Goal: Answer question/provide support: Share knowledge or assist other users

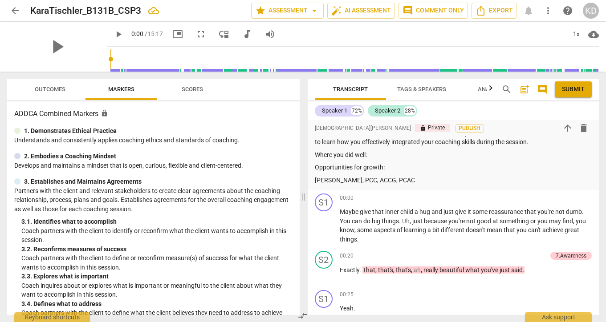
scroll to position [560, 0]
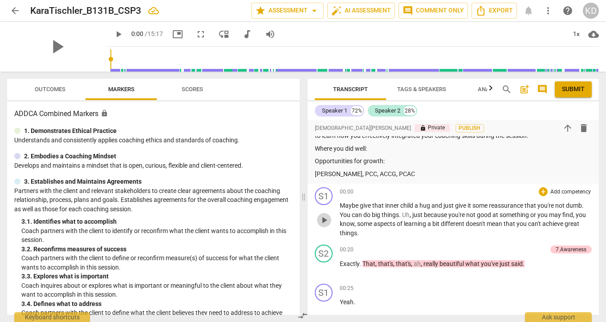
click at [324, 226] on span "play_arrow" at bounding box center [324, 220] width 11 height 11
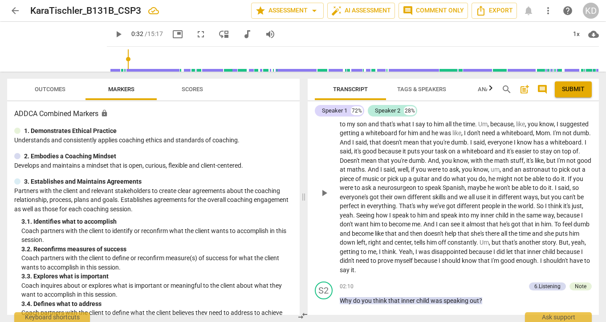
click at [324, 198] on span "play_arrow" at bounding box center [324, 193] width 11 height 11
type input "32"
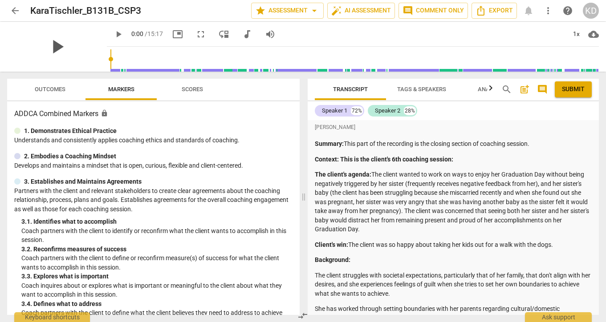
click at [53, 48] on span "play_arrow" at bounding box center [56, 46] width 23 height 23
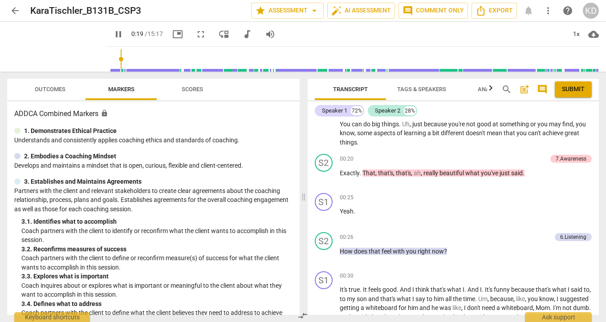
click at [110, 64] on input "range" at bounding box center [354, 59] width 488 height 28
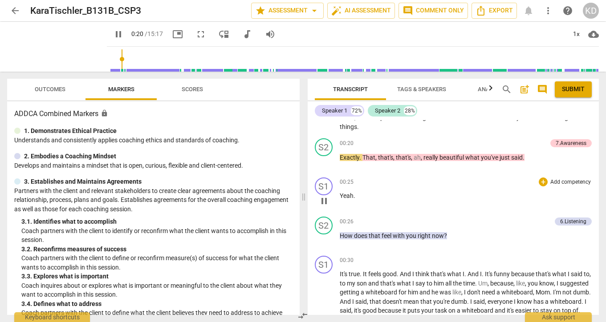
scroll to position [674, 0]
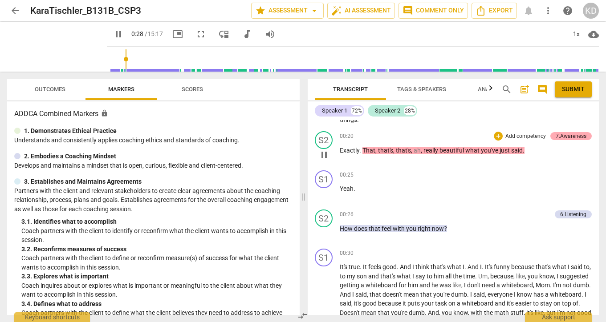
click at [569, 140] on div "7.Awareness" at bounding box center [570, 136] width 31 height 8
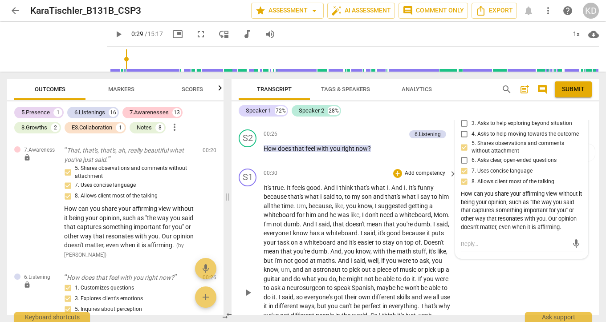
scroll to position [675, 0]
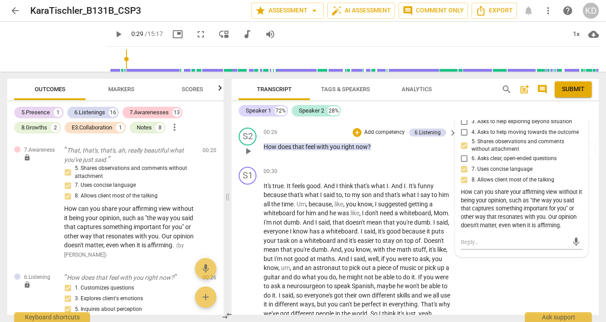
click at [336, 146] on span "you" at bounding box center [336, 146] width 12 height 7
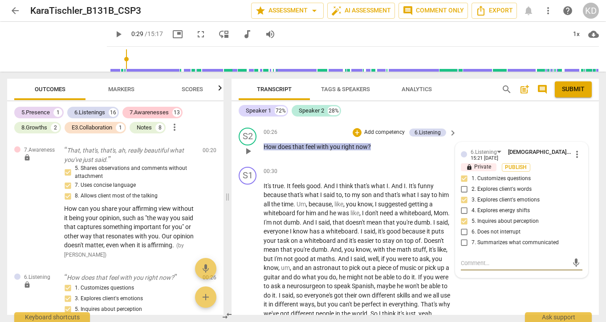
click at [249, 152] on span "play_arrow" at bounding box center [248, 151] width 11 height 11
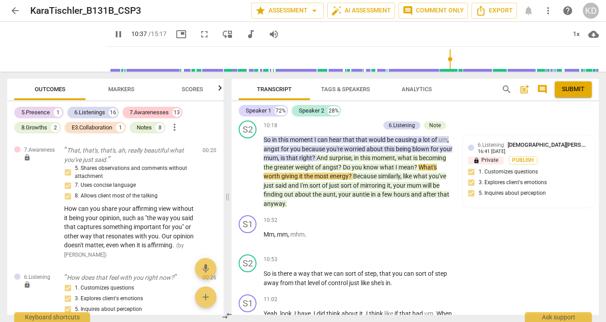
scroll to position [2655, 0]
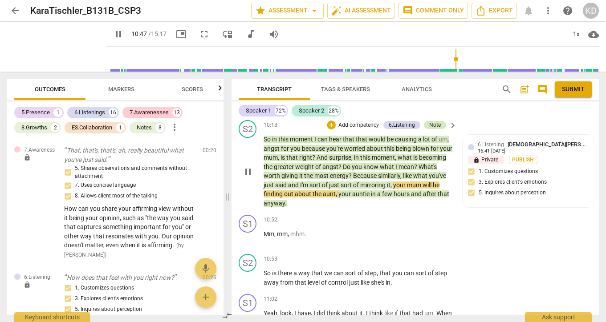
click at [433, 129] on div "Note" at bounding box center [435, 125] width 12 height 8
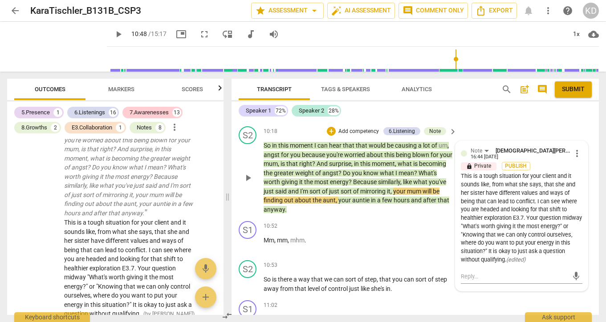
scroll to position [2653, 0]
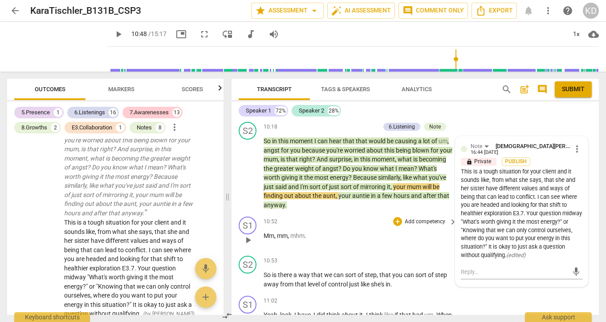
click at [249, 246] on span "play_arrow" at bounding box center [248, 240] width 11 height 11
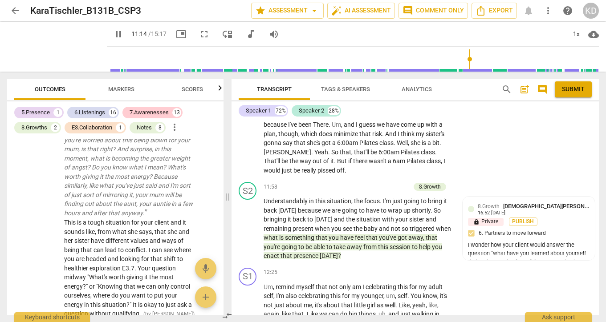
scroll to position [2900, 0]
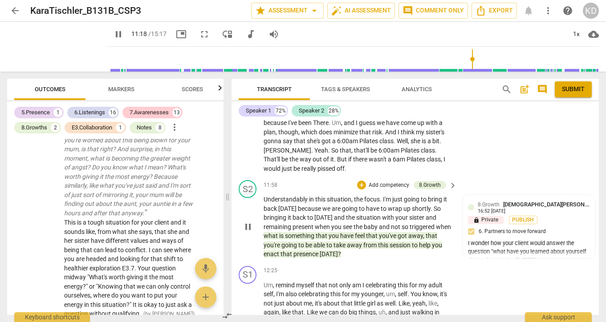
click at [249, 232] on span "pause" at bounding box center [248, 227] width 11 height 11
click at [247, 232] on span "play_arrow" at bounding box center [248, 227] width 11 height 11
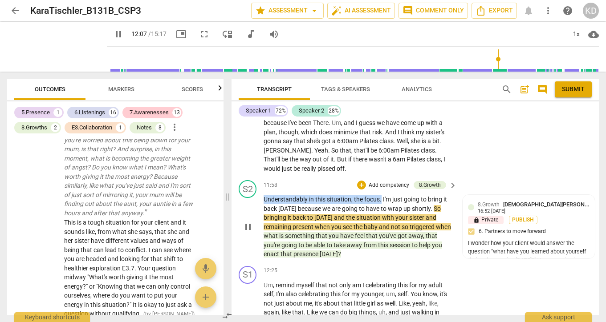
drag, startPoint x: 263, startPoint y: 210, endPoint x: 381, endPoint y: 211, distance: 117.5
click at [381, 211] on div "S2 play_arrow pause 11:58 + Add competency 8.Growth keyboard_arrow_right Unders…" at bounding box center [414, 220] width 367 height 86
click at [125, 84] on span "Markers" at bounding box center [121, 90] width 48 height 12
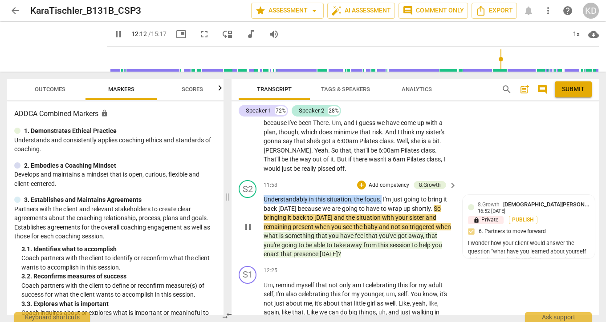
click at [393, 190] on p "Add competency" at bounding box center [389, 186] width 42 height 8
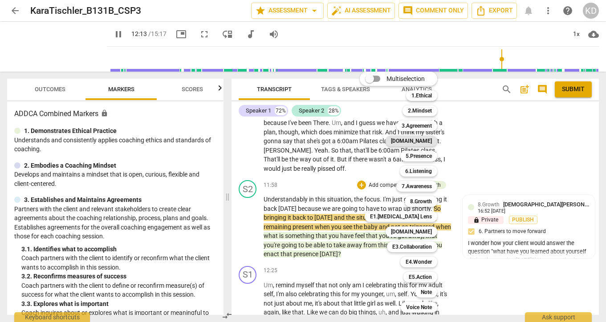
click at [425, 141] on b "[DOMAIN_NAME]" at bounding box center [411, 141] width 41 height 11
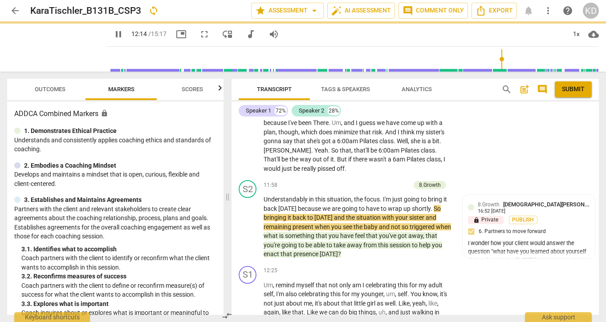
type input "734"
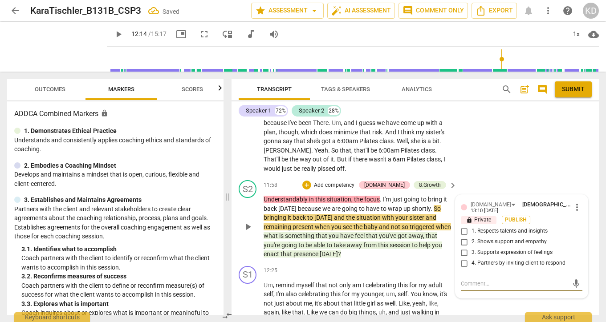
click at [465, 247] on input "2. Shows support and empathy" at bounding box center [464, 242] width 14 height 11
checkbox input "true"
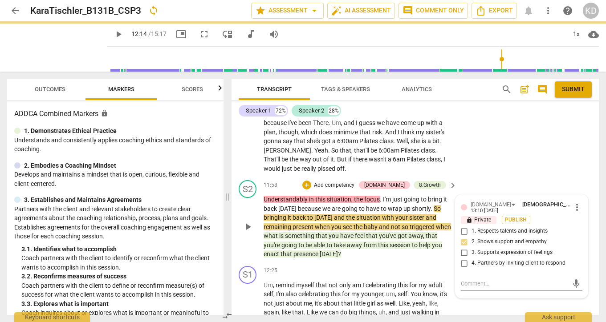
click at [463, 258] on input "3. Supports expression of feelings" at bounding box center [464, 252] width 14 height 11
checkbox input "true"
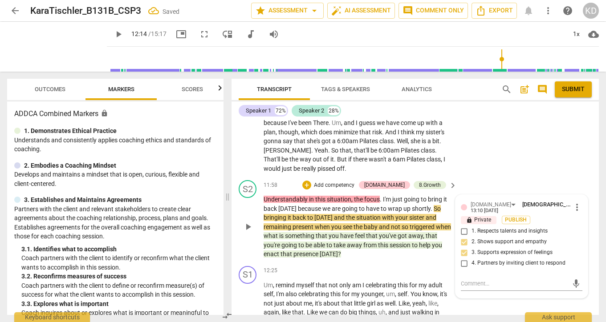
click at [235, 233] on div "S2 play_arrow pause 11:58 + Add competency [DOMAIN_NAME] 8.Growth keyboard_arro…" at bounding box center [414, 220] width 367 height 86
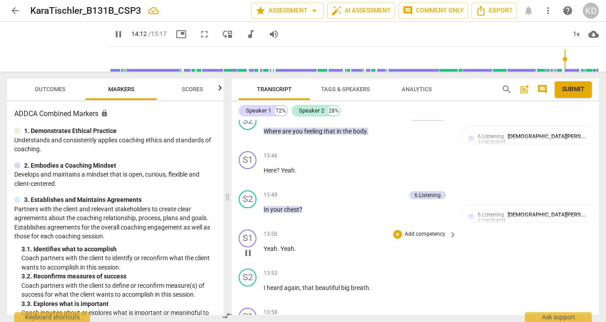
scroll to position [3337, 0]
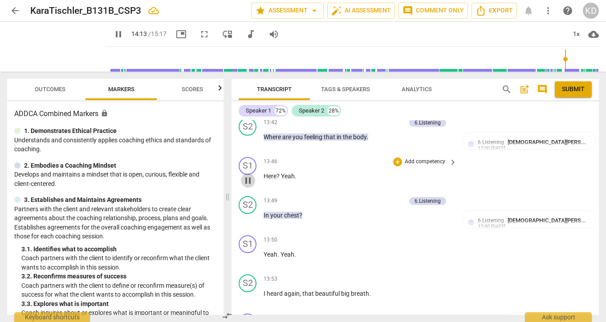
click at [242, 186] on span "pause" at bounding box center [248, 180] width 14 height 11
click at [247, 186] on span "play_arrow" at bounding box center [248, 180] width 11 height 11
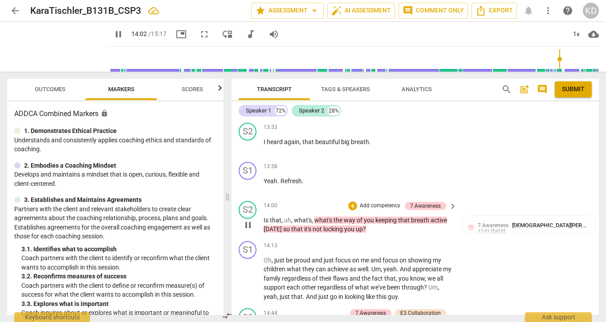
scroll to position [3488, 0]
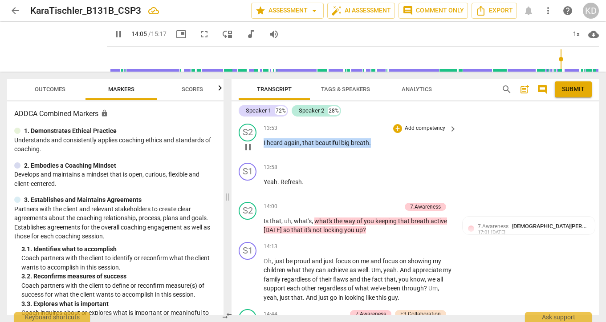
drag, startPoint x: 262, startPoint y: 150, endPoint x: 371, endPoint y: 151, distance: 109.5
click at [371, 151] on div "S2 play_arrow pause 13:53 + Add competency keyboard_arrow_right I heard again ,…" at bounding box center [414, 139] width 367 height 39
click at [415, 133] on p "Add competency" at bounding box center [425, 129] width 42 height 8
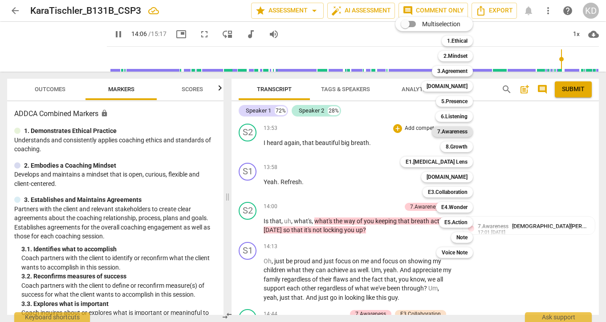
click at [455, 132] on b "7.Awareness" at bounding box center [452, 131] width 30 height 11
type input "847"
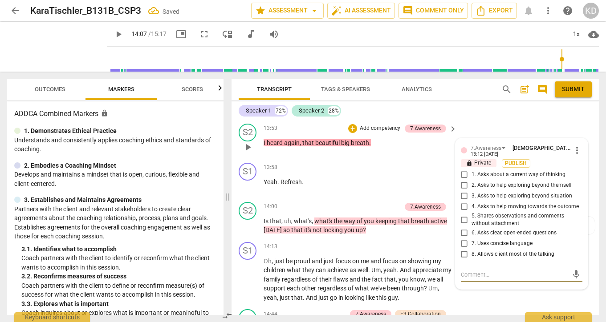
click at [464, 225] on input "5. Shares observations and comments without attachment" at bounding box center [464, 220] width 14 height 11
checkbox input "true"
click at [486, 279] on textarea at bounding box center [514, 275] width 107 height 8
type textarea "N"
type textarea "Ni"
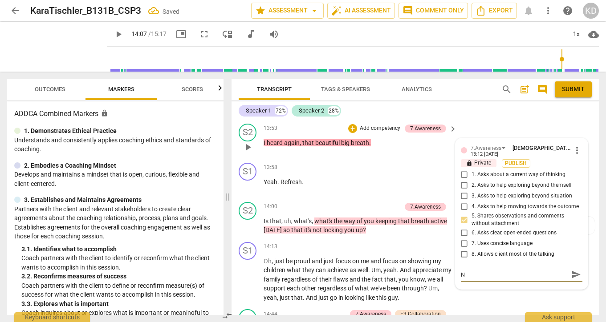
type textarea "Ni"
type textarea "N"
type textarea "W"
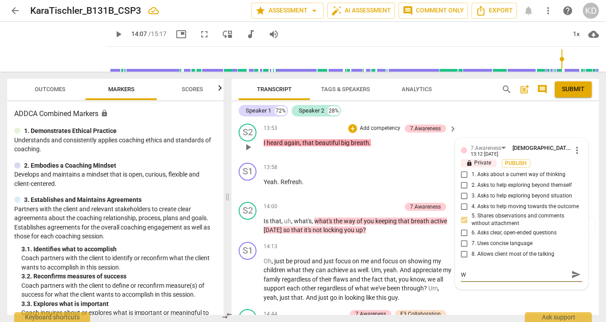
type textarea "Wa"
type textarea "Way"
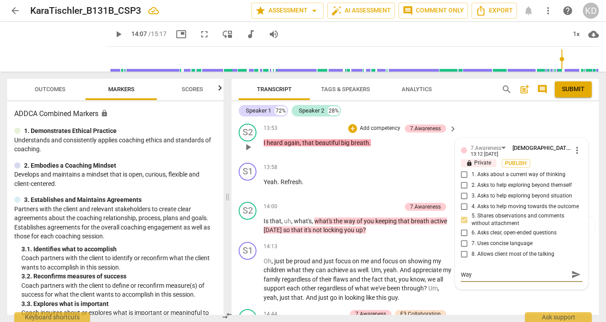
type textarea "Way"
type textarea "Way t"
type textarea "Way to"
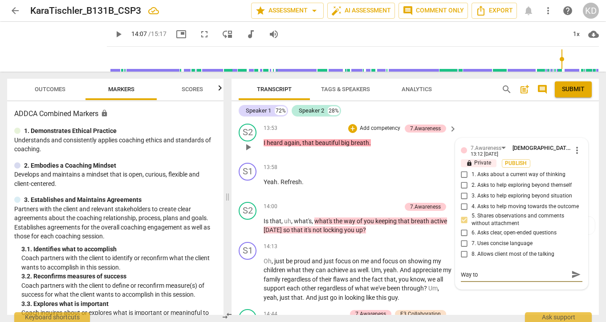
type textarea "Way to"
type textarea "Way to r"
type textarea "Way to re"
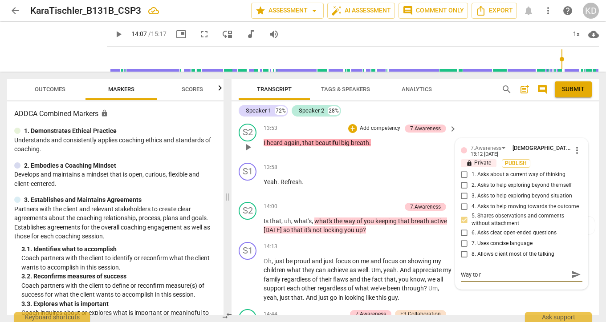
type textarea "Way to re"
type textarea "Way to ref"
type textarea "Way to refl"
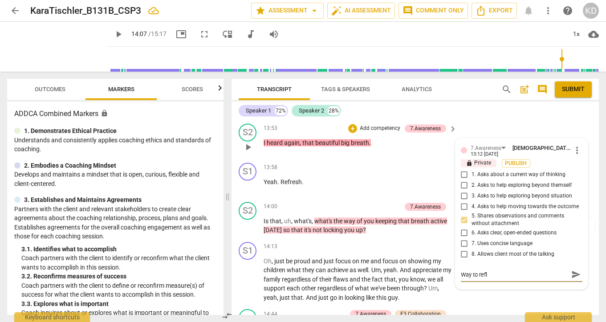
type textarea "Way to refle"
type textarea "Way to reflec"
type textarea "Way to reflect"
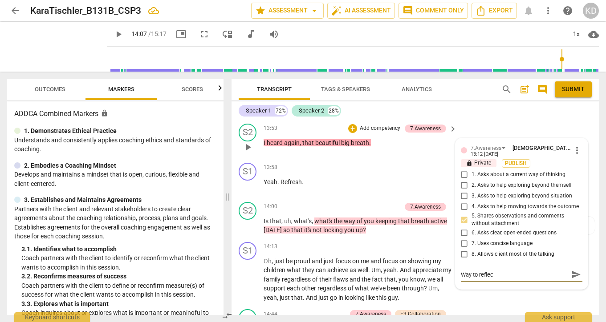
type textarea "Way to reflect"
type textarea "Way to reflect A"
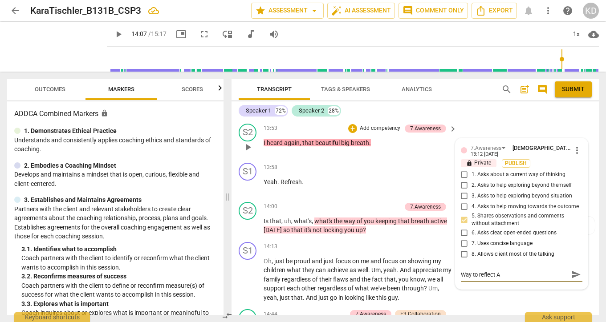
type textarea "Way to reflect AL"
type textarea "Way to reflect ALL"
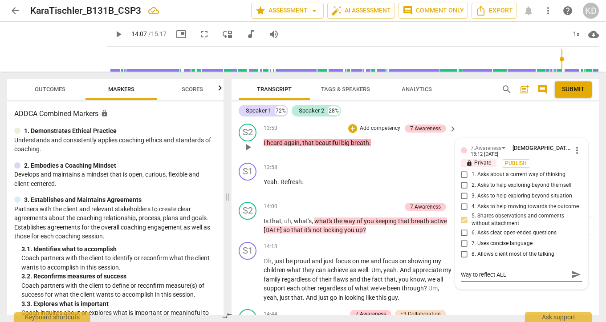
type textarea "Way to reflect ALL"
type textarea "Way to reflect ALL t"
type textarea "Way to reflect ALL th"
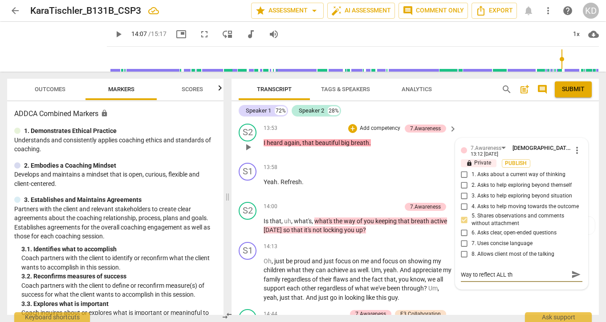
type textarea "Way to reflect ALL the"
type textarea "Way to reflect ALL the c"
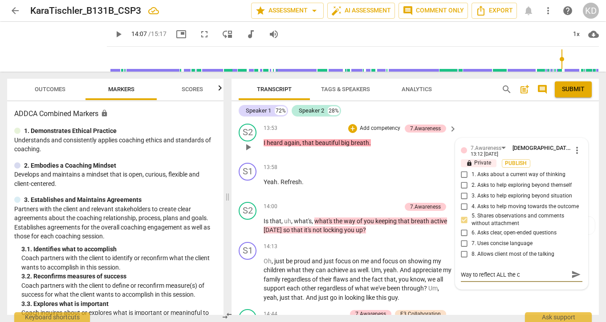
type textarea "Way to reflect ALL the cl"
type textarea "Way to reflect ALL the cli"
type textarea "Way to reflect ALL the clie"
type textarea "Way to reflect ALL the clien"
type textarea "Way to reflect ALL the client"
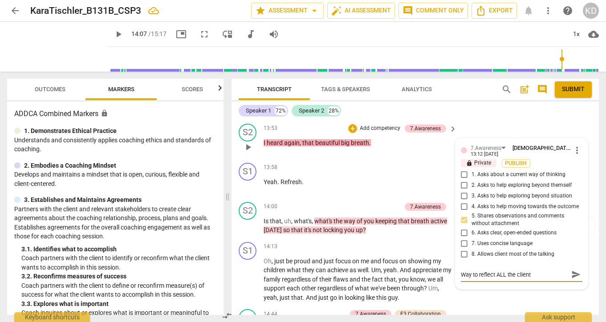
type textarea "Way to reflect ALL the client"
type textarea "Way to reflect ALL the [PERSON_NAME]"
type textarea "Way to reflect ALL the client br"
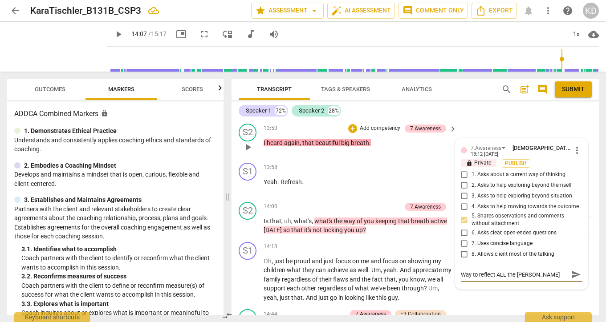
type textarea "Way to reflect ALL the client br"
type textarea "Way to reflect ALL the client bri"
type textarea "Way to reflect ALL the client brin"
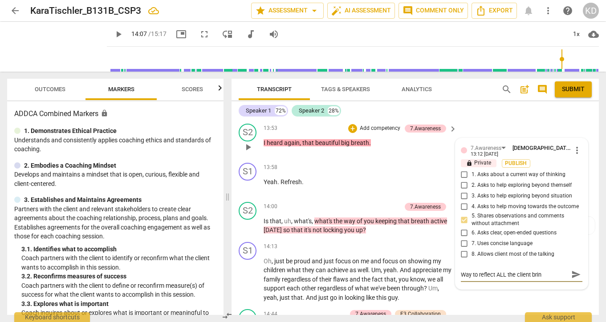
type textarea "Way to reflect ALL the client bring"
type textarea "Way to reflect ALL the client brings"
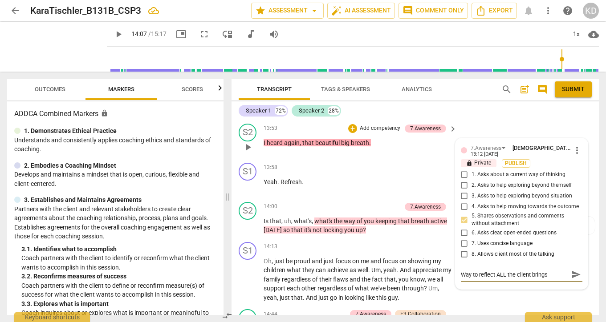
type textarea "Way to reflect ALL the client brings"
type textarea "Way to reflect ALL the client brings b"
type textarea "Way to reflect ALL the client brings by"
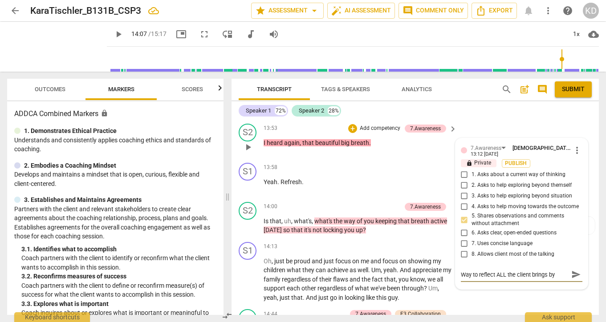
type textarea "Way to reflect ALL the client brings by"
type textarea "Way to reflect ALL the client brings by b"
type textarea "Way to reflect ALL the client brings by br"
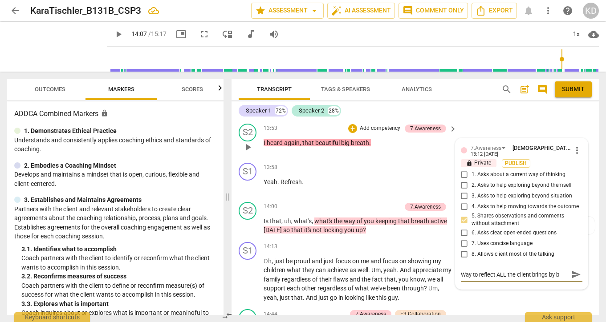
type textarea "Way to reflect ALL the client brings by br"
type textarea "Way to reflect ALL the client brings by [PERSON_NAME]"
type textarea "Way to reflect ALL the client brings by brin"
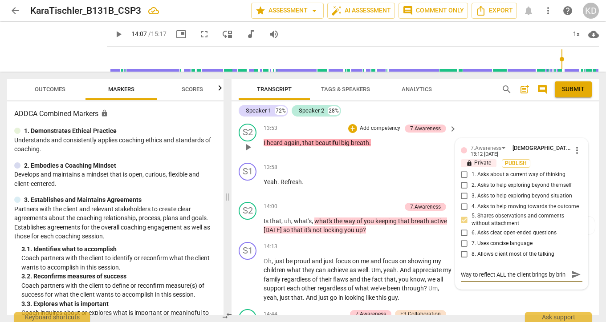
type textarea "Way to reflect ALL the client brings by bring"
type textarea "Way to reflect ALL the client brings by bringi"
type textarea "Way to reflect ALL the client brings by bringin"
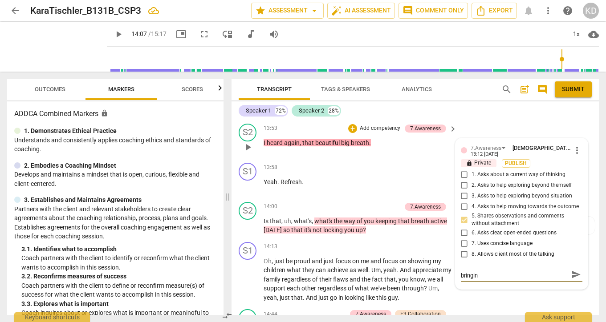
type textarea "Way to reflect ALL the client brings by bringing"
type textarea "Way to reflect ALL the client brings by bringing i"
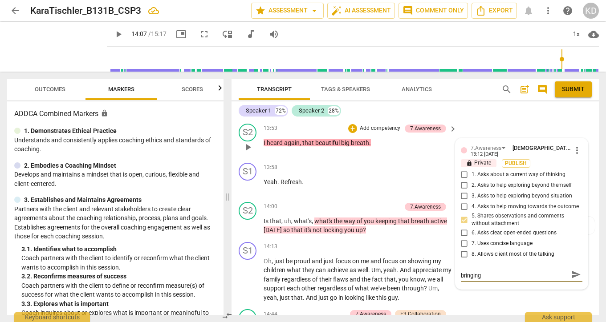
type textarea "Way to reflect ALL the client brings by bringing i"
type textarea "Way to reflect ALL the client brings by bringing in"
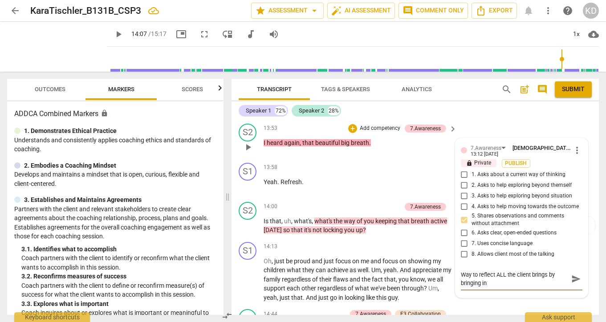
type textarea "Way to reflect ALL the client brings by bringing in"
type textarea "Way to reflect ALL the client brings by bringing in w"
type textarea "Way to reflect ALL the client brings by bringing in wh"
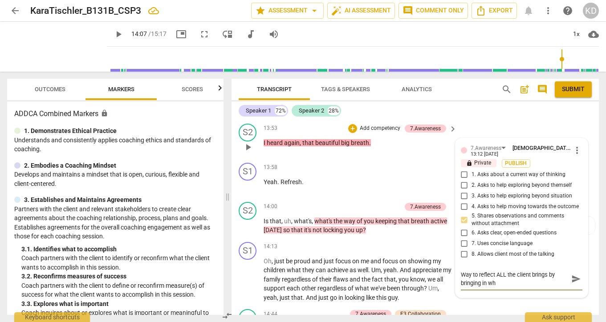
type textarea "Way to reflect ALL the client brings by bringing in whq"
type textarea "Way to reflect ALL the client brings by bringing in whqt"
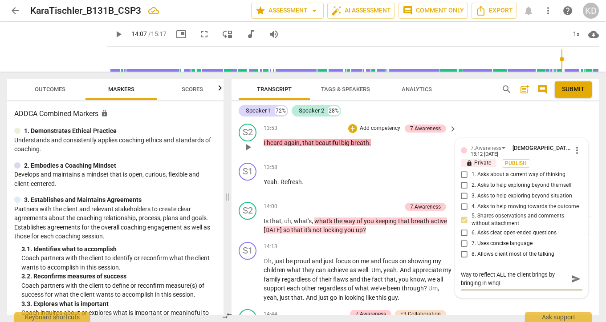
type textarea "Way to reflect ALL the client brings by bringing in whqt"
type textarea "Way to reflect ALL the client brings by bringing in whqt y"
type textarea "Way to reflect ALL the client brings by bringing in whqt yo"
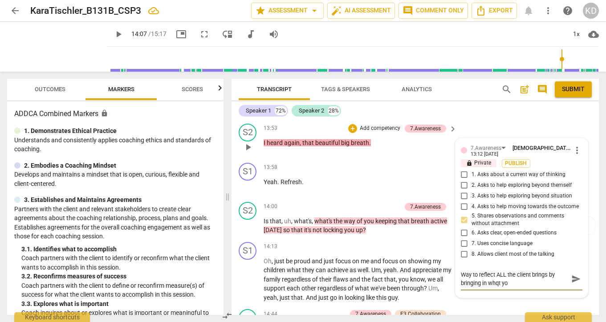
type textarea "Way to reflect ALL the client brings by bringing in whqt you"
type textarea "Way to reflect ALL the client brings by bringing in whqt yo"
type textarea "Way to reflect ALL the client brings by bringing in whqt y"
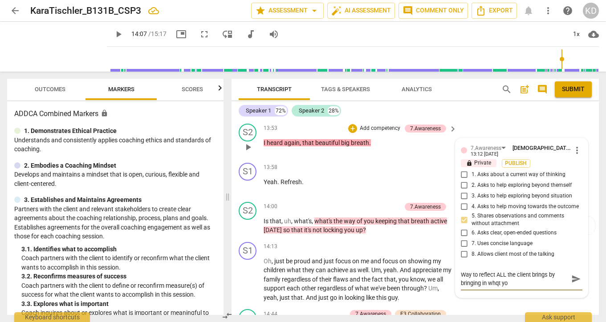
type textarea "Way to reflect ALL the client brings by bringing in whqt y"
type textarea "Way to reflect ALL the client brings by bringing in whqt"
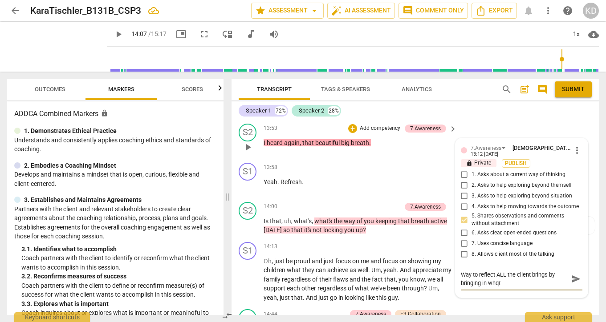
type textarea "Way to reflect ALL the client brings by bringing in whq"
type textarea "Way to reflect ALL the client brings by bringing in wh"
type textarea "Way to reflect ALL the client brings by bringing in wha"
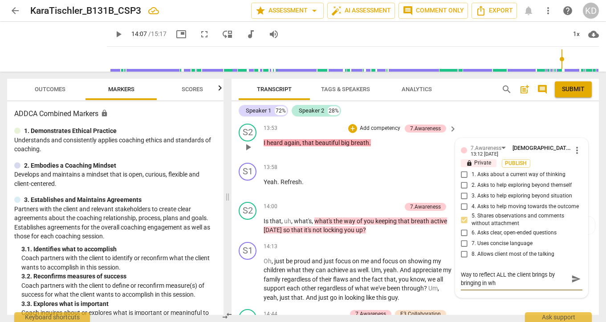
type textarea "Way to reflect ALL the client brings by bringing in wha"
type textarea "Way to reflect ALL the client brings by bringing in what"
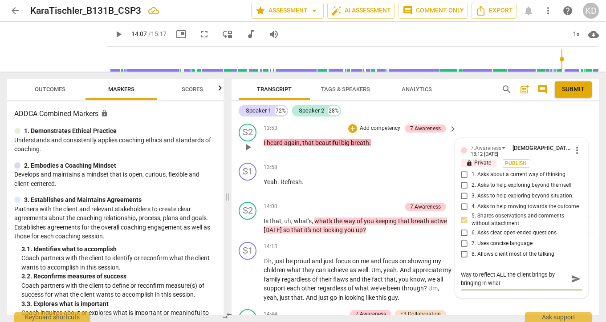
type textarea "Way to reflect ALL the client brings by bringing in what y"
type textarea "Way to reflect ALL the client brings by bringing in what yo"
type textarea "Way to reflect ALL the client brings by bringing in what you"
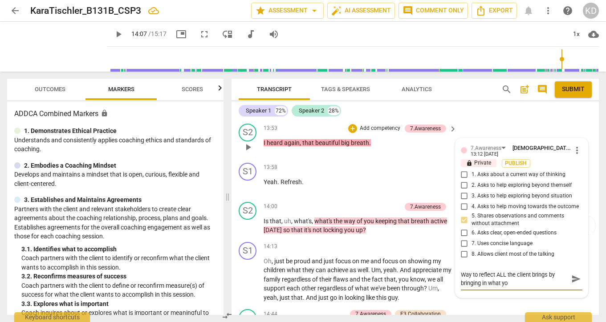
type textarea "Way to reflect ALL the client brings by bringing in what you"
type textarea "Way to reflect ALL the client brings by bringing in what you n"
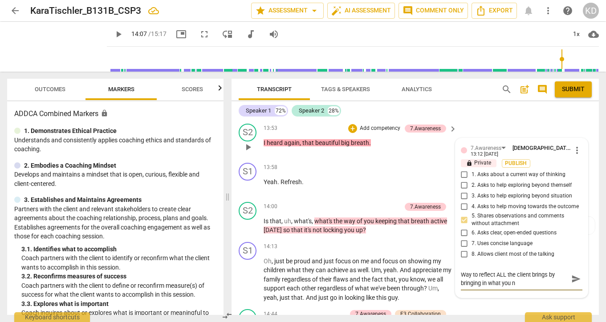
type textarea "Way to reflect ALL the client brings by bringing in what you no"
type textarea "Way to reflect ALL the client brings by bringing in what you not"
type textarea "Way to reflect ALL the client brings by bringing in what you noti"
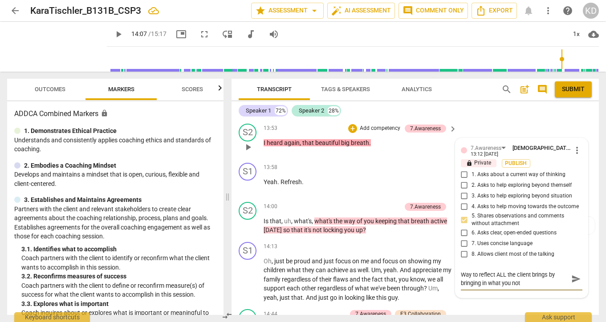
type textarea "Way to reflect ALL the client brings by bringing in what you noti"
type textarea "Way to reflect ALL the client brings by bringing in what you notic"
type textarea "Way to reflect ALL the client brings by bringing in what you notice"
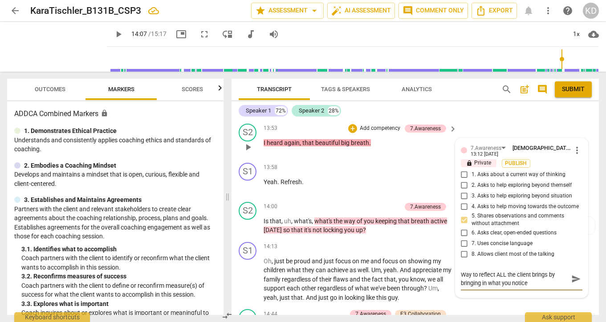
type textarea "Way to reflect ALL the client brings by bringing in what you notice"
type textarea "Way to reflect ALL the client brings by bringing in what you notice i"
type textarea "Way to reflect ALL the client brings by bringing in what you notice in"
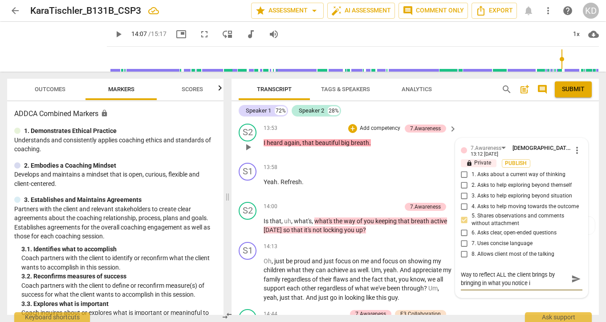
type textarea "Way to reflect ALL the client brings by bringing in what you notice in"
type textarea "Way to reflect ALL the client brings by bringing in what you notice in h"
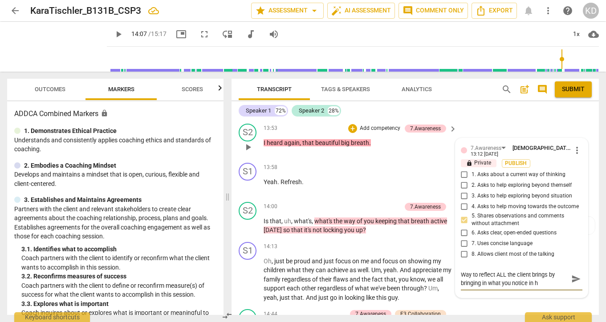
type textarea "Way to reflect ALL the client brings by bringing in what you notice in he"
type textarea "Way to reflect ALL the client brings by bringing in what you notice in her"
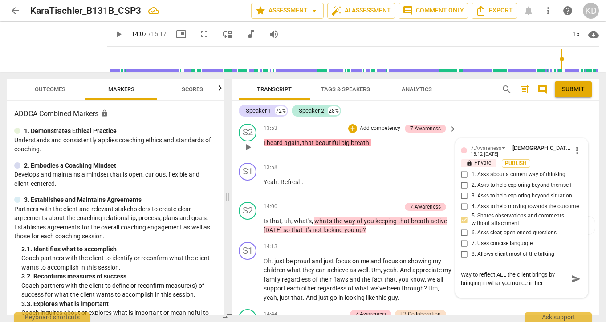
type textarea "Way to reflect ALL the client brings by bringing in what you notice in her"
type textarea "Way to reflect ALL the client brings by bringing in what you notice in her b"
type textarea "Way to reflect ALL the client brings by bringing in what you notice in her br"
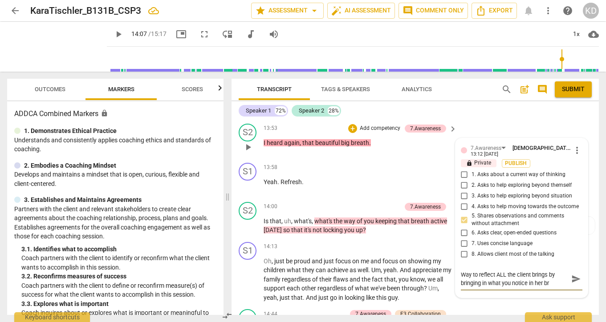
type textarea "Way to reflect ALL the client brings by bringing in what you notice in her bre"
type textarea "Way to reflect ALL the client brings by bringing in what you notice in her brea"
type textarea "Way to reflect ALL the client brings by bringing in what you notice in her breat"
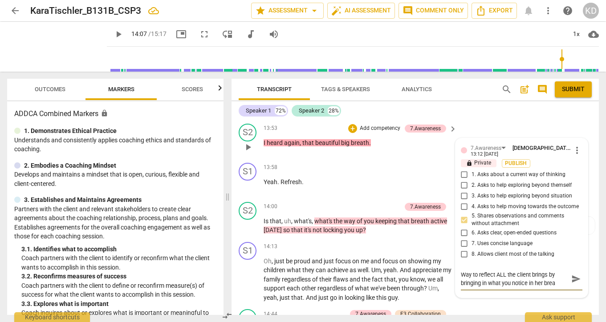
type textarea "Way to reflect ALL the client brings by bringing in what you notice in her breat"
type textarea "Way to reflect ALL the client brings by bringing in what you notice in her brea…"
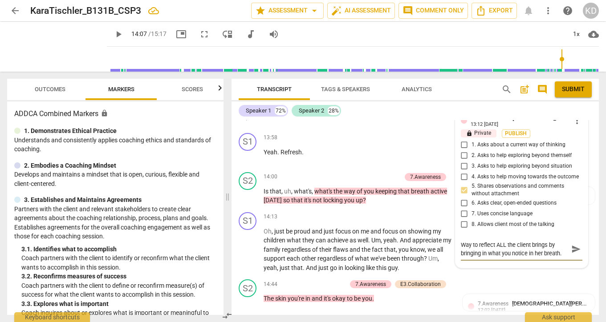
scroll to position [3520, 0]
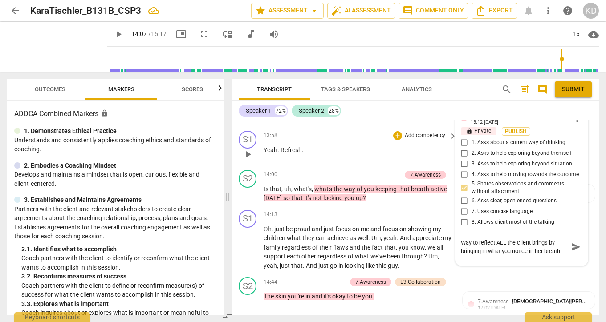
type textarea "Way to reflect ALL the client brings by bringing in what you notice in her brea…"
click at [246, 160] on span "play_arrow" at bounding box center [248, 154] width 11 height 11
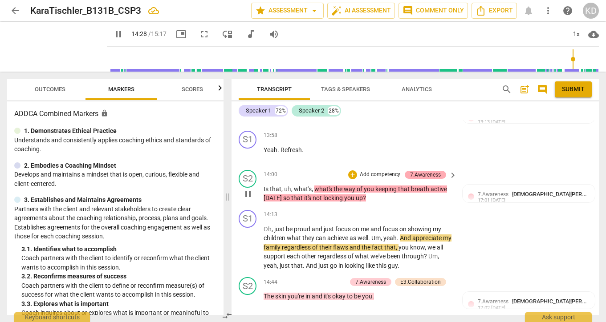
click at [426, 179] on div "7.Awareness" at bounding box center [425, 175] width 31 height 8
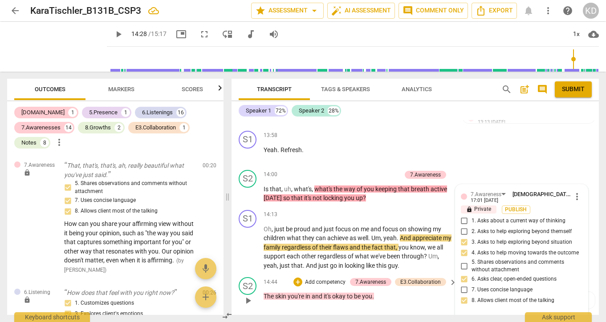
type input "869"
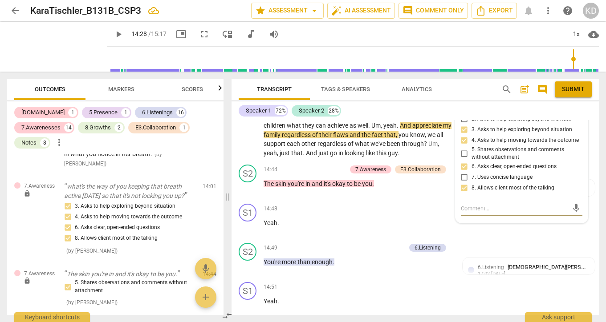
scroll to position [3294, 0]
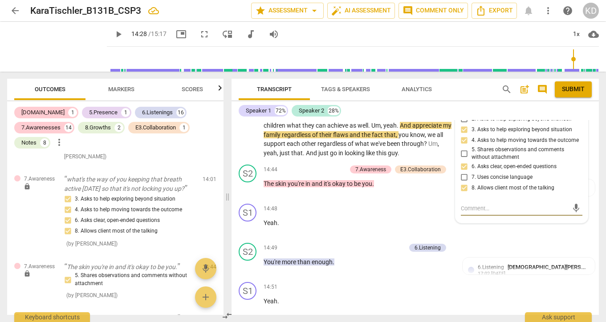
type textarea "I"
type textarea "I w"
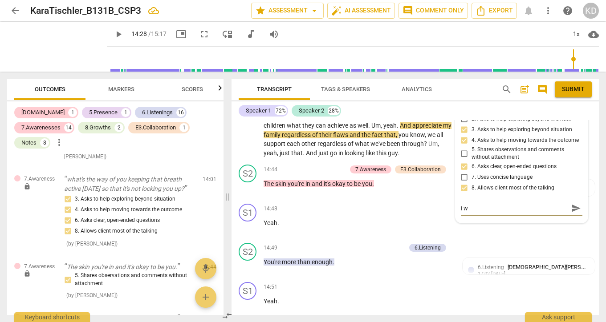
type textarea "I wo"
type textarea "I won"
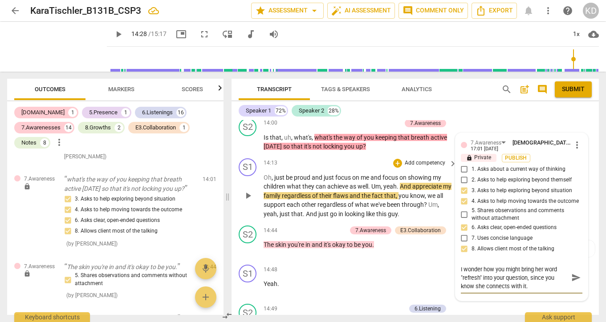
scroll to position [3577, 0]
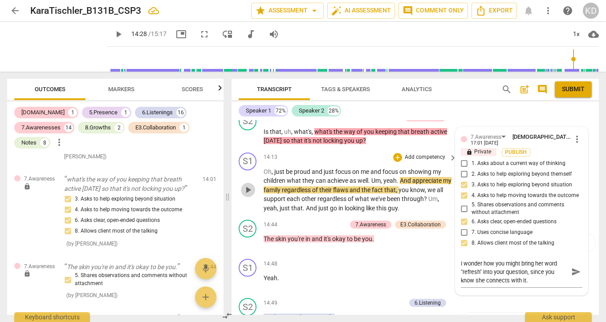
click at [248, 195] on span "play_arrow" at bounding box center [248, 190] width 11 height 11
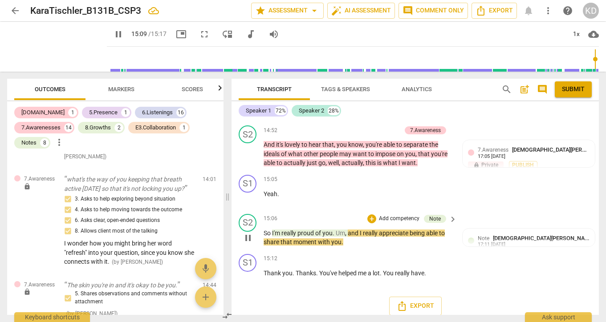
scroll to position [3829, 0]
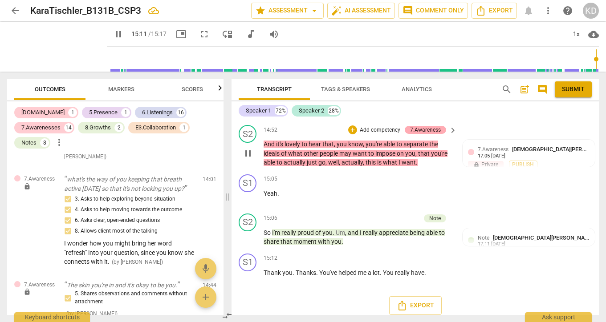
click at [436, 134] on div "7.Awareness" at bounding box center [425, 130] width 31 height 8
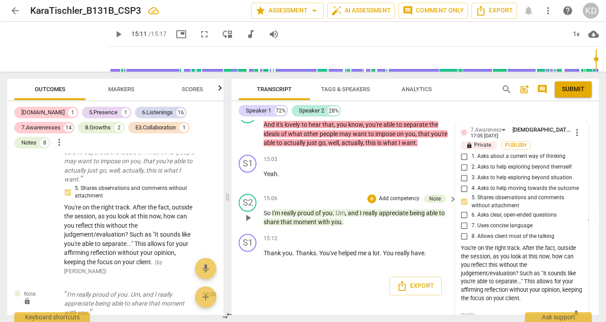
scroll to position [3855, 0]
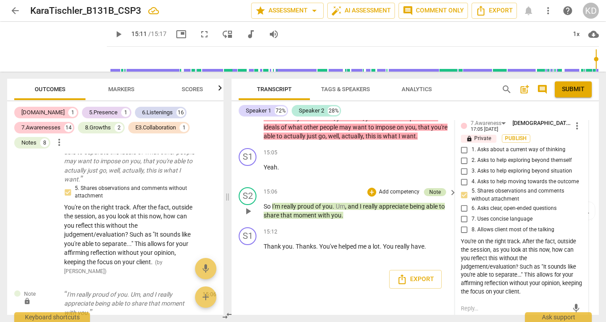
click at [434, 196] on div "Note" at bounding box center [435, 192] width 12 height 8
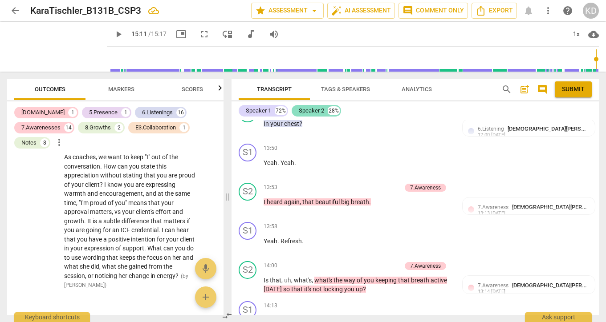
scroll to position [3430, 0]
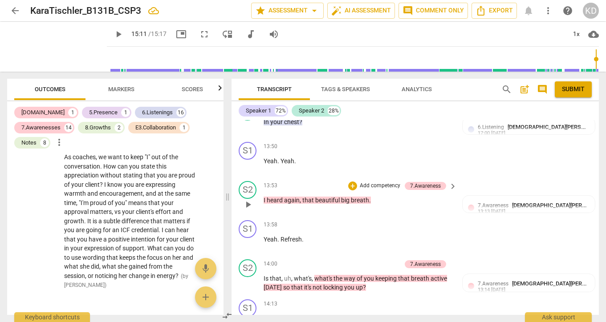
click at [384, 190] on p "Add competency" at bounding box center [380, 186] width 42 height 8
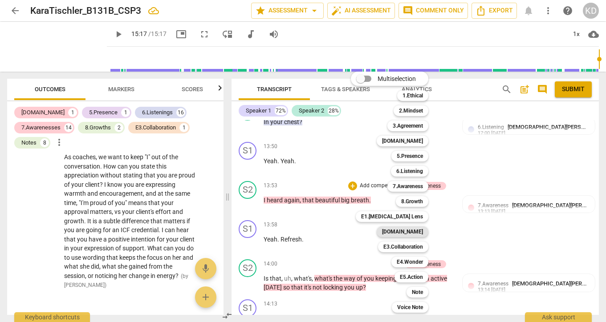
click at [417, 232] on b "[DOMAIN_NAME]" at bounding box center [402, 232] width 41 height 11
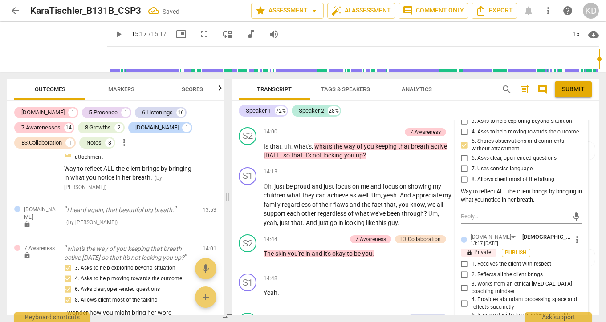
scroll to position [3565, 0]
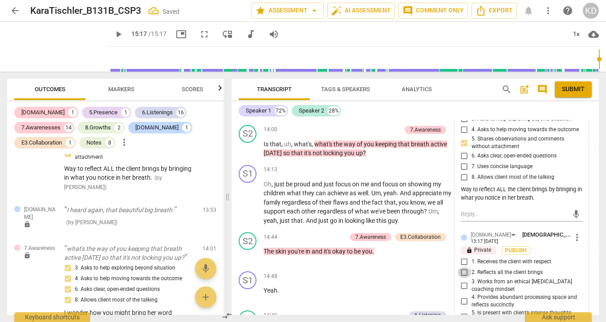
click at [462, 278] on input "2. Reflects all the client brings" at bounding box center [464, 272] width 14 height 11
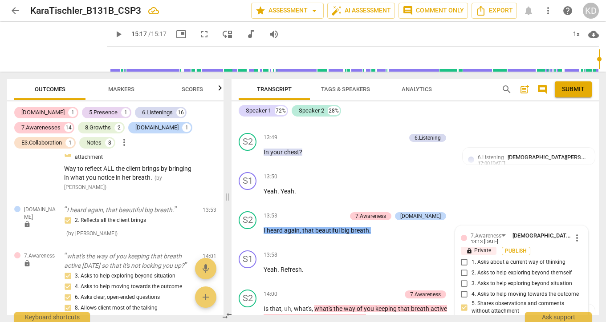
scroll to position [3399, 0]
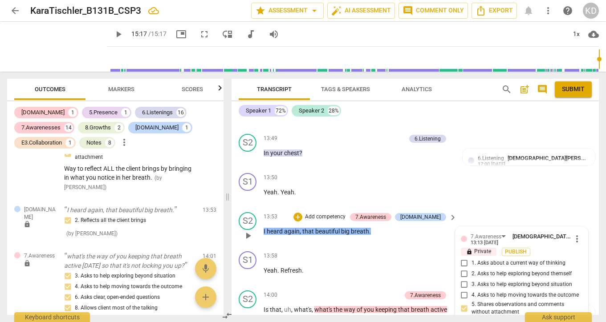
click at [342, 221] on p "Add competency" at bounding box center [325, 217] width 42 height 8
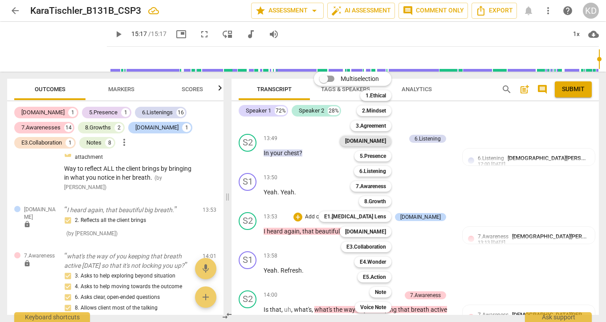
click at [379, 143] on b "[DOMAIN_NAME]" at bounding box center [365, 141] width 41 height 11
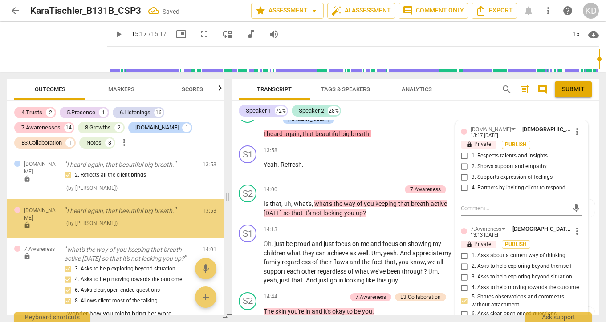
scroll to position [3309, 0]
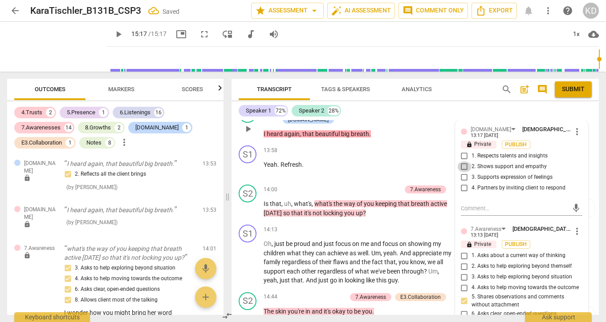
click at [462, 172] on input "2. Shows support and empathy" at bounding box center [464, 167] width 14 height 11
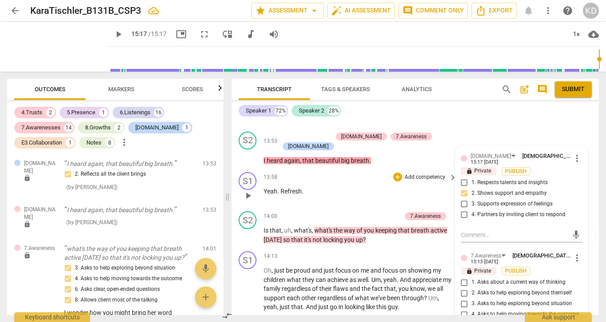
scroll to position [3479, 0]
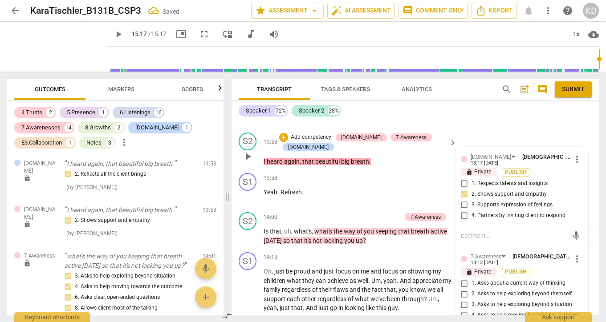
click at [463, 211] on input "3. Supports expression of feelings" at bounding box center [464, 205] width 14 height 11
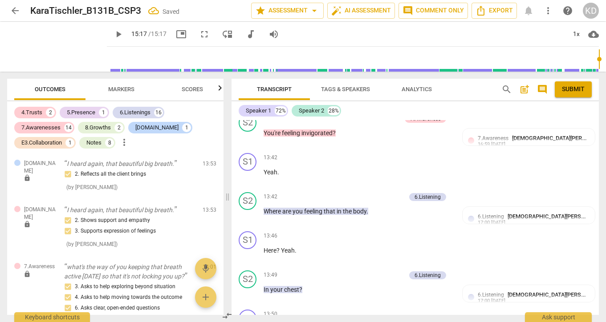
scroll to position [3256, 0]
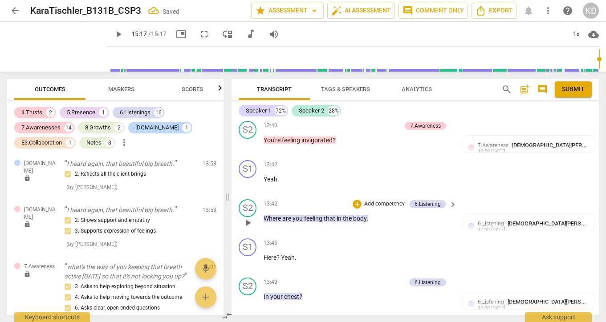
click at [376, 208] on p "Add competency" at bounding box center [384, 204] width 42 height 8
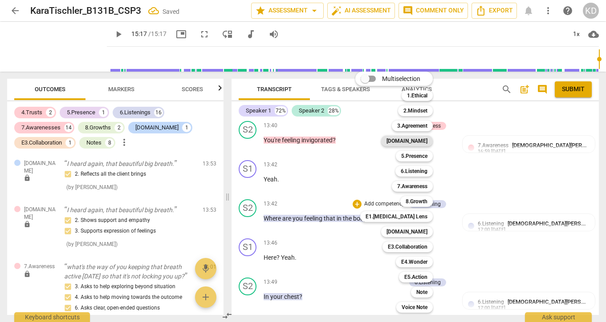
click at [415, 141] on b "[DOMAIN_NAME]" at bounding box center [406, 141] width 41 height 11
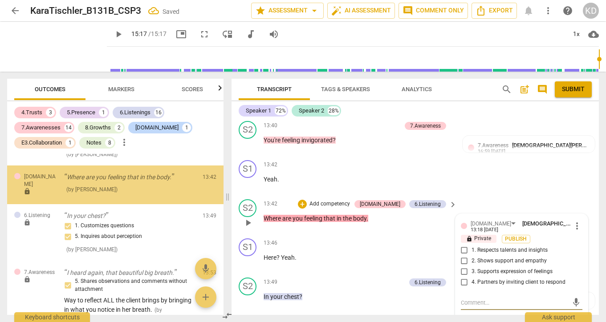
scroll to position [3136, 0]
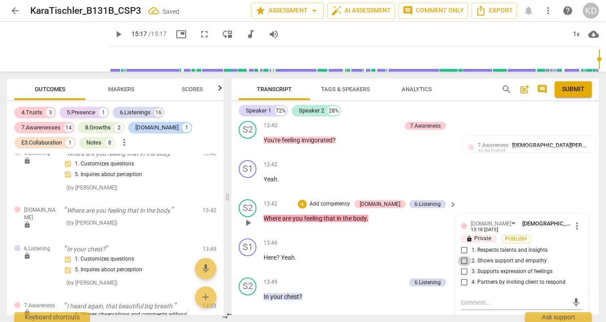
click at [464, 267] on input "2. Shows support and empathy" at bounding box center [464, 261] width 14 height 11
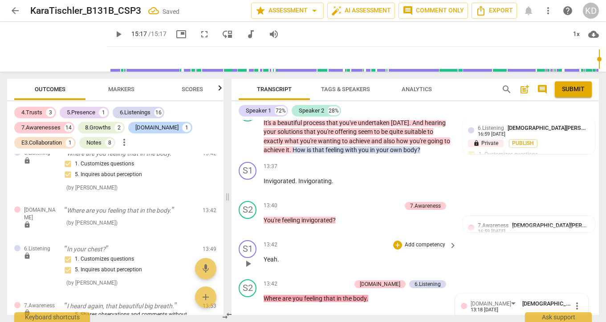
scroll to position [3167, 0]
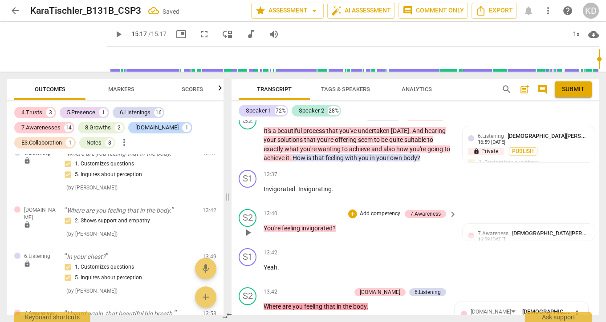
click at [382, 218] on p "Add competency" at bounding box center [380, 214] width 42 height 8
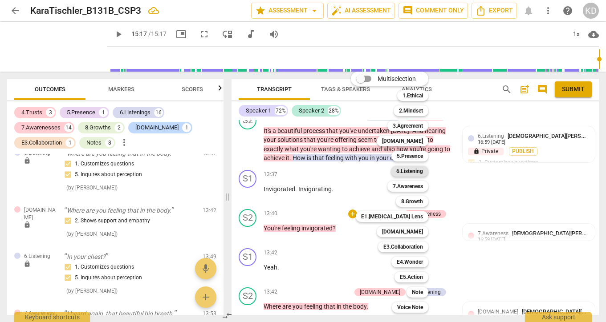
click at [411, 172] on b "6.Listening" at bounding box center [409, 171] width 27 height 11
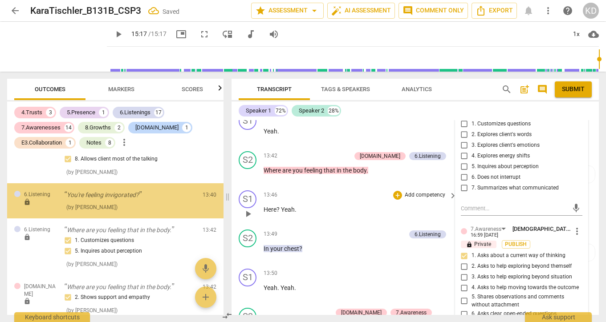
scroll to position [3079, 0]
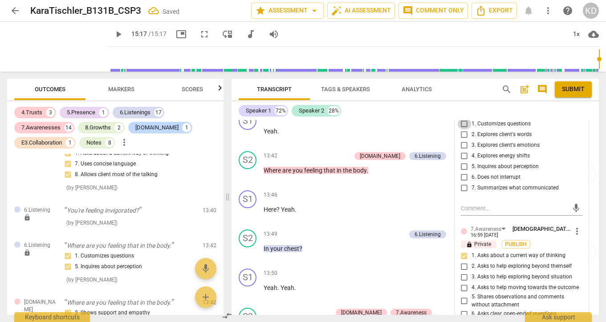
click at [462, 130] on input "1. Customizes questions" at bounding box center [464, 124] width 14 height 11
click at [463, 172] on input "5. Inquires about perception" at bounding box center [464, 167] width 14 height 11
click at [462, 151] on input "3. Explores client's emotions" at bounding box center [464, 145] width 14 height 11
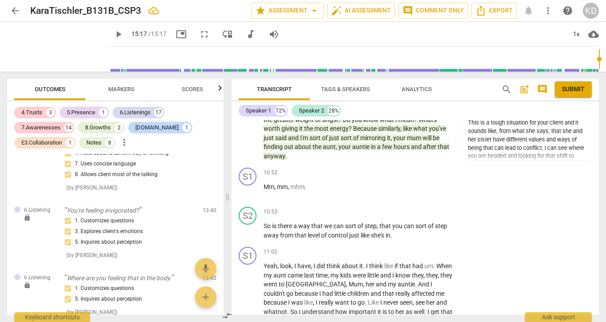
scroll to position [2700, 0]
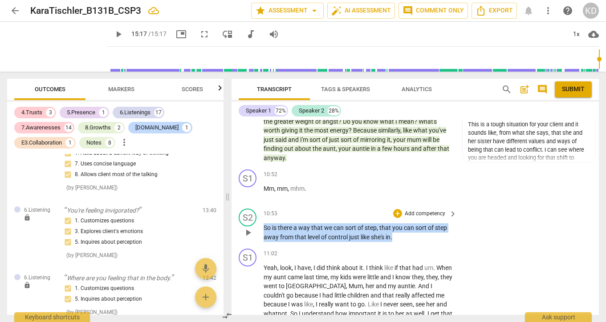
drag, startPoint x: 264, startPoint y: 238, endPoint x: 407, endPoint y: 249, distance: 143.3
click at [407, 242] on p "So is there a way that we can sort of step , that you can sort of step away fro…" at bounding box center [357, 232] width 189 height 18
click at [418, 218] on p "Add competency" at bounding box center [425, 214] width 42 height 8
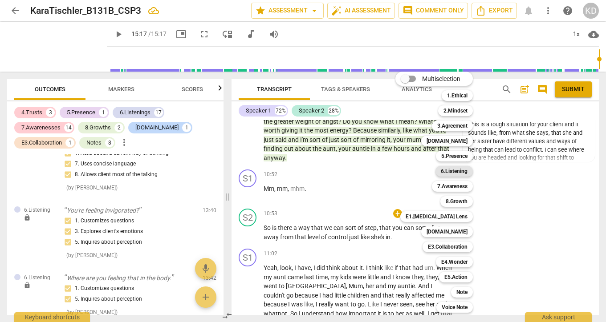
click at [456, 170] on b "6.Listening" at bounding box center [454, 171] width 27 height 11
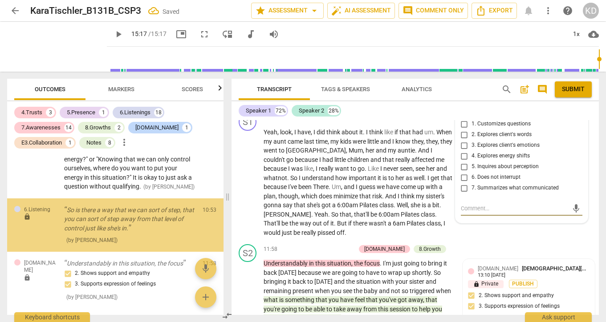
scroll to position [2548, 0]
click at [461, 130] on input "1. Customizes questions" at bounding box center [464, 124] width 14 height 11
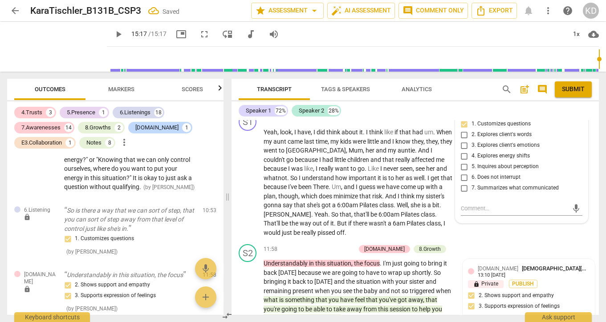
click at [465, 172] on input "5. Inquires about perception" at bounding box center [464, 167] width 14 height 11
click at [234, 229] on div "S1 play_arrow pause 11:02 + Add competency keyboard_arrow_right Yeah , look , I…" at bounding box center [414, 174] width 367 height 131
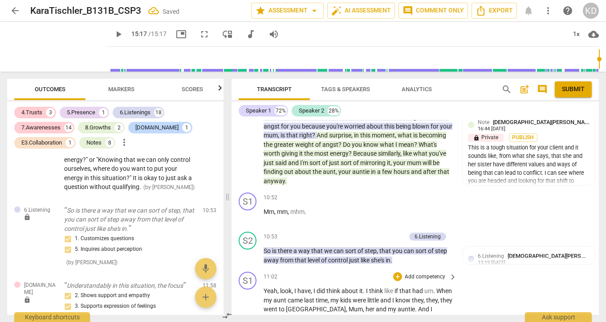
scroll to position [2677, 0]
click at [376, 242] on p "Add competency" at bounding box center [384, 238] width 42 height 8
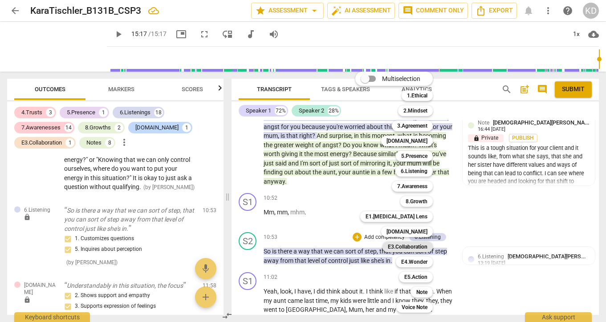
click at [399, 247] on b "E3.Collaboration" at bounding box center [408, 247] width 40 height 11
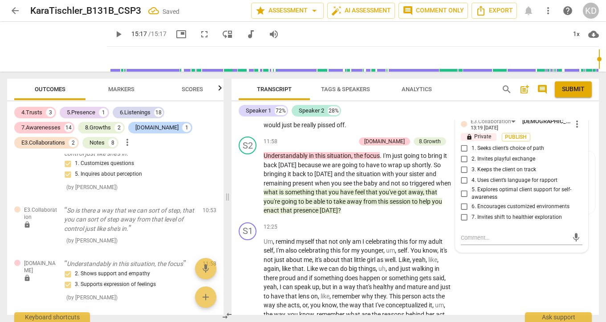
scroll to position [2943, 0]
click at [463, 223] on input "7. Invites shift to healthier exploration" at bounding box center [464, 218] width 14 height 11
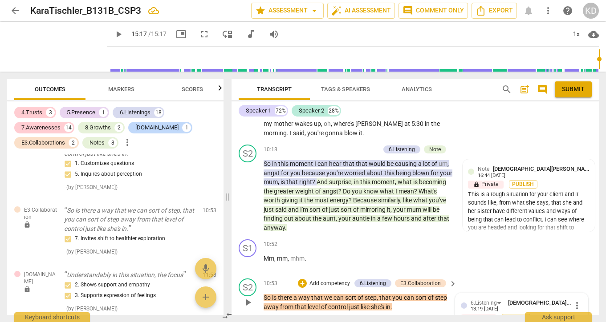
scroll to position [2628, 0]
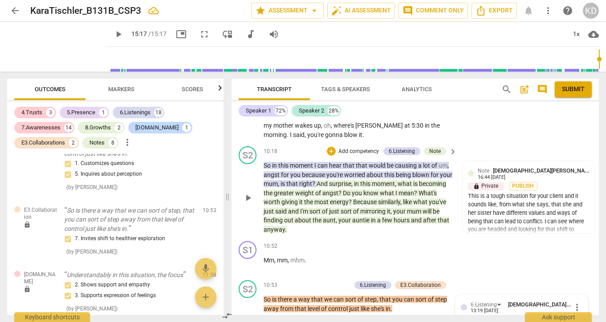
click at [364, 156] on p "Add competency" at bounding box center [358, 152] width 42 height 8
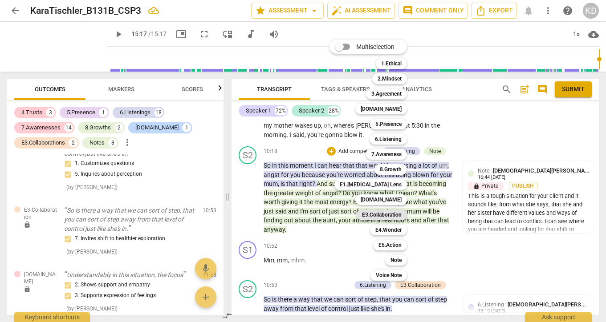
click at [389, 216] on b "E3.Collaboration" at bounding box center [382, 215] width 40 height 11
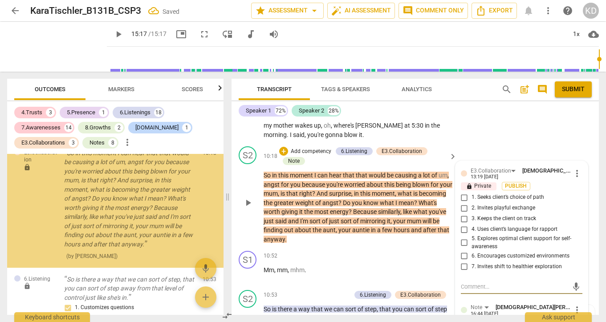
scroll to position [2584, 0]
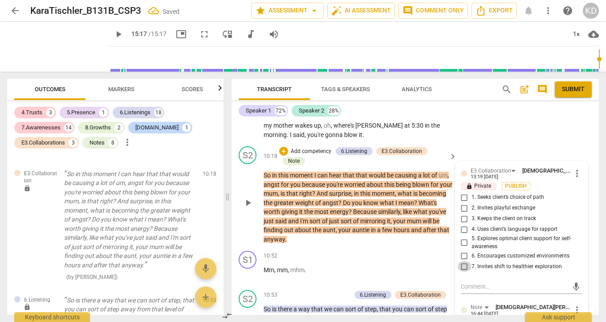
click at [464, 272] on input "7. Invites shift to healthier exploration" at bounding box center [464, 266] width 14 height 11
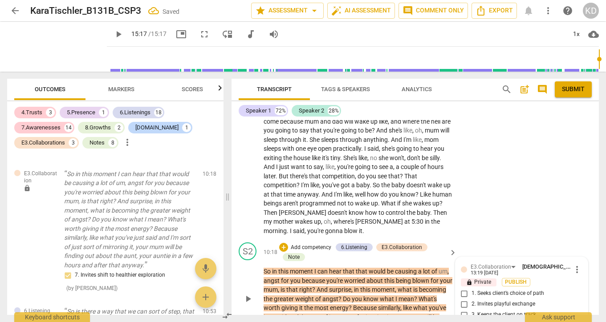
scroll to position [2542, 0]
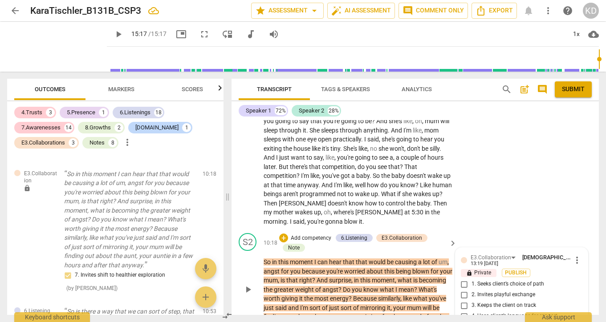
click at [322, 243] on p "Add competency" at bounding box center [311, 239] width 42 height 8
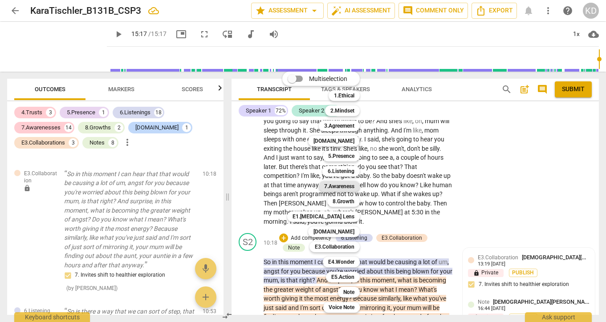
click at [342, 185] on b "7.Awareness" at bounding box center [339, 186] width 30 height 11
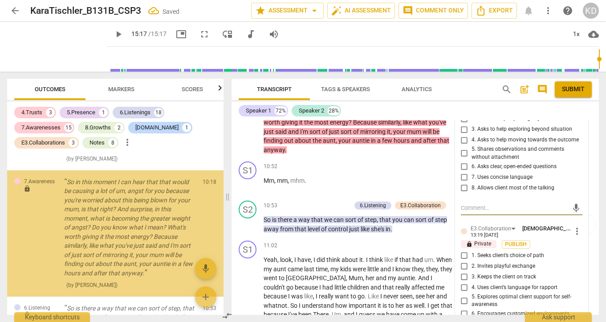
scroll to position [2722, 0]
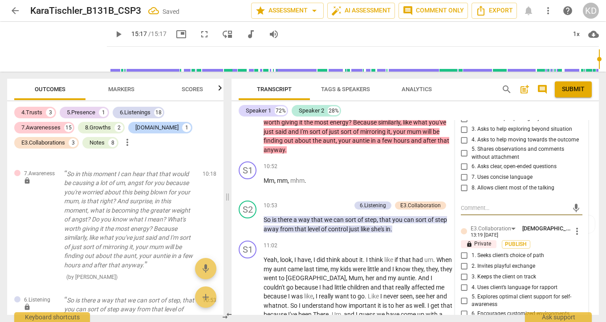
click at [464, 193] on input "8. Allows client most of the talking" at bounding box center [464, 187] width 14 height 11
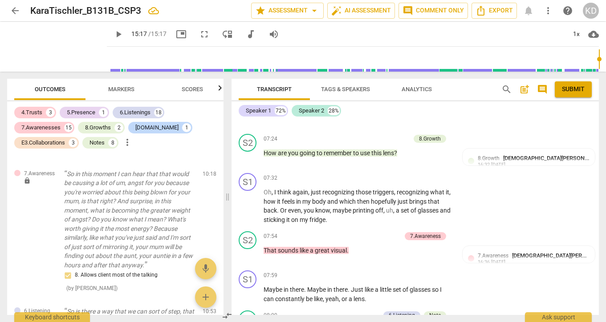
scroll to position [2080, 0]
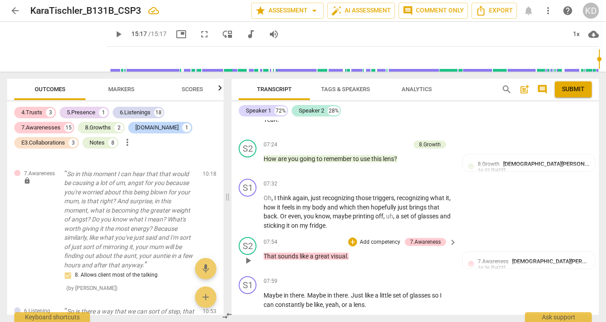
click at [378, 247] on p "Add competency" at bounding box center [380, 243] width 42 height 8
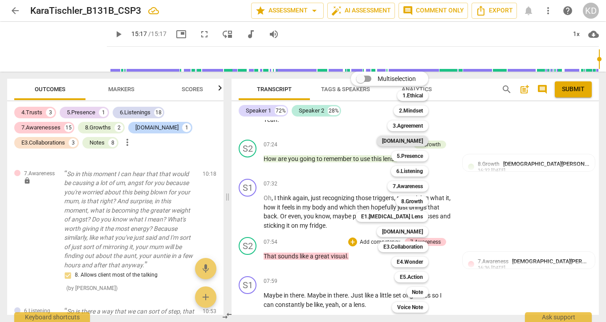
click at [414, 139] on b "[DOMAIN_NAME]" at bounding box center [402, 141] width 41 height 11
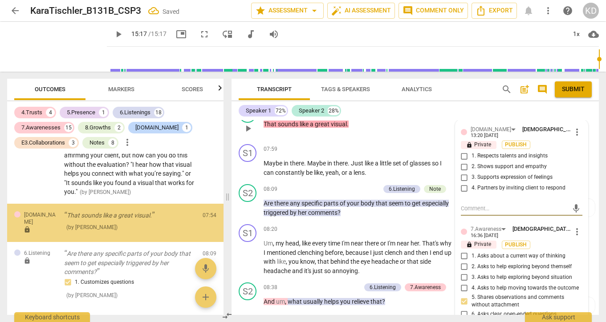
scroll to position [1950, 0]
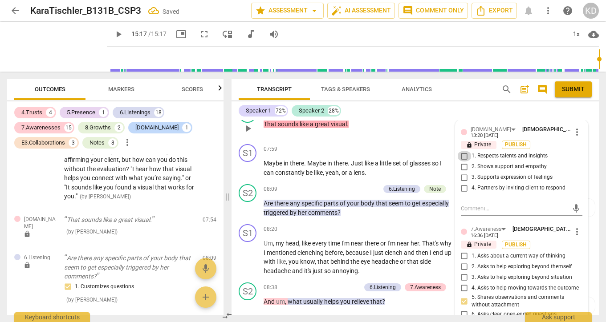
click at [462, 162] on input "1. Respects talents and insights" at bounding box center [464, 156] width 14 height 11
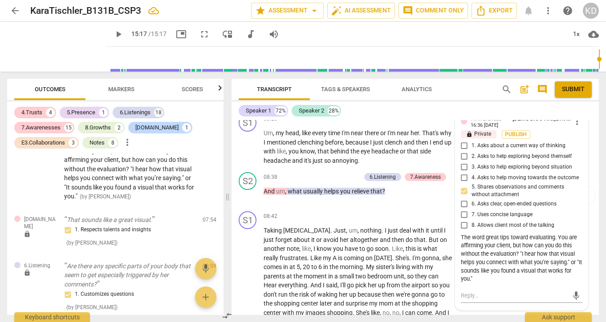
scroll to position [2326, 0]
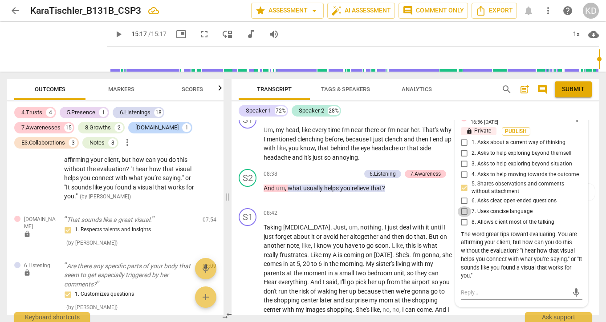
click at [462, 217] on input "7. Uses concise language" at bounding box center [464, 212] width 14 height 11
click at [463, 228] on input "8. Allows client most of the talking" at bounding box center [464, 222] width 14 height 11
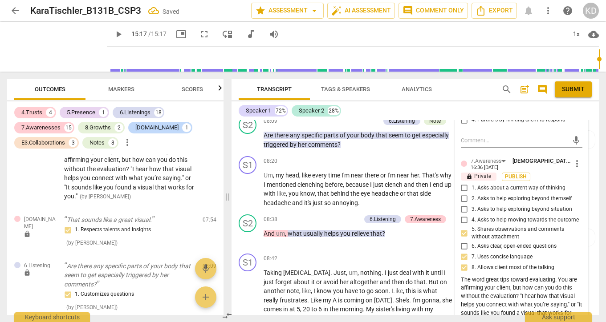
scroll to position [2265, 0]
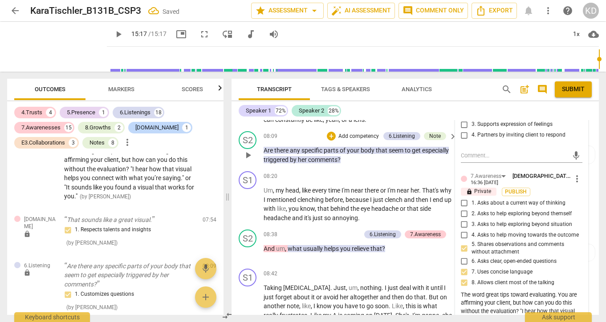
click at [236, 168] on div "S2 play_arrow pause 08:09 + Add competency 6.Listening Note keyboard_arrow_righ…" at bounding box center [414, 148] width 367 height 40
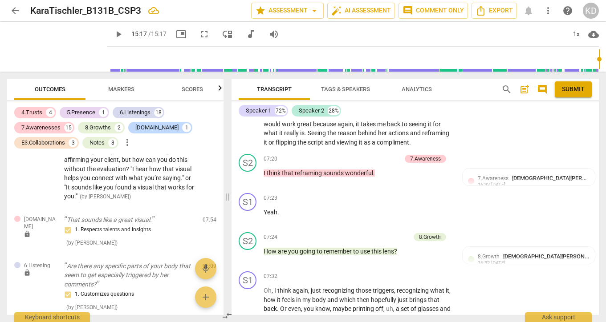
scroll to position [1987, 0]
click at [385, 243] on p "Add competency" at bounding box center [389, 239] width 42 height 8
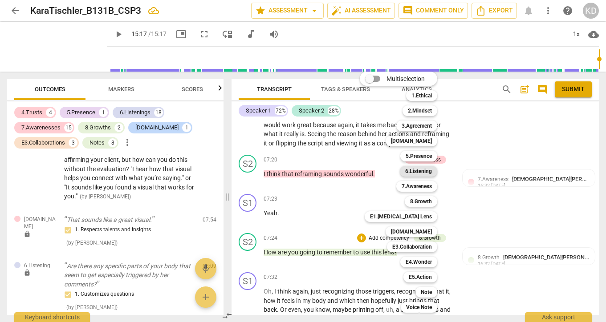
click at [421, 171] on b "6.Listening" at bounding box center [418, 171] width 27 height 11
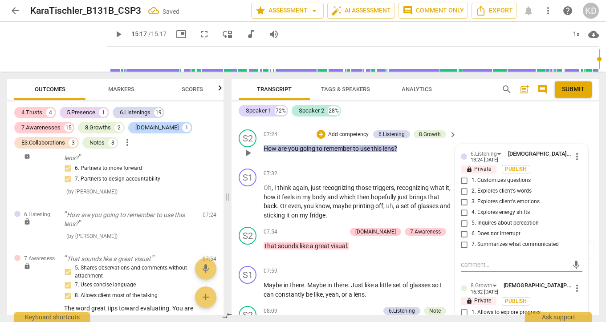
scroll to position [2089, 0]
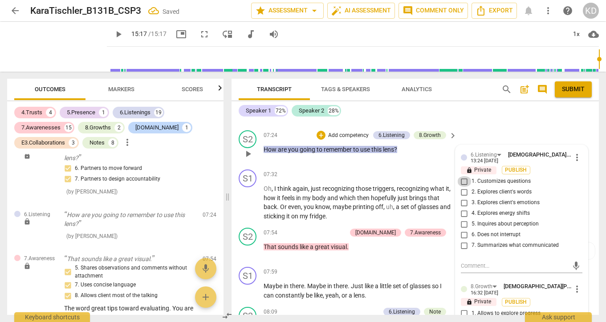
click at [463, 187] on input "1. Customizes questions" at bounding box center [464, 181] width 14 height 11
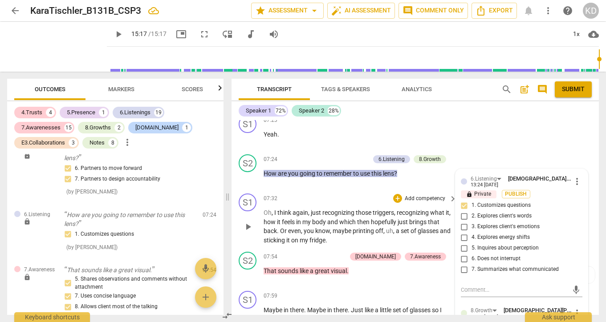
scroll to position [2061, 0]
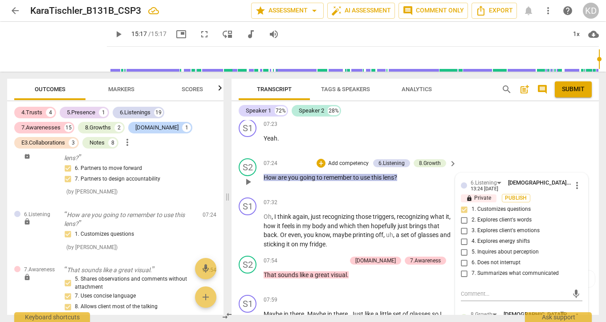
click at [353, 168] on p "Add competency" at bounding box center [348, 164] width 42 height 8
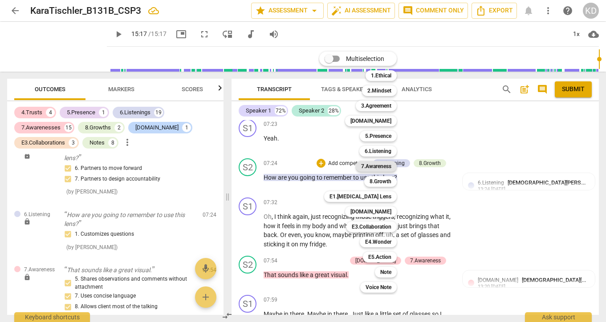
click at [376, 163] on b "7.Awareness" at bounding box center [376, 166] width 30 height 11
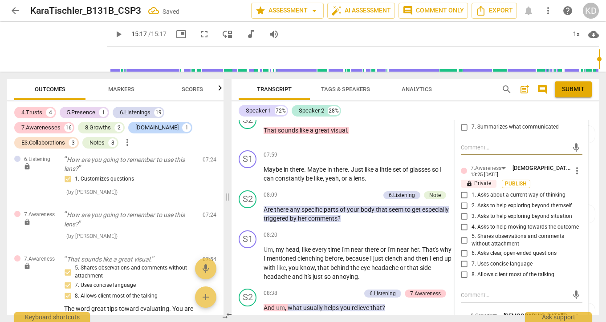
scroll to position [2213, 0]
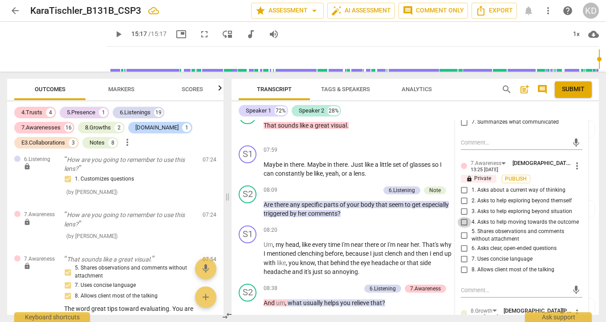
click at [463, 228] on input "4. Asks to help moving towards the outcome" at bounding box center [464, 222] width 14 height 11
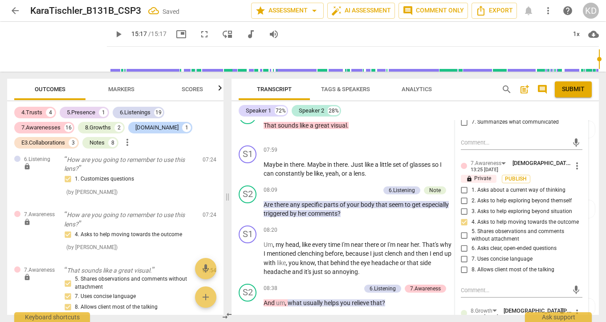
click at [462, 217] on input "3. Asks to help exploring beyond situation" at bounding box center [464, 212] width 14 height 11
click at [463, 265] on input "7. Uses concise language" at bounding box center [464, 259] width 14 height 11
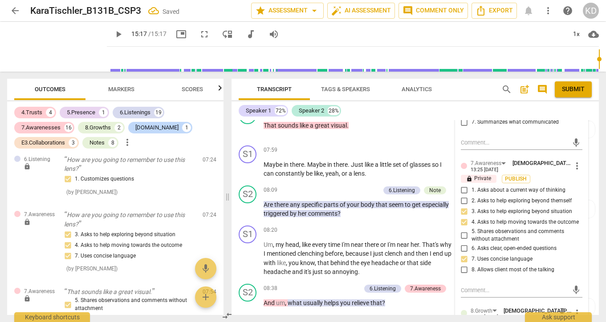
click at [464, 275] on input "8. Allows client most of the talking" at bounding box center [464, 270] width 14 height 11
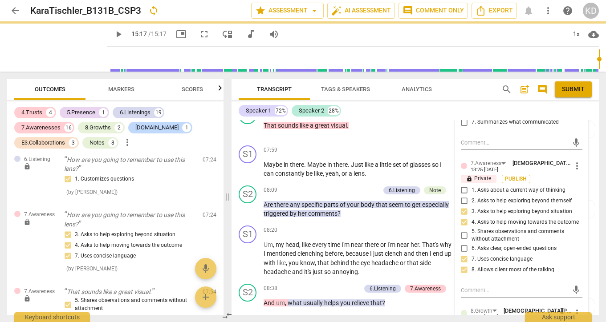
click at [462, 254] on input "6. Asks clear, open-ended questions" at bounding box center [464, 248] width 14 height 11
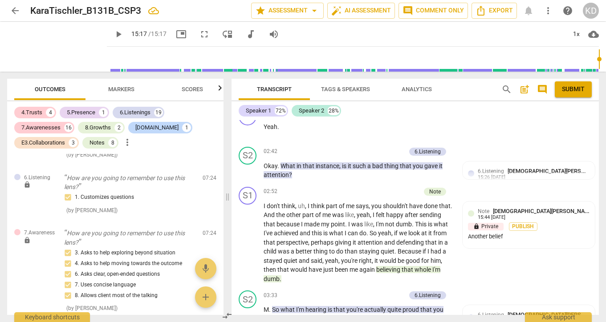
scroll to position [1093, 0]
click at [382, 151] on p "Add competency" at bounding box center [384, 152] width 42 height 8
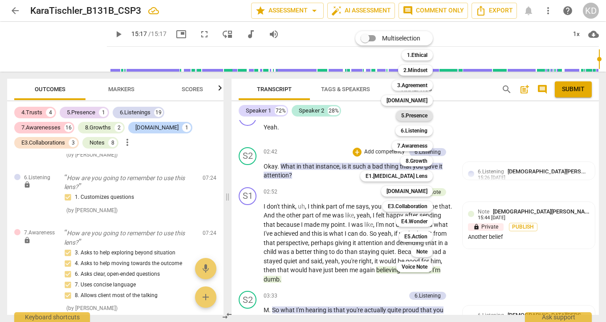
click at [419, 117] on b "5.Presence" at bounding box center [414, 115] width 26 height 11
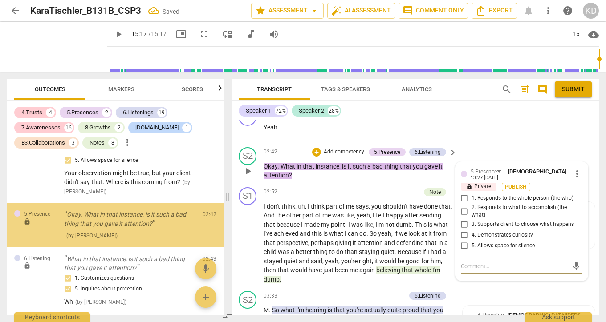
scroll to position [508, 0]
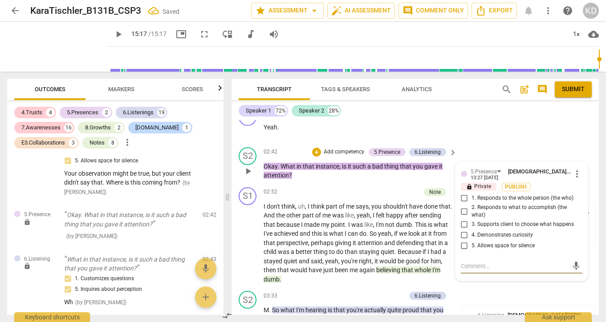
click at [463, 235] on input "4. Demonstrates curiosity" at bounding box center [464, 235] width 14 height 11
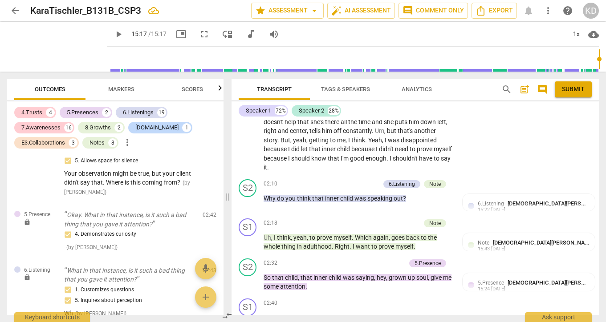
scroll to position [898, 0]
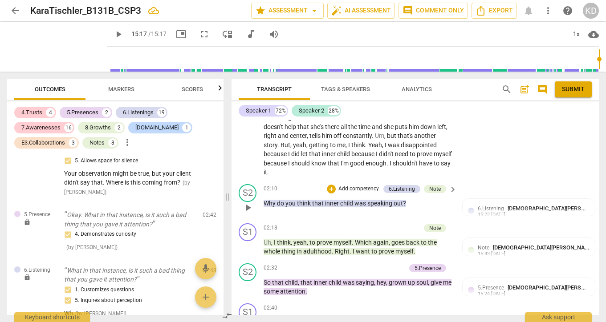
click at [358, 189] on p "Add competency" at bounding box center [358, 189] width 42 height 8
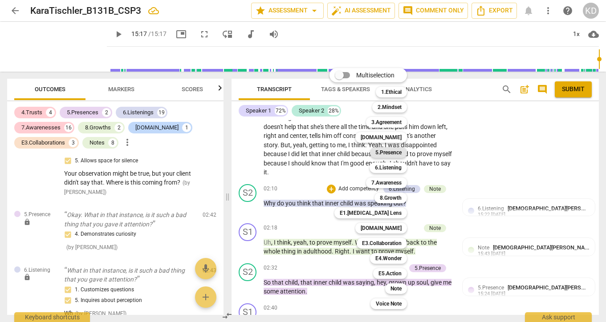
click at [393, 156] on b "5.Presence" at bounding box center [388, 152] width 26 height 11
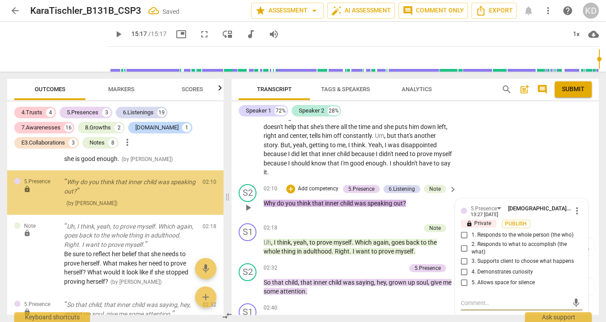
scroll to position [345, 0]
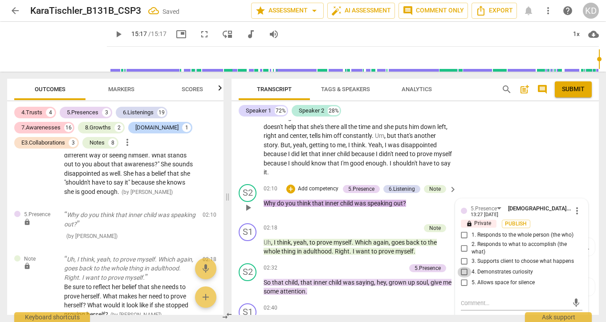
click at [463, 272] on input "4. Demonstrates curiosity" at bounding box center [464, 272] width 14 height 11
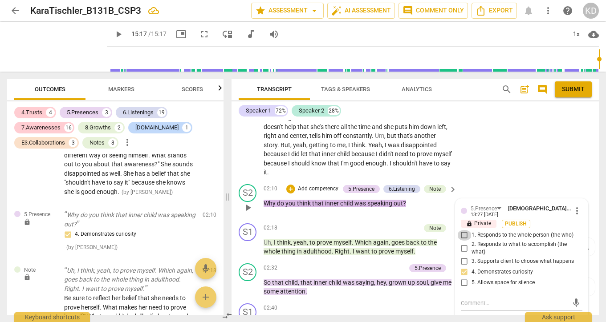
click at [462, 235] on input "1. Responds to the whole person (the who)" at bounding box center [464, 235] width 14 height 11
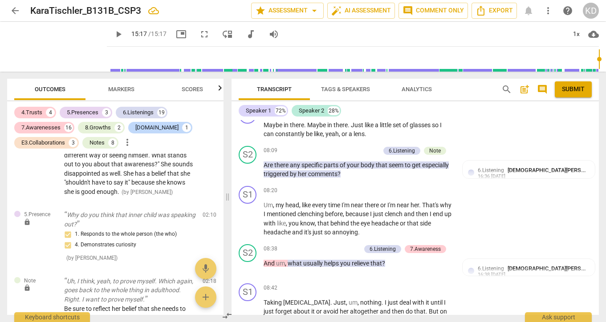
scroll to position [2254, 0]
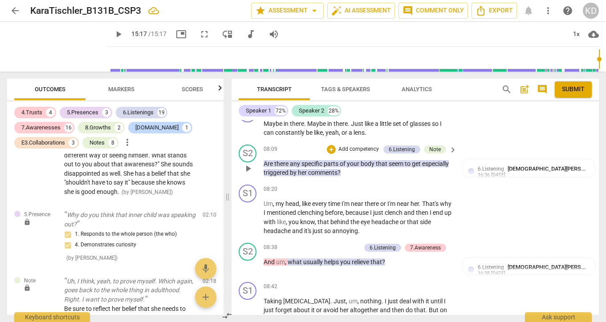
click at [362, 154] on p "Add competency" at bounding box center [358, 150] width 42 height 8
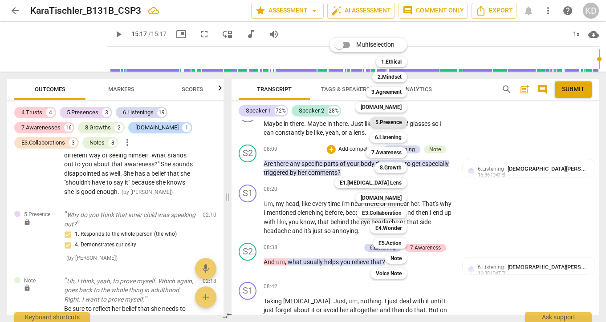
click at [397, 122] on b "5.Presence" at bounding box center [388, 122] width 26 height 11
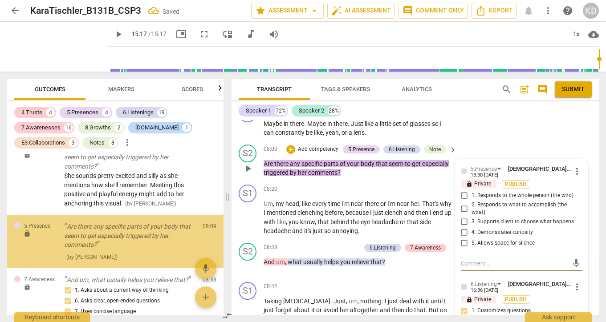
scroll to position [2445, 0]
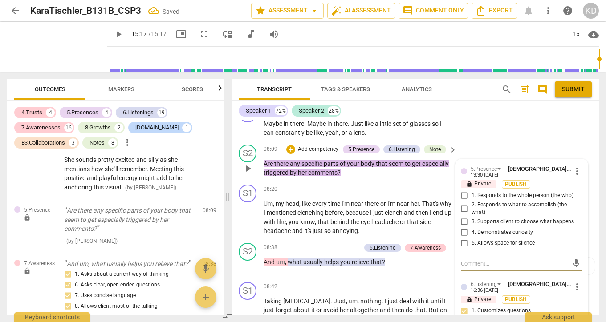
click at [464, 201] on input "1. Responds to the whole person (the who)" at bounding box center [464, 195] width 14 height 11
click at [465, 238] on input "4. Demonstrates curiosity" at bounding box center [464, 232] width 14 height 11
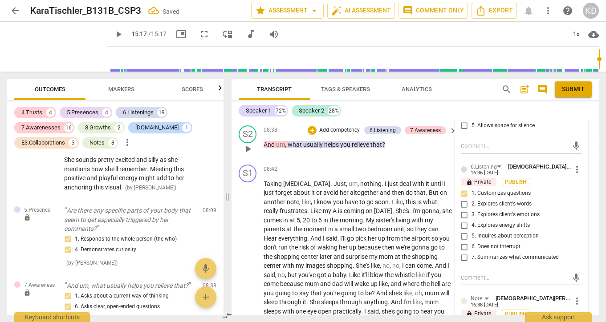
scroll to position [2365, 0]
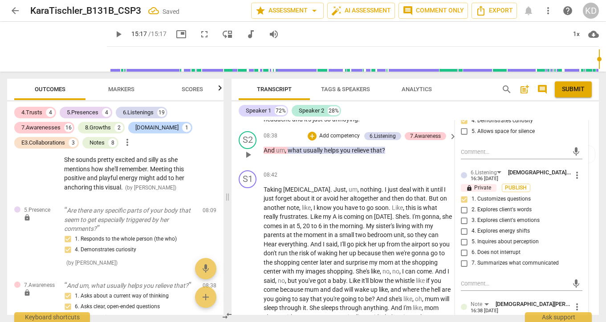
click at [347, 140] on p "Add competency" at bounding box center [339, 136] width 42 height 8
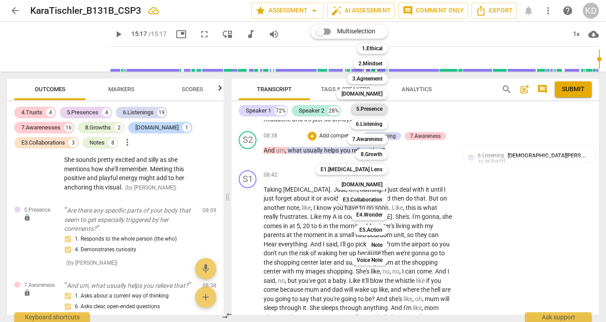
click at [374, 111] on b "5.Presence" at bounding box center [369, 109] width 26 height 11
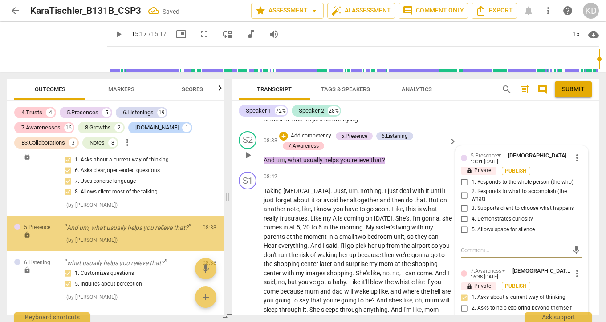
scroll to position [2589, 0]
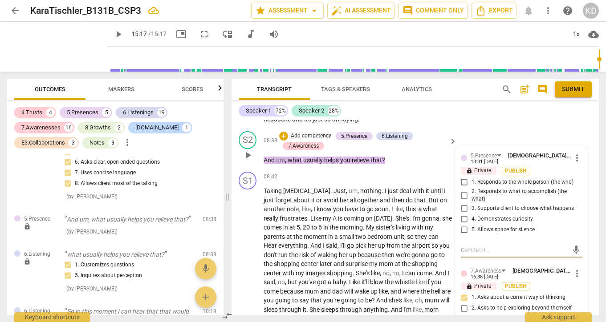
click at [462, 188] on input "1. Responds to the whole person (the who)" at bounding box center [464, 182] width 14 height 11
click at [481, 255] on textarea at bounding box center [514, 250] width 107 height 8
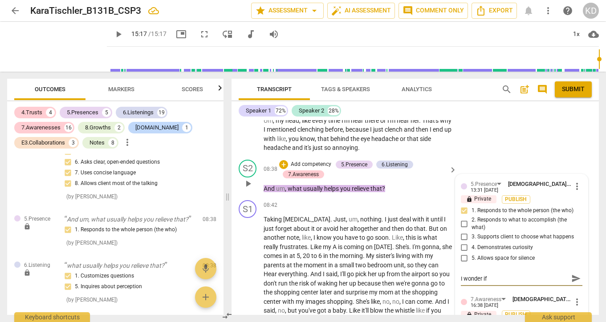
scroll to position [2343, 0]
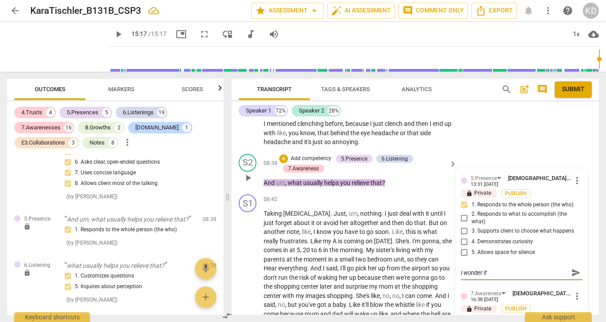
click at [493, 277] on textarea "I wonder if" at bounding box center [514, 273] width 107 height 8
click at [238, 260] on div "S1 play_arrow pause 08:42 + Add competency keyboard_arrow_right Taking [MEDICAL…" at bounding box center [414, 311] width 367 height 241
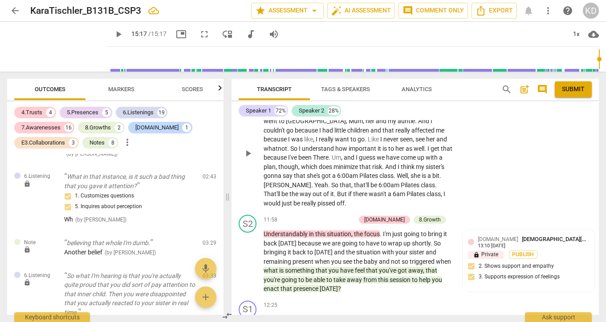
scroll to position [2877, 0]
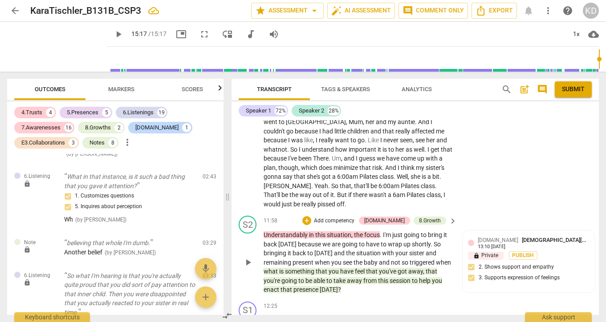
click at [248, 268] on span "play_arrow" at bounding box center [248, 262] width 11 height 11
click at [249, 160] on span "pause" at bounding box center [248, 154] width 11 height 11
click at [249, 160] on span "play_arrow" at bounding box center [248, 154] width 11 height 11
click at [353, 198] on span "there" at bounding box center [361, 194] width 16 height 7
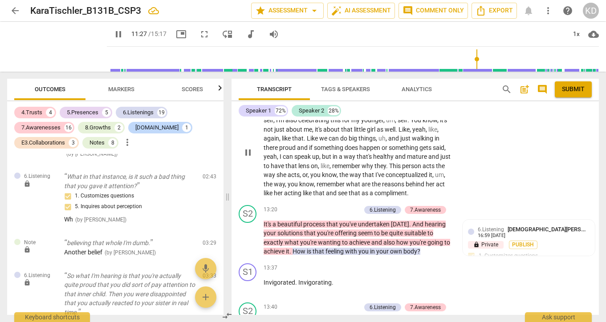
scroll to position [3088, 0]
click at [249, 157] on span "pause" at bounding box center [248, 151] width 11 height 11
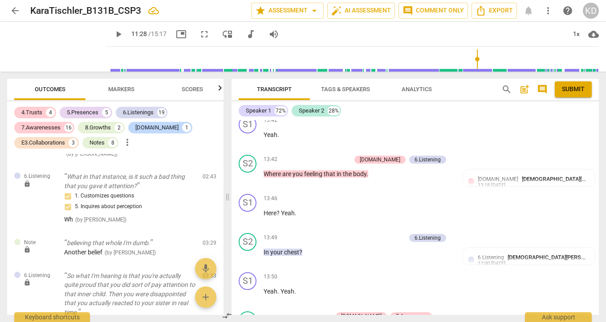
scroll to position [3307, 0]
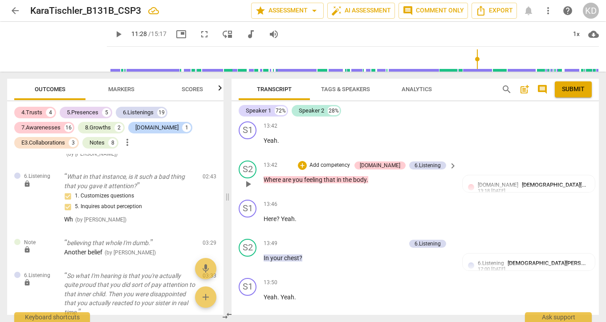
click at [351, 170] on p "Add competency" at bounding box center [329, 166] width 42 height 8
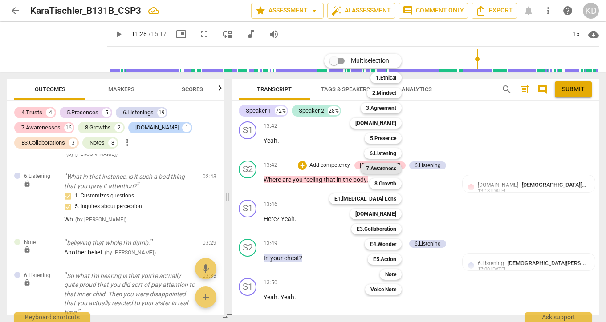
click at [383, 170] on b "7.Awareness" at bounding box center [381, 168] width 30 height 11
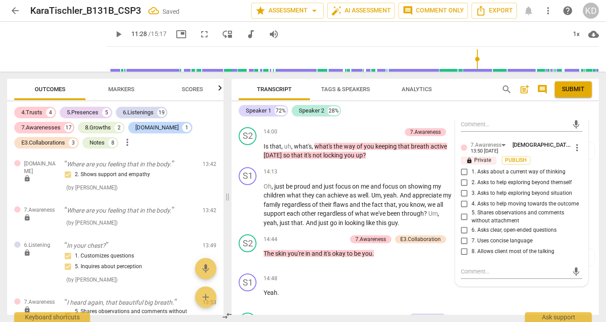
scroll to position [3581, 0]
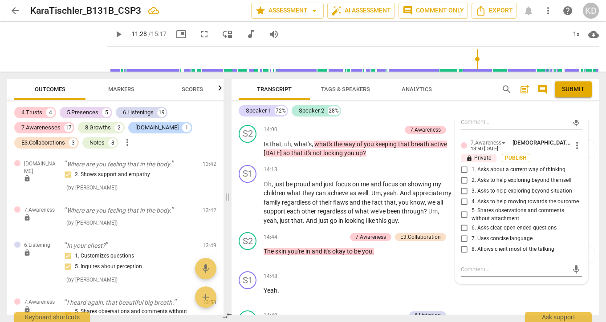
click at [463, 207] on input "4. Asks to help moving towards the outcome" at bounding box center [464, 201] width 14 height 11
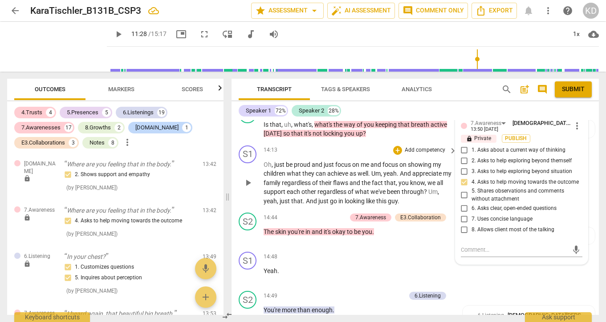
scroll to position [3601, 0]
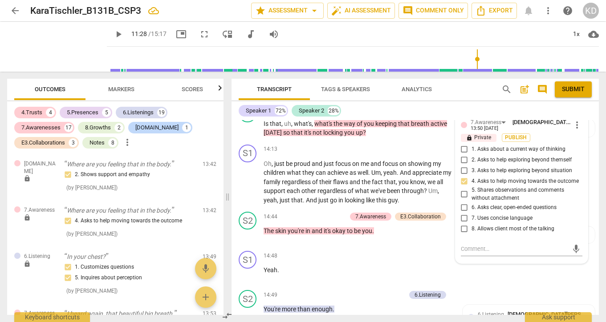
click at [463, 223] on input "7. Uses concise language" at bounding box center [464, 218] width 14 height 11
click at [464, 213] on input "6. Asks clear, open-ended questions" at bounding box center [464, 207] width 14 height 11
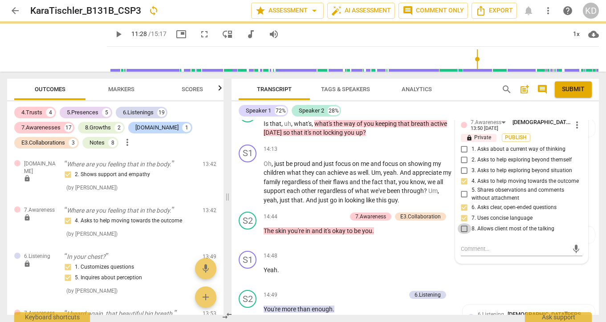
click at [463, 234] on input "8. Allows client most of the talking" at bounding box center [464, 228] width 14 height 11
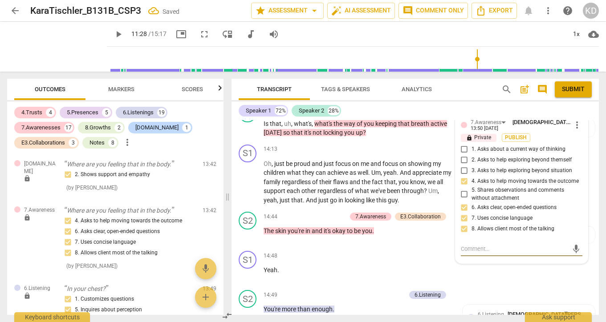
click at [472, 253] on textarea at bounding box center [514, 249] width 107 height 8
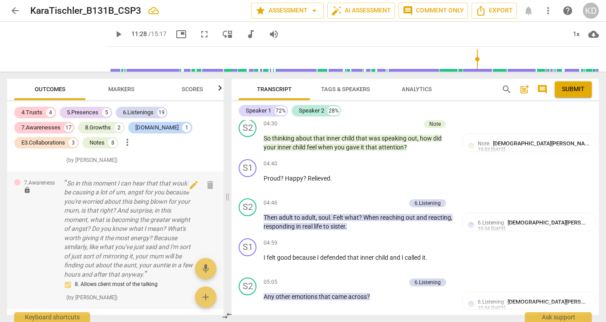
scroll to position [3183, 0]
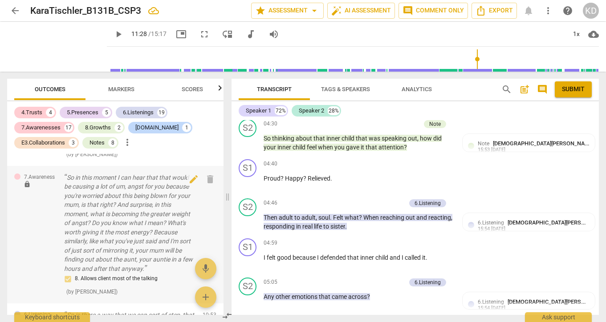
click at [46, 181] on span "7.Awareness" at bounding box center [39, 178] width 31 height 8
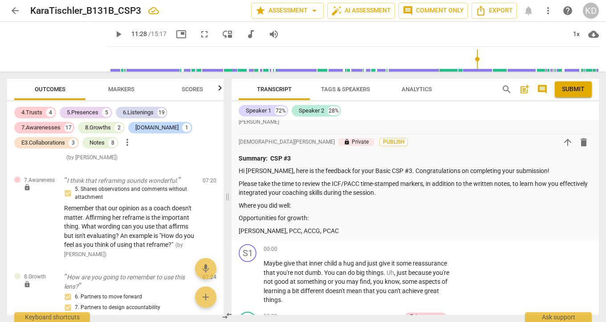
scroll to position [420, 0]
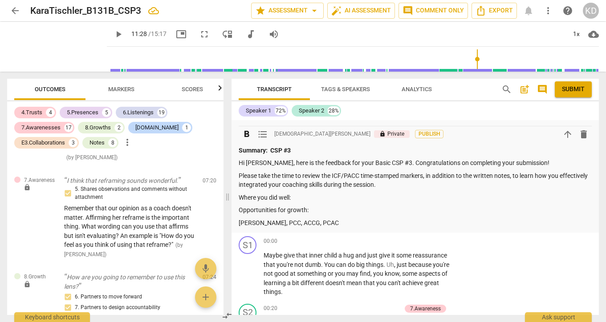
click at [303, 197] on p "Where you did well:" at bounding box center [415, 197] width 353 height 9
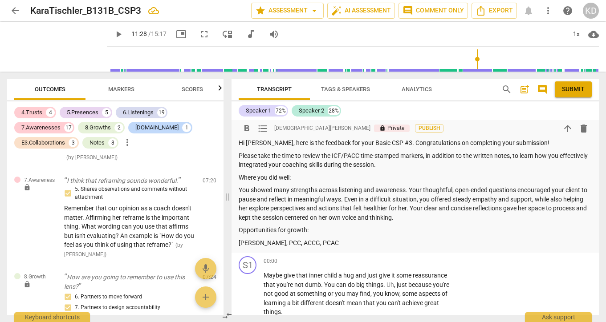
scroll to position [441, 0]
click at [512, 155] on p "Please take the time to review the ICF/PACC time-stamped markers, in addition t…" at bounding box center [415, 160] width 353 height 18
click at [498, 170] on div "Summary: CSP #3 Hi [PERSON_NAME], here is the feedback for your Basic CSP #3. C…" at bounding box center [415, 187] width 353 height 122
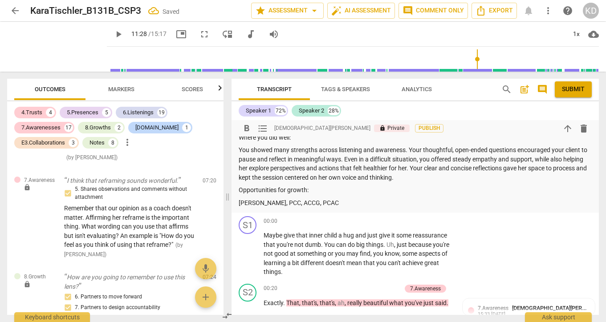
scroll to position [475, 0]
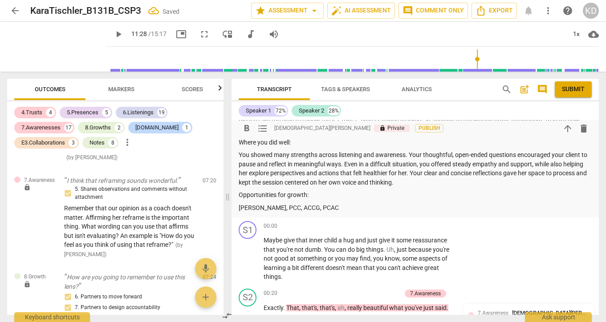
click at [318, 196] on p "Opportunities for growth:" at bounding box center [415, 194] width 353 height 9
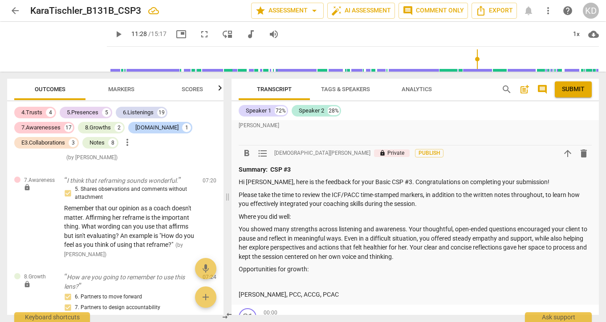
scroll to position [402, 0]
click at [434, 203] on p "Please take the time to review the ICF/PACC time-stamped markers, in addition t…" at bounding box center [415, 199] width 353 height 18
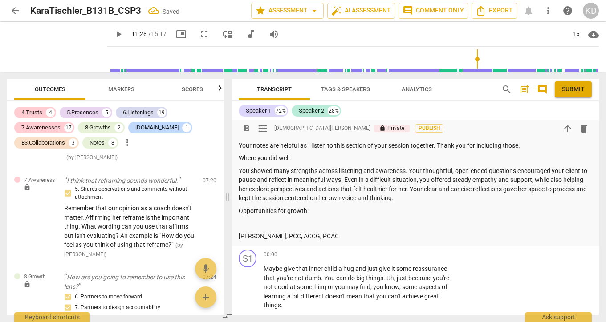
scroll to position [473, 0]
click at [318, 211] on p "Opportunities for growth:" at bounding box center [415, 210] width 353 height 9
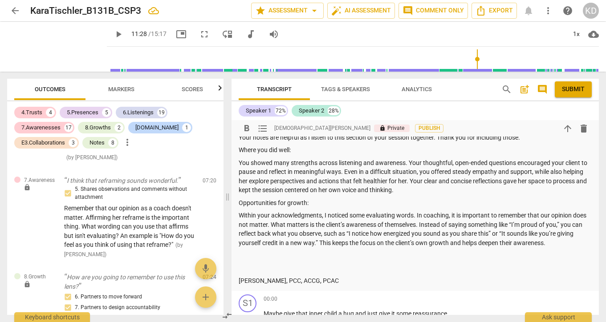
scroll to position [481, 0]
click at [144, 113] on div "6.Listenings" at bounding box center [138, 112] width 31 height 9
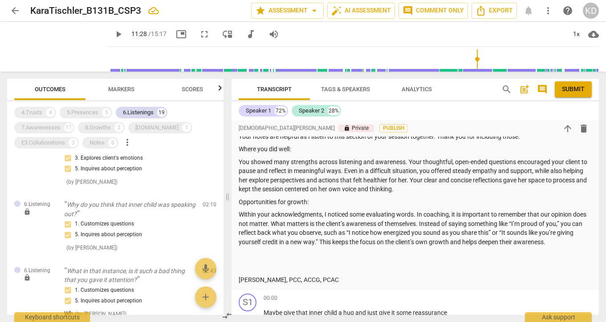
scroll to position [0, 0]
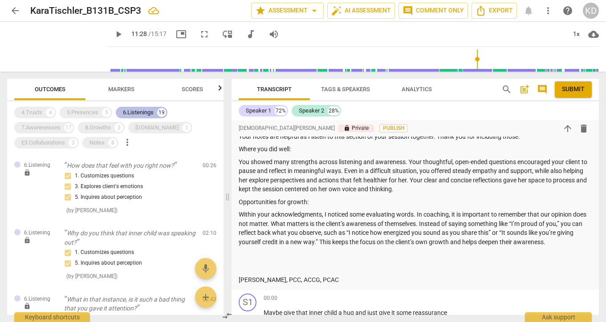
click at [137, 113] on div "6.Listenings" at bounding box center [138, 112] width 31 height 9
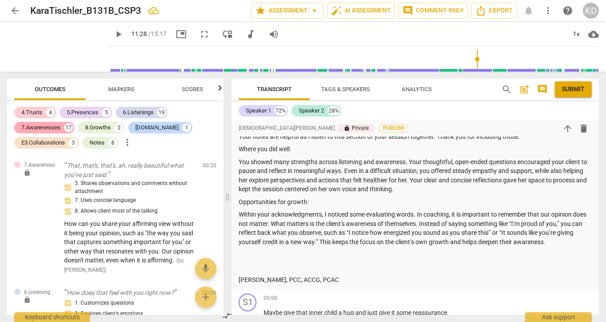
click at [47, 127] on div "7.Awarenesses" at bounding box center [40, 127] width 39 height 9
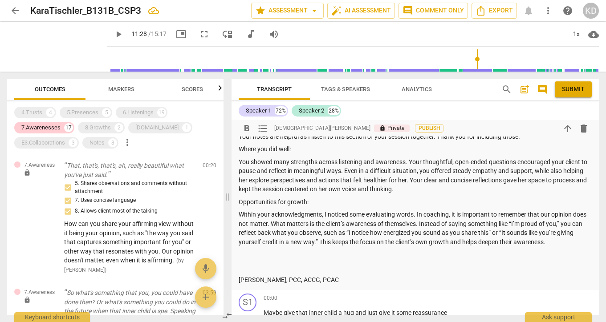
click at [571, 243] on p "Within your acknowledgments, I noticed some evaluating words. In coaching, it i…" at bounding box center [415, 228] width 353 height 36
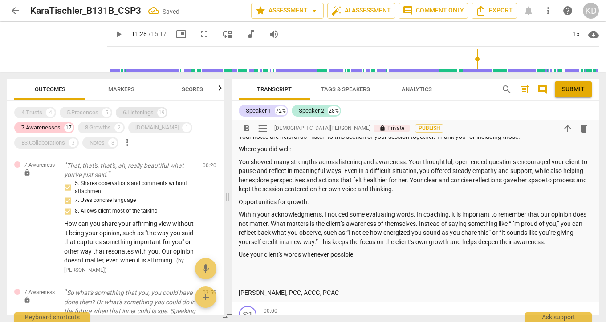
click at [138, 112] on div "6.Listenings" at bounding box center [138, 112] width 31 height 9
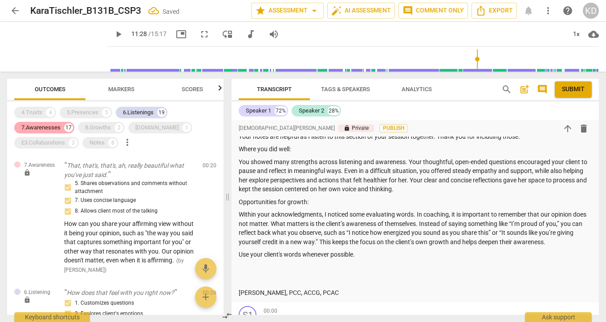
click at [53, 123] on div "7.Awarenesses" at bounding box center [40, 127] width 39 height 9
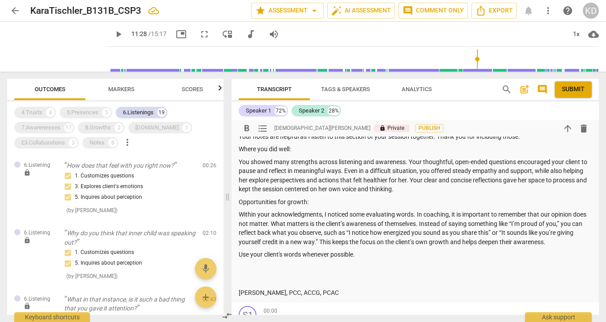
click at [362, 255] on p "Use your client's words whenever possible." at bounding box center [415, 254] width 353 height 9
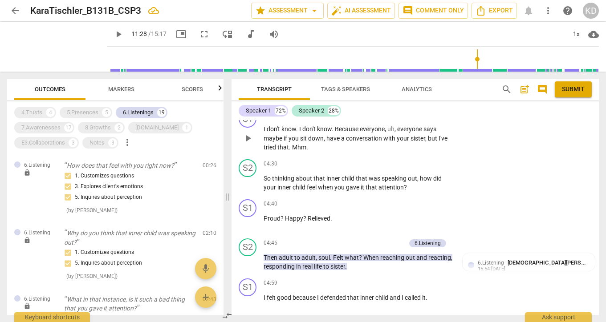
scroll to position [1559, 0]
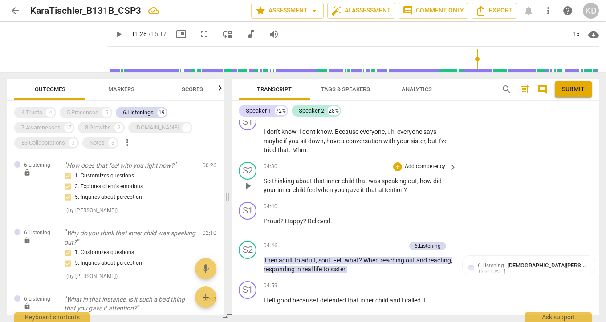
click at [423, 166] on p "Add competency" at bounding box center [425, 167] width 42 height 8
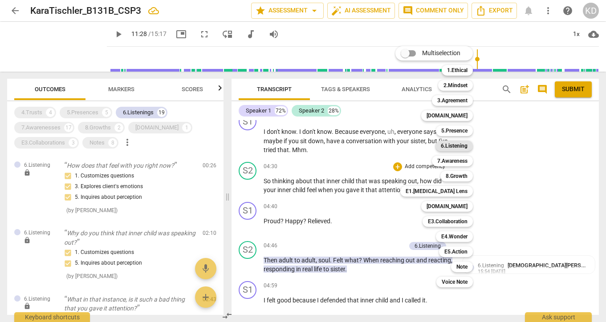
click at [456, 145] on b "6.Listening" at bounding box center [454, 146] width 27 height 11
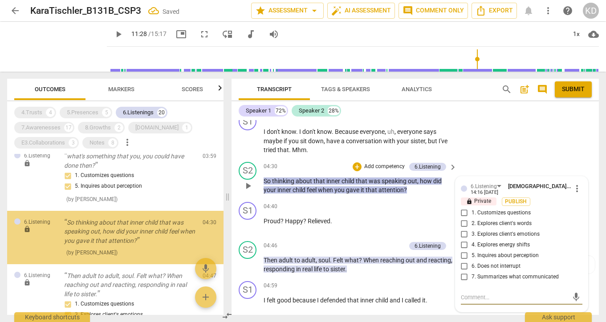
scroll to position [305, 0]
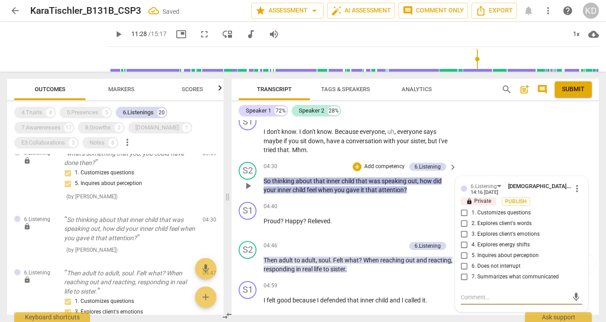
click at [463, 212] on input "1. Customizes questions" at bounding box center [464, 213] width 14 height 11
click at [463, 254] on input "5. Inquires about perception" at bounding box center [464, 256] width 14 height 11
click at [235, 231] on div "S1 play_arrow pause 04:40 + Add competency keyboard_arrow_right Proud ? Happy ?…" at bounding box center [414, 217] width 367 height 39
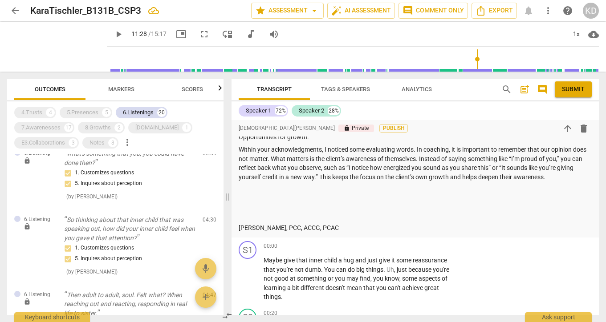
scroll to position [539, 0]
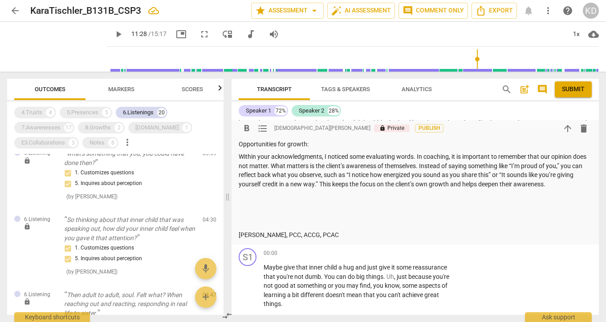
click at [572, 187] on p "Within your acknowledgments, I noticed some evaluating words. In coaching, it i…" at bounding box center [415, 170] width 353 height 36
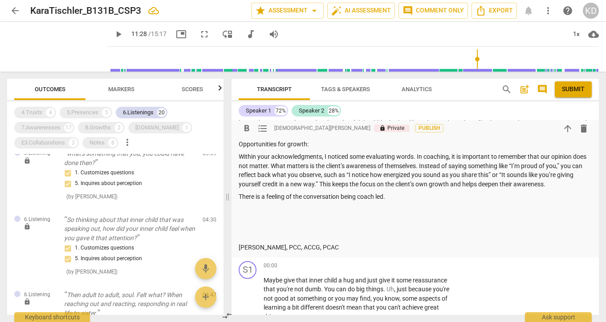
click at [350, 200] on p "There is a feeling of the conversation being coach led." at bounding box center [415, 196] width 353 height 9
copy p "There is a feeling of the conversation being coach led."
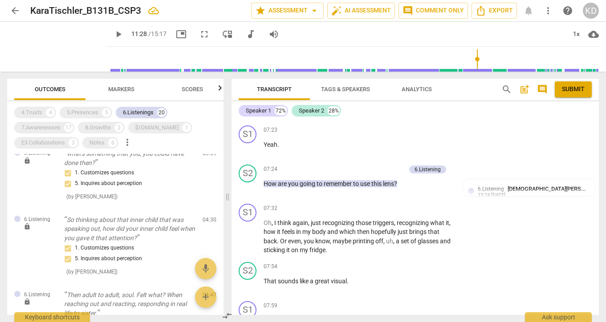
scroll to position [2198, 0]
click at [381, 174] on p "Add competency" at bounding box center [384, 170] width 42 height 8
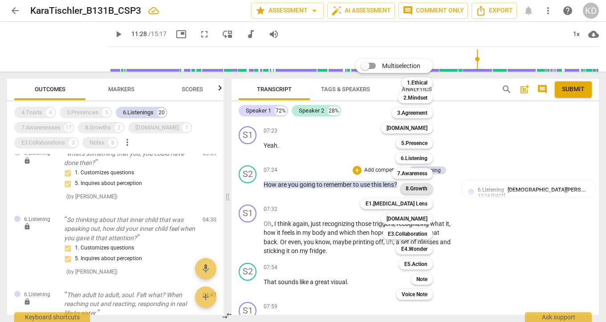
click at [414, 190] on b "8.Growth" at bounding box center [416, 188] width 22 height 11
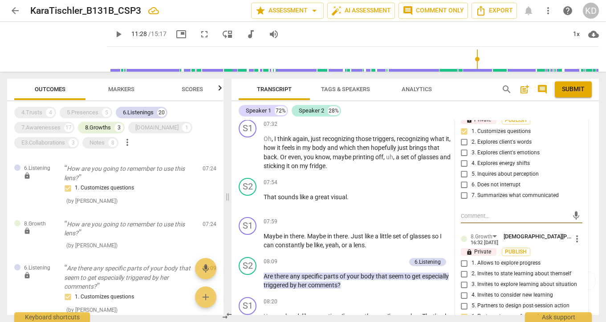
scroll to position [2185, 0]
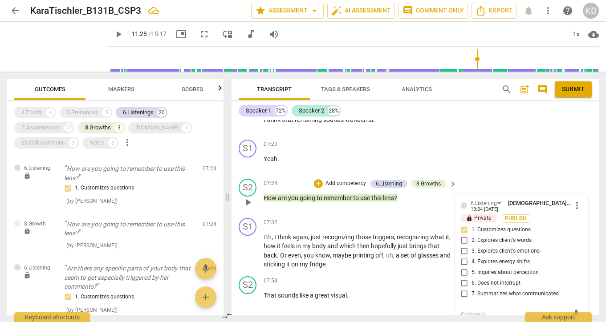
click at [234, 215] on div "S2 play_arrow pause 07:24 + Add competency 6.Listening 8.Growths keyboard_arrow…" at bounding box center [414, 194] width 367 height 39
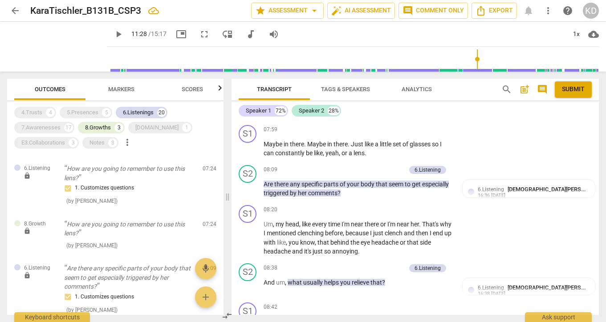
scroll to position [2367, 0]
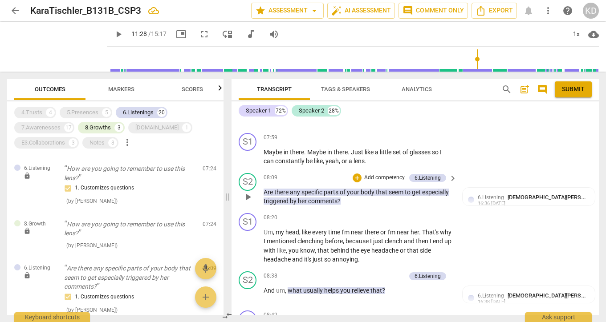
click at [384, 182] on p "Add competency" at bounding box center [384, 178] width 42 height 8
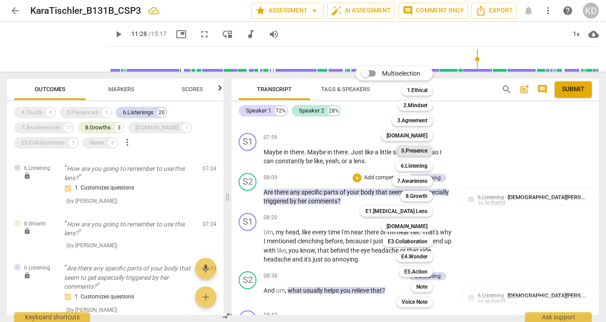
click at [421, 151] on b "5.Presence" at bounding box center [414, 151] width 26 height 11
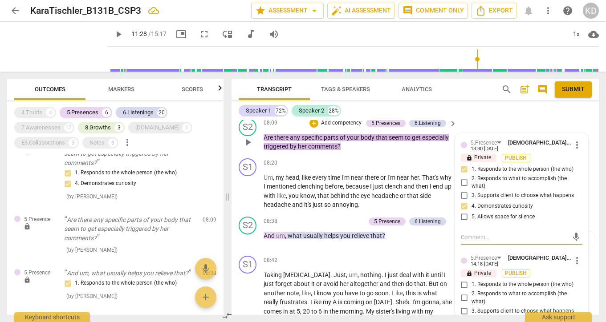
scroll to position [2414, 0]
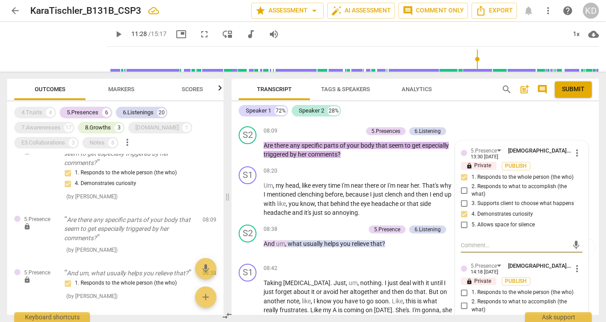
click at [231, 243] on div "Transcript Tags & Speakers Analytics search post_add comment Submit Speaker 1 7…" at bounding box center [417, 197] width 378 height 251
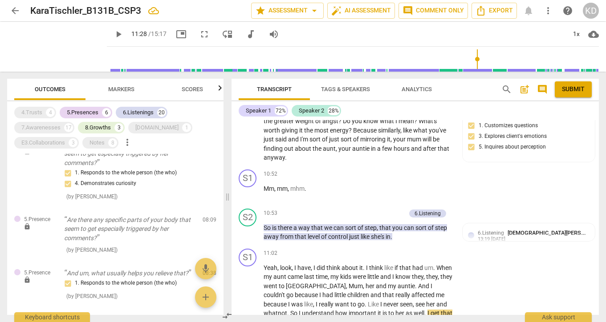
scroll to position [2834, 0]
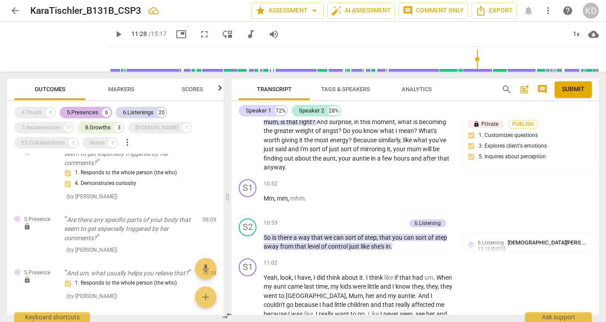
click at [87, 116] on div "5.Presences" at bounding box center [83, 112] width 32 height 9
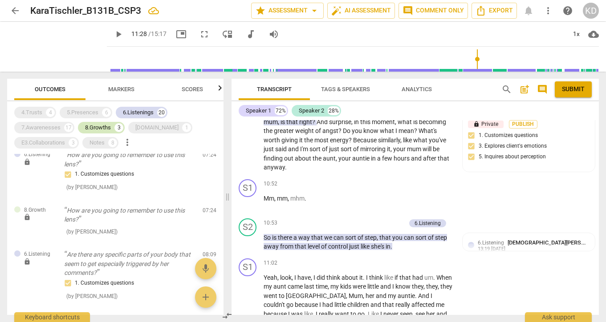
click at [92, 126] on div "8.Growths" at bounding box center [98, 127] width 26 height 9
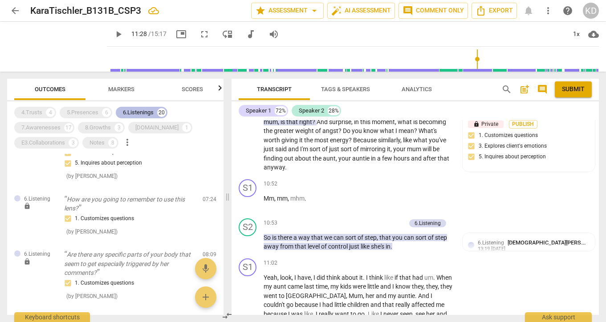
click at [138, 117] on div "6.Listenings 20" at bounding box center [142, 113] width 52 height 12
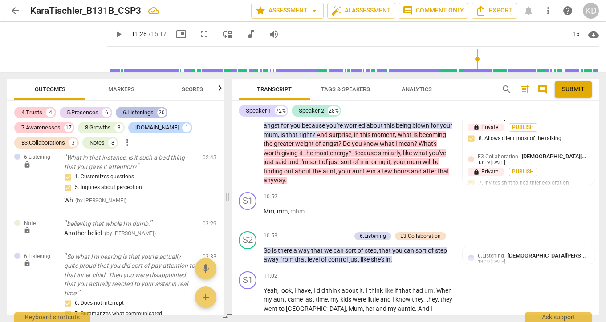
scroll to position [2842, 0]
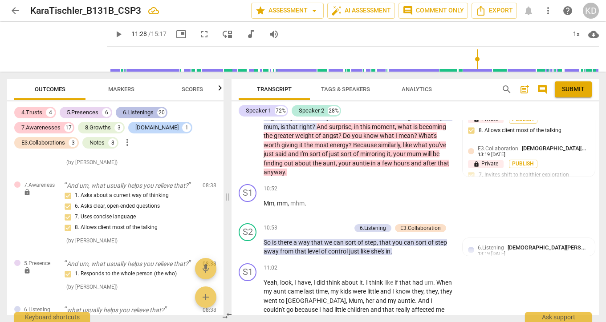
click at [138, 112] on div "6.Listenings" at bounding box center [138, 112] width 31 height 9
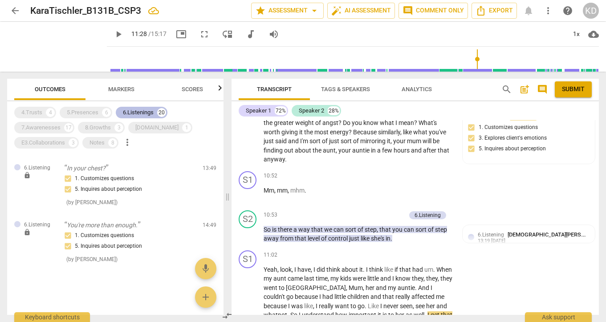
scroll to position [2834, 0]
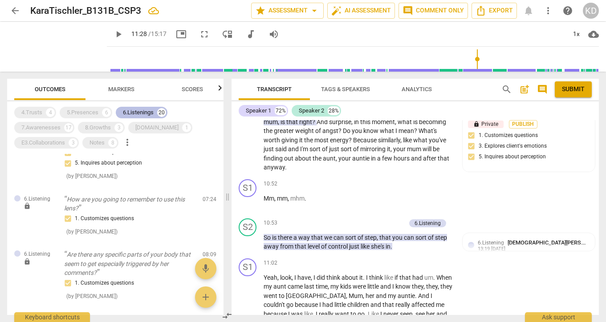
click at [138, 112] on div "6.Listenings" at bounding box center [138, 112] width 31 height 9
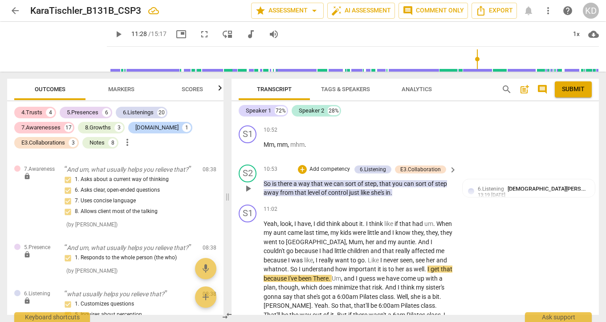
scroll to position [2902, 0]
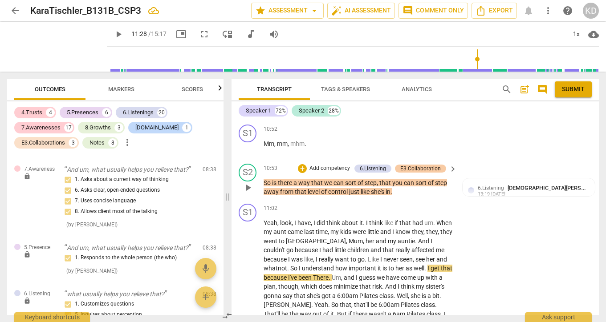
click at [412, 173] on div "E3.Collaboration" at bounding box center [420, 169] width 40 height 8
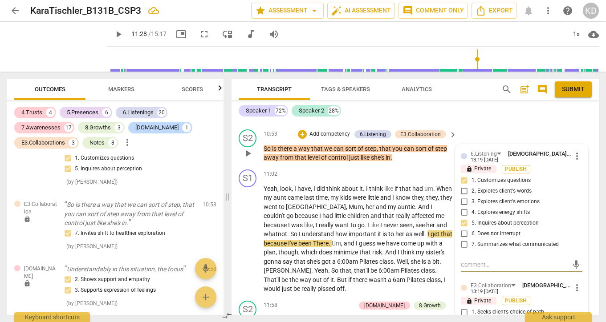
scroll to position [2932, 0]
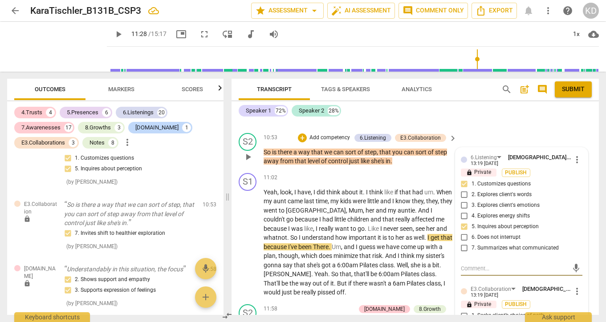
click at [490, 273] on textarea at bounding box center [514, 268] width 107 height 8
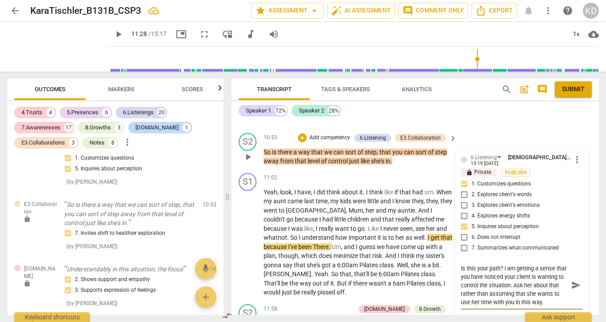
scroll to position [2933, 0]
click at [234, 291] on div "S1 play_arrow pause 11:02 + Add competency keyboard_arrow_right Yeah , look , I…" at bounding box center [414, 234] width 367 height 131
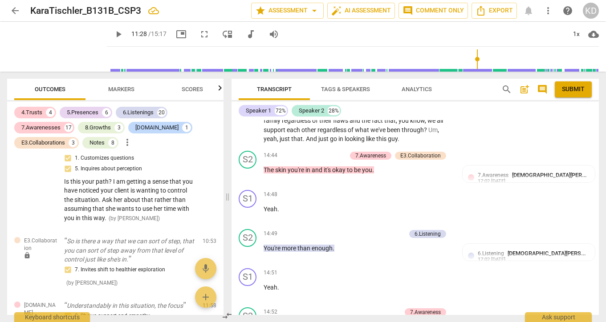
scroll to position [3787, 0]
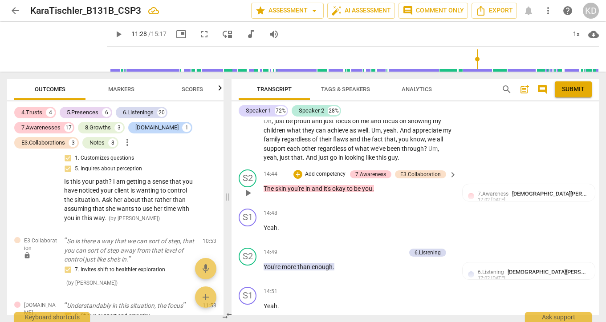
click at [322, 178] on p "Add competency" at bounding box center [325, 174] width 42 height 8
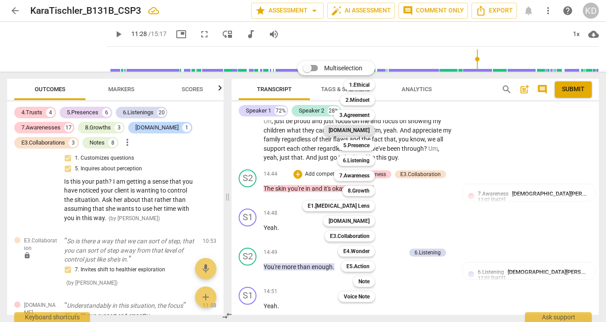
click at [361, 130] on b "[DOMAIN_NAME]" at bounding box center [348, 130] width 41 height 11
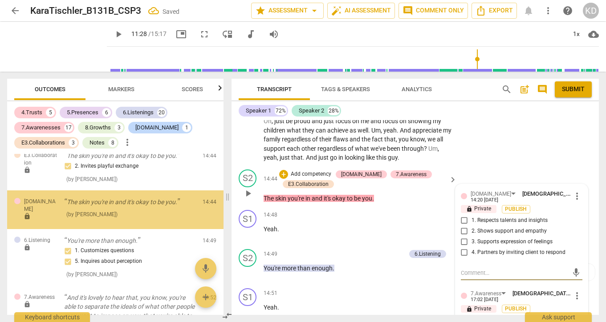
scroll to position [4868, 0]
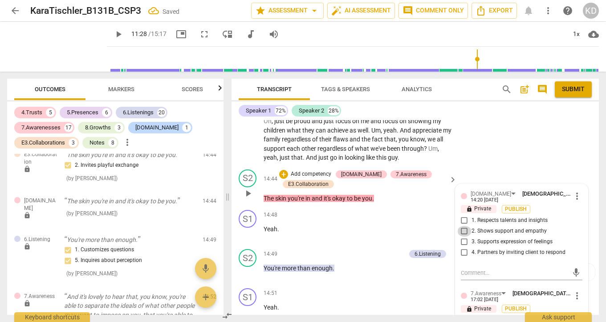
click at [462, 237] on input "2. Shows support and empathy" at bounding box center [464, 231] width 14 height 11
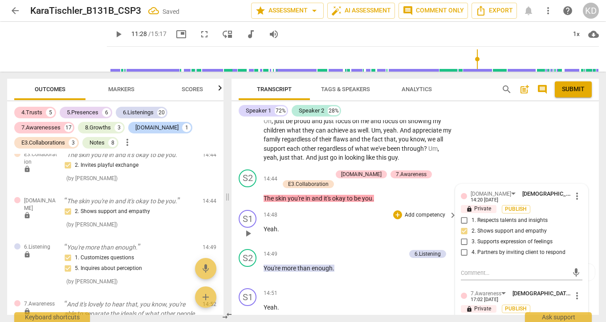
click at [235, 246] on div "S1 play_arrow pause 14:48 + Add competency keyboard_arrow_right Yeah ." at bounding box center [414, 226] width 367 height 39
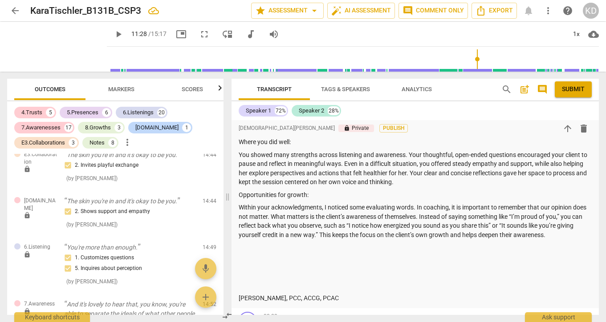
scroll to position [500, 0]
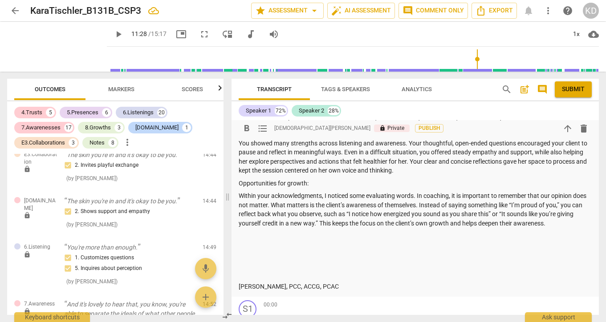
click at [239, 287] on p "[PERSON_NAME], PCC, ACCG, PCAC" at bounding box center [415, 286] width 353 height 9
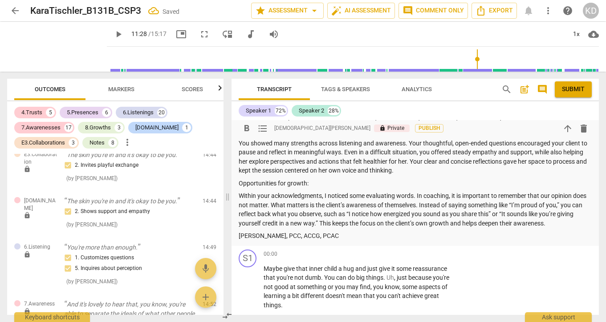
click at [575, 224] on p "Within your acknowledgments, I noticed some evaluating words. In coaching, it i…" at bounding box center [415, 209] width 353 height 36
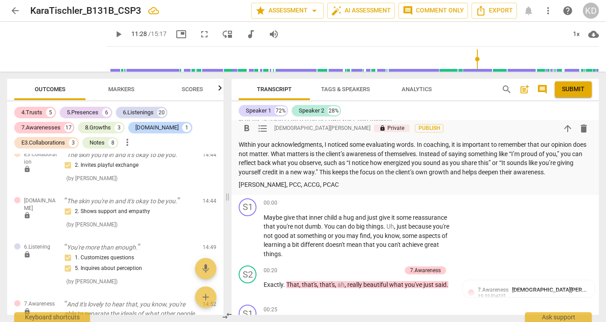
scroll to position [552, 0]
click at [575, 88] on span "Submit" at bounding box center [573, 89] width 23 height 9
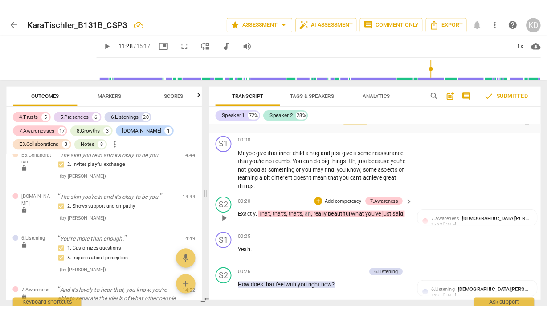
scroll to position [628, 0]
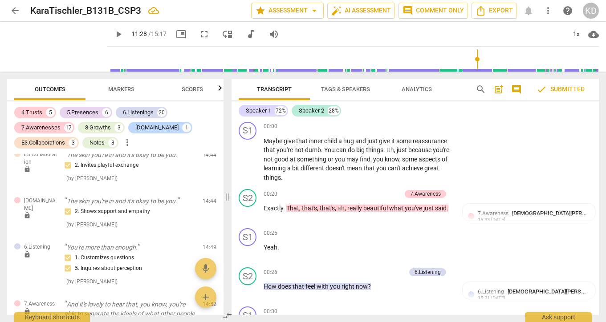
click at [14, 9] on span "arrow_back" at bounding box center [15, 10] width 11 height 11
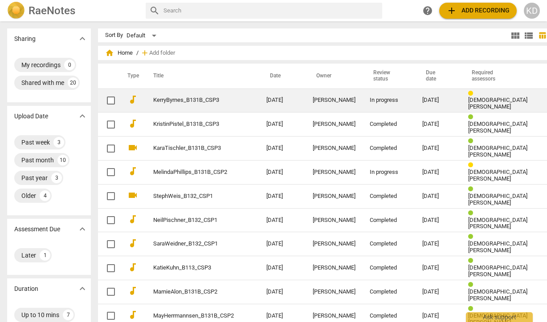
click at [203, 102] on link "KerryByrnes_B131B_CSP3" at bounding box center [193, 100] width 81 height 7
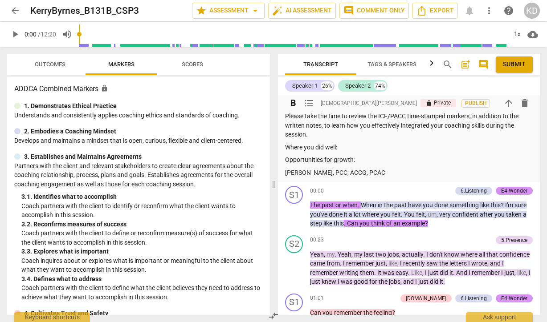
scroll to position [119, 0]
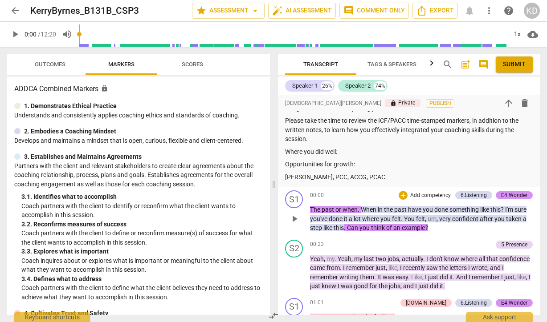
click at [296, 219] on span "play_arrow" at bounding box center [294, 219] width 11 height 11
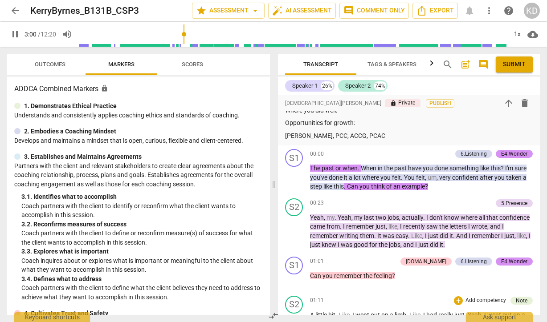
scroll to position [170, 0]
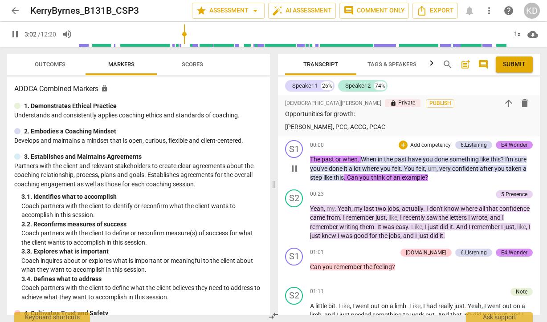
click at [295, 170] on span "pause" at bounding box center [294, 168] width 11 height 11
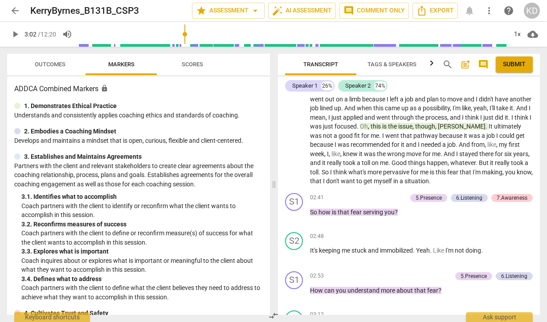
scroll to position [394, 0]
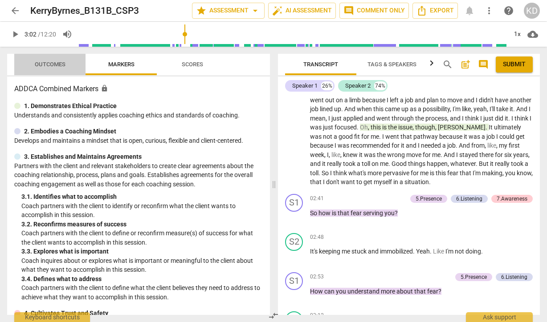
click at [60, 63] on span "Outcomes" at bounding box center [50, 64] width 31 height 7
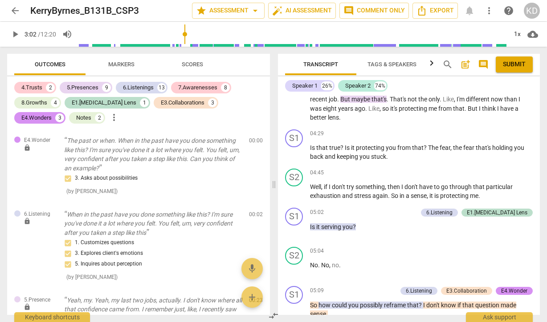
scroll to position [811, 0]
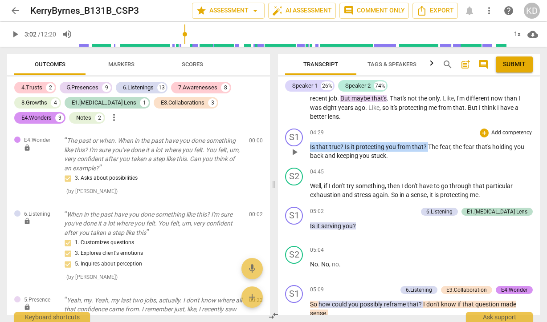
drag, startPoint x: 310, startPoint y: 146, endPoint x: 426, endPoint y: 146, distance: 116.2
click at [426, 146] on p "Is that true ? Is it protecting you from that ? The fear , the fear that's hold…" at bounding box center [421, 151] width 223 height 18
click at [399, 235] on div "05:02 + Add competency 6.Listening E1.[MEDICAL_DATA] Lens keyboard_arrow_right …" at bounding box center [421, 223] width 223 height 32
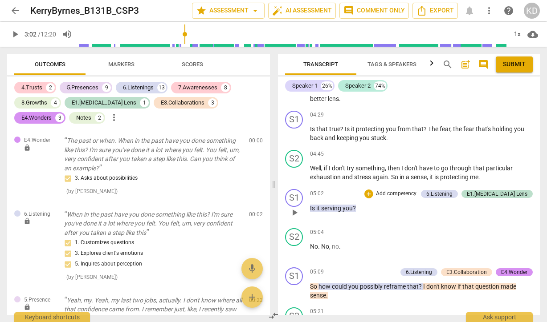
scroll to position [828, 0]
click at [452, 194] on div "6.Listening" at bounding box center [439, 194] width 26 height 8
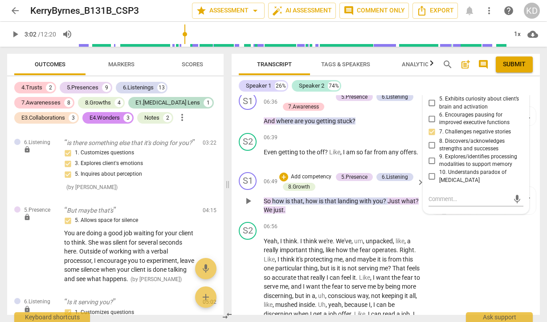
scroll to position [1374, 0]
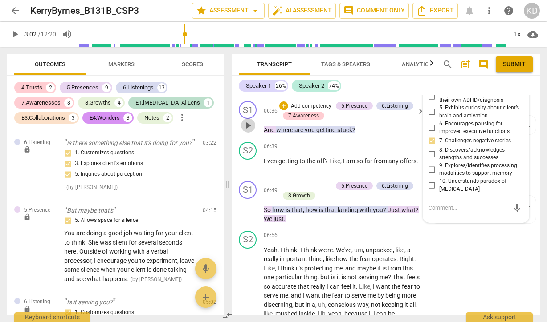
click at [247, 131] on span "play_arrow" at bounding box center [248, 125] width 11 height 11
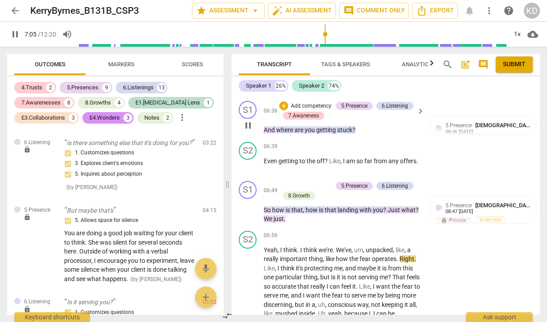
click at [247, 131] on span "pause" at bounding box center [248, 125] width 11 height 11
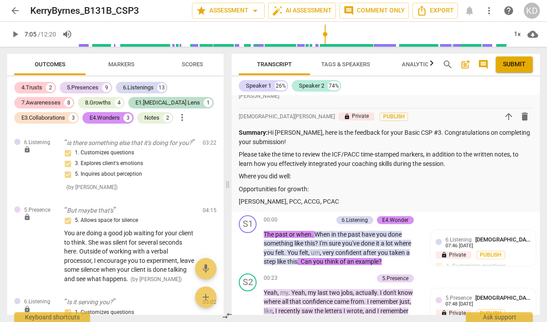
scroll to position [68, 0]
click at [297, 181] on p "Where you did well:" at bounding box center [386, 175] width 294 height 9
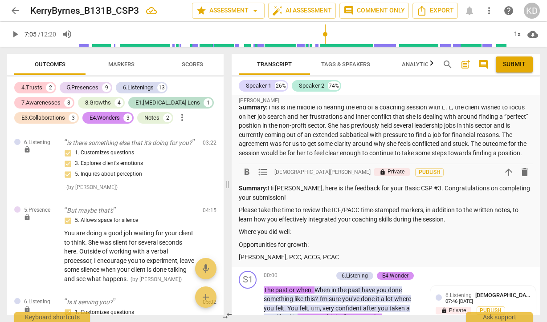
scroll to position [12, 0]
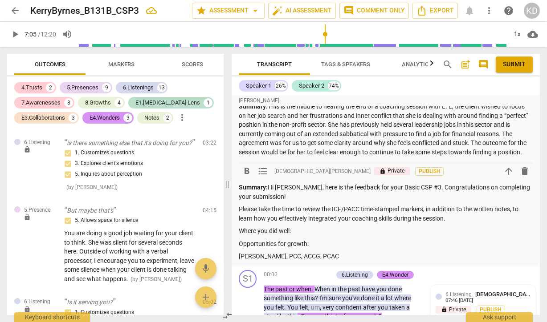
click at [454, 223] on p "Please take the time to review the ICF/PACC time-stamped markers, in addition t…" at bounding box center [386, 214] width 294 height 18
click at [287, 201] on p "Summary: Hi [PERSON_NAME], here is the feedback for your Basic CSP #3. Congratu…" at bounding box center [386, 192] width 294 height 18
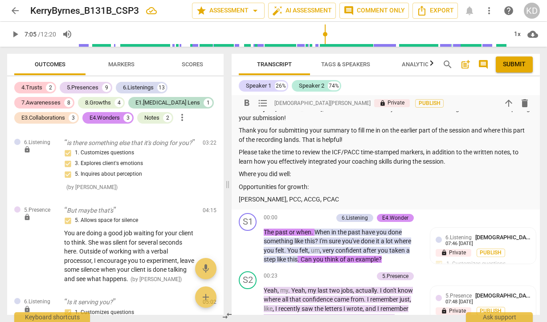
scroll to position [93, 0]
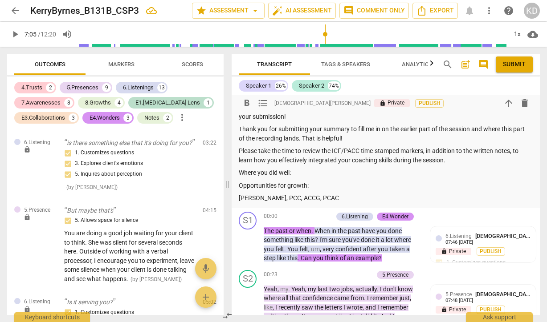
click at [303, 178] on p "Where you did well:" at bounding box center [386, 172] width 294 height 9
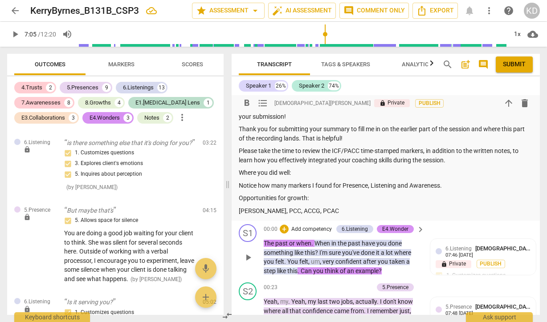
click at [249, 263] on span "play_arrow" at bounding box center [248, 257] width 11 height 11
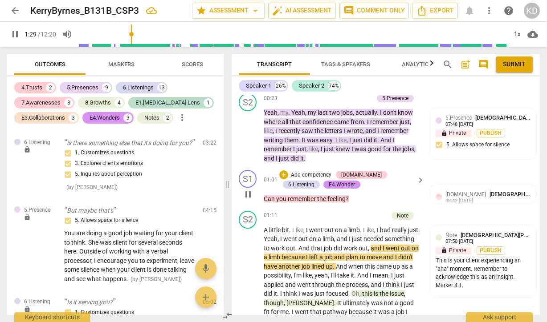
scroll to position [284, 0]
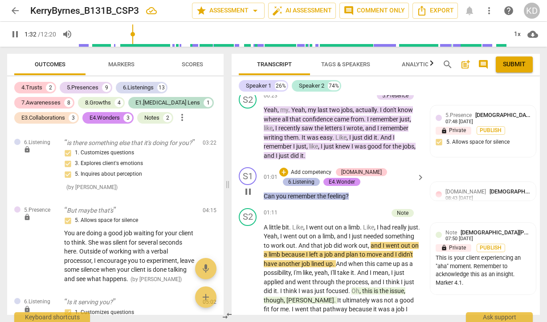
click at [314, 179] on div "6.Listening" at bounding box center [301, 182] width 26 height 8
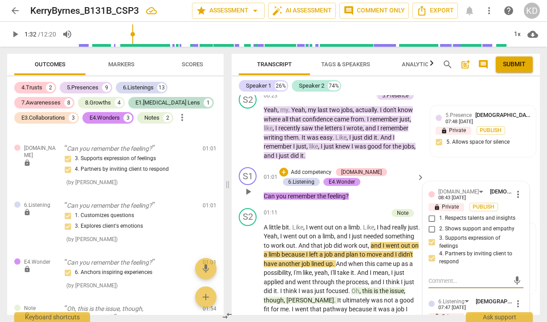
click at [328, 186] on div "E4.Wonder" at bounding box center [341, 182] width 26 height 8
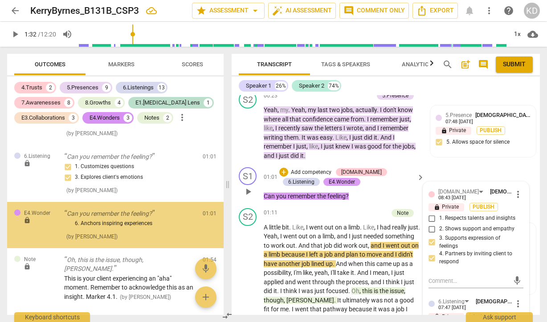
scroll to position [323, 0]
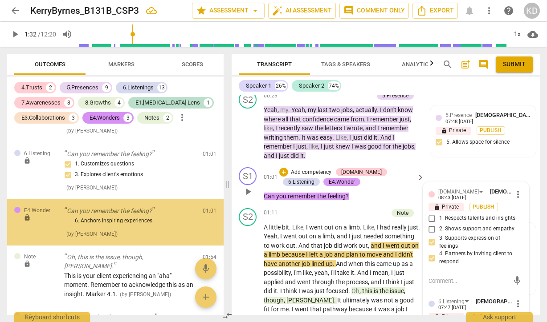
click at [328, 186] on div "E4.Wonder" at bounding box center [341, 182] width 26 height 8
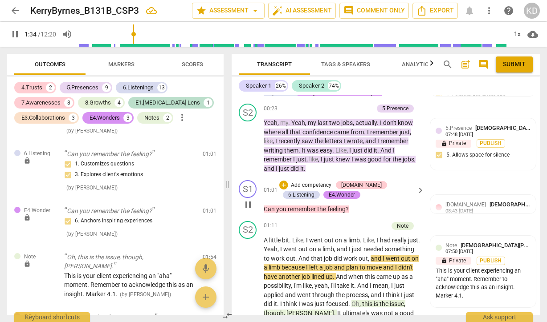
scroll to position [257, 0]
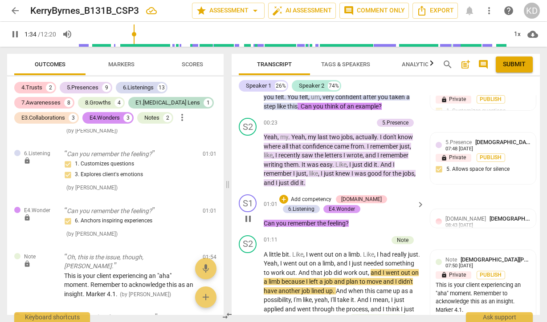
click at [328, 213] on div "E4.Wonder" at bounding box center [341, 209] width 26 height 8
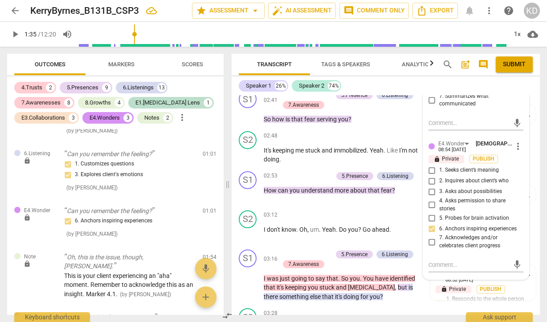
scroll to position [580, 0]
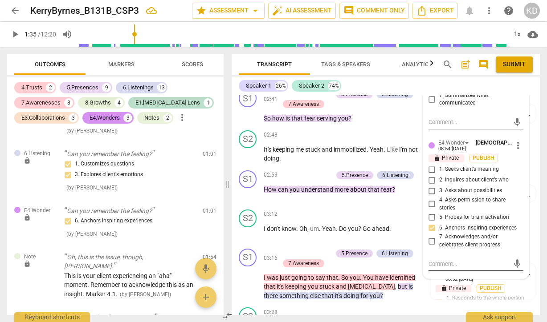
click at [451, 268] on textarea at bounding box center [468, 264] width 81 height 8
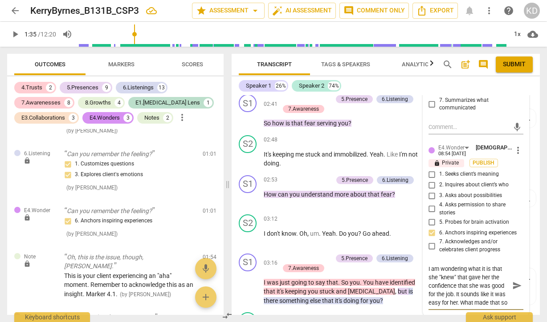
scroll to position [576, 0]
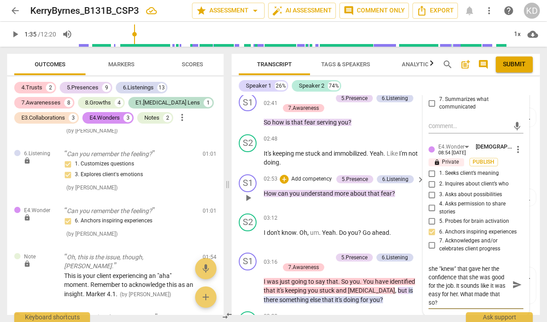
click at [235, 181] on div "S1 play_arrow pause 02:53 + Add competency 5.Presence 6.Listening keyboard_arro…" at bounding box center [385, 190] width 308 height 39
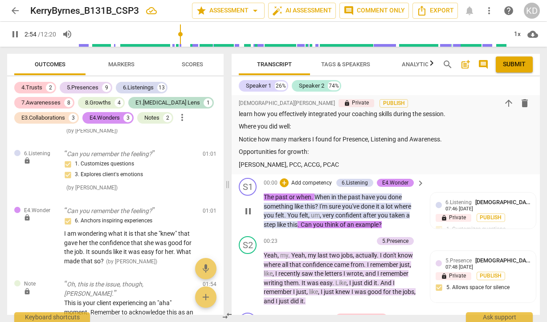
scroll to position [139, 0]
click at [248, 216] on span "pause" at bounding box center [248, 211] width 11 height 11
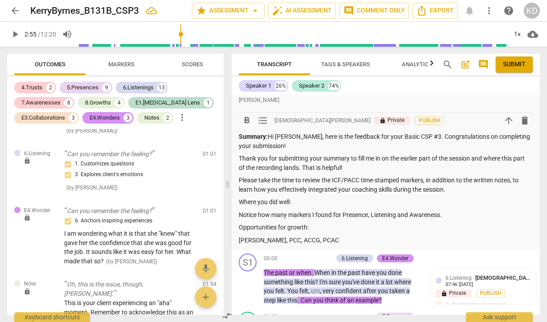
scroll to position [65, 0]
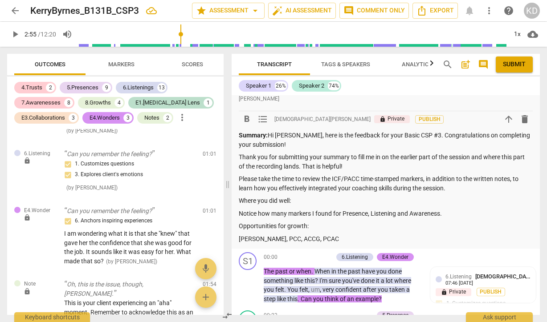
click at [297, 206] on p "Where you did well:" at bounding box center [386, 200] width 294 height 9
click at [453, 219] on p "Notice how many markers I found for Presence, Listening and Awareness." at bounding box center [386, 213] width 294 height 9
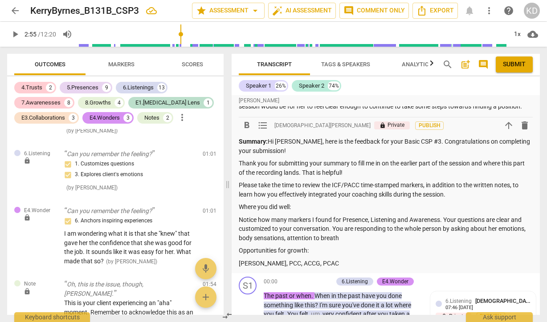
scroll to position [69, 0]
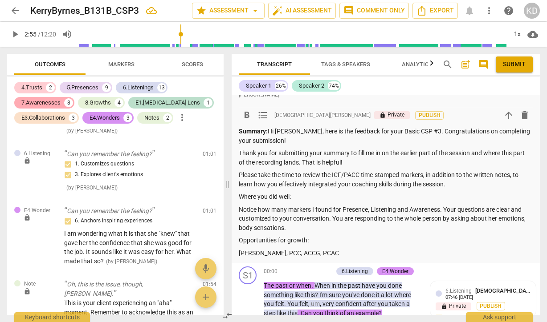
click at [53, 100] on div "7.Awarenesses" at bounding box center [40, 102] width 39 height 9
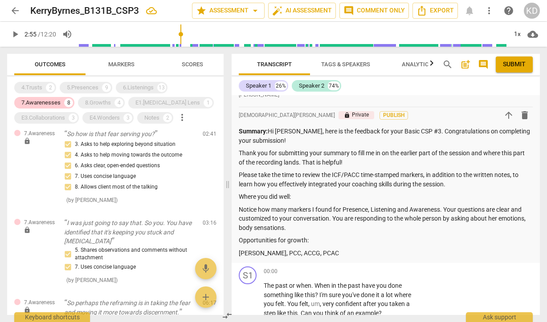
scroll to position [0, 0]
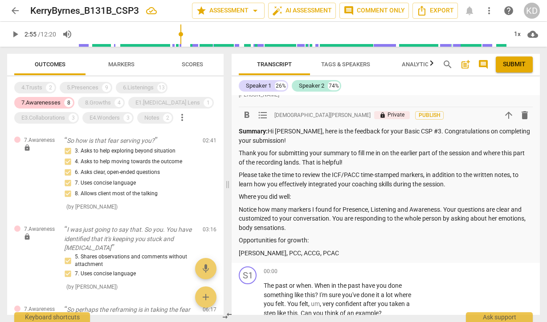
click at [332, 228] on p "Notice how many markers I found for Presence, Listening and Awareness. Your que…" at bounding box center [386, 219] width 294 height 28
click at [511, 219] on p "Notice how many markers I found for Presence, Listening and Awareness. Your que…" at bounding box center [386, 219] width 294 height 28
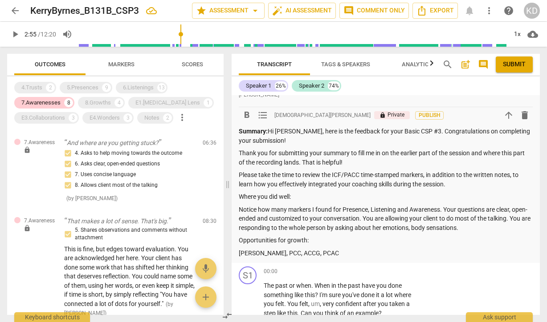
scroll to position [354, 0]
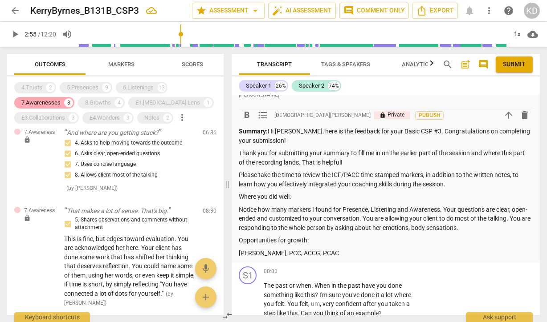
click at [55, 103] on div "7.Awarenesses" at bounding box center [40, 102] width 39 height 9
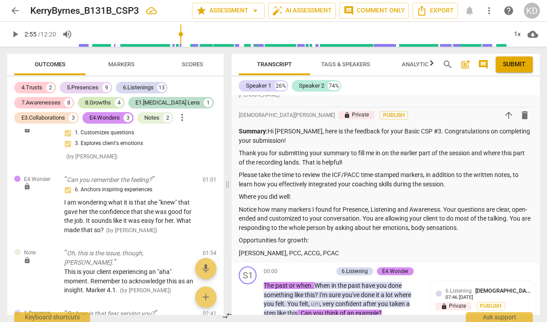
scroll to position [2044, 0]
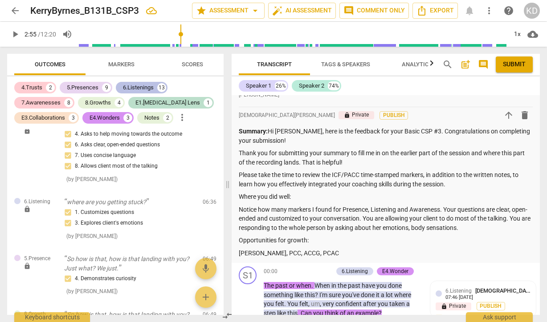
click at [142, 85] on div "6.Listenings" at bounding box center [138, 87] width 31 height 9
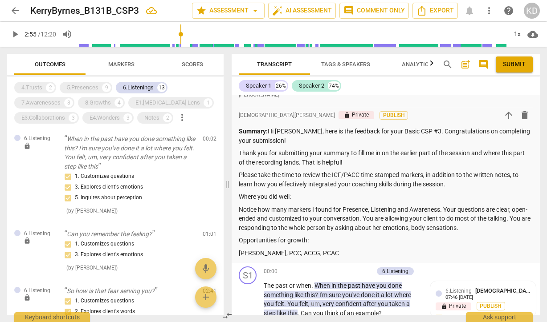
scroll to position [0, 0]
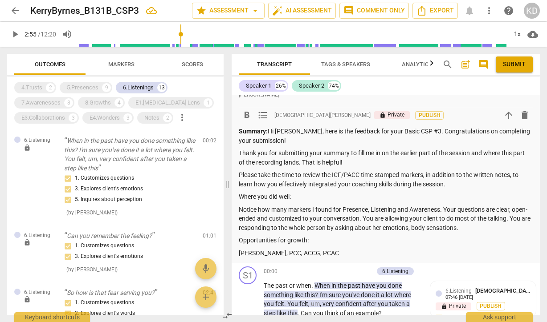
click at [315, 245] on p "Opportunities for growth:" at bounding box center [386, 240] width 294 height 9
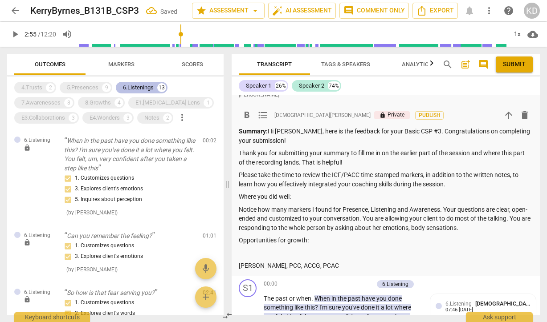
click at [142, 88] on div "6.Listenings" at bounding box center [138, 87] width 31 height 9
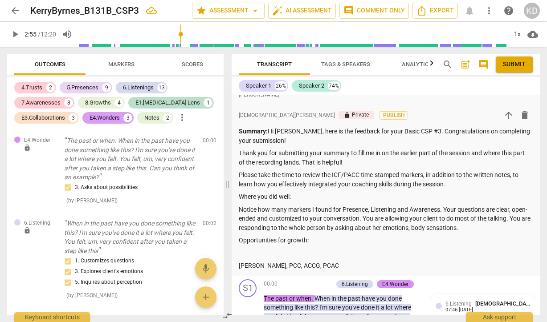
click at [105, 118] on div "E4.Wonders" at bounding box center [104, 117] width 30 height 9
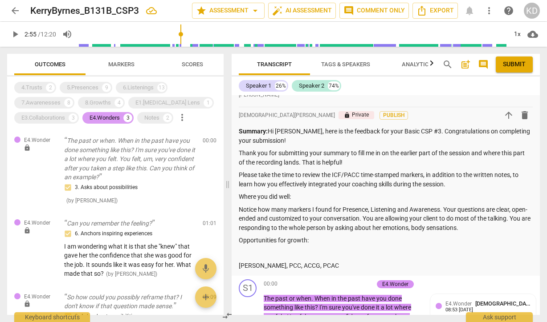
click at [109, 118] on div "E4.Wonders" at bounding box center [104, 117] width 30 height 9
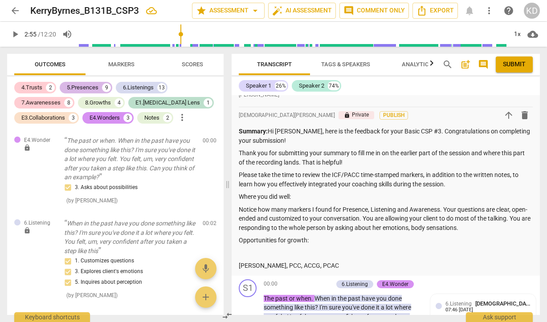
click at [83, 89] on div "5.Presences" at bounding box center [83, 87] width 32 height 9
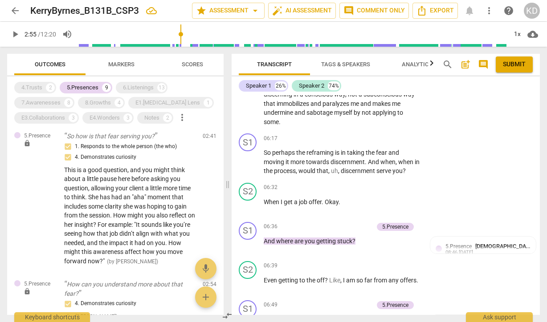
scroll to position [1288, 0]
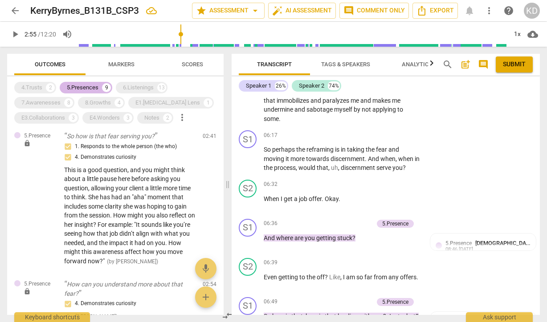
click at [80, 89] on div "5.Presences" at bounding box center [83, 87] width 32 height 9
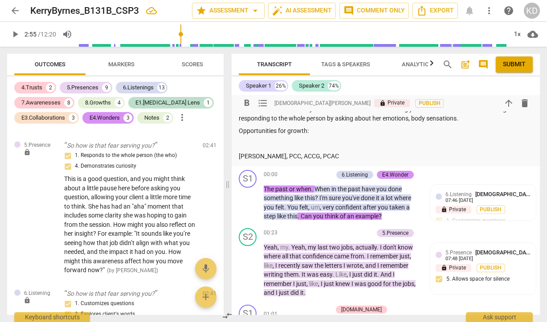
scroll to position [200, 0]
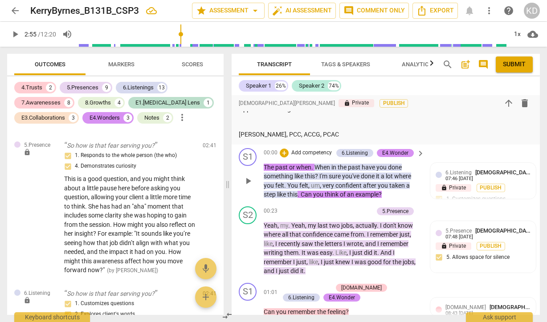
click at [248, 186] on span "play_arrow" at bounding box center [248, 181] width 11 height 11
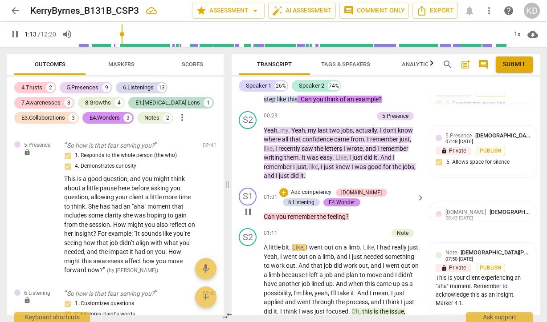
scroll to position [294, 0]
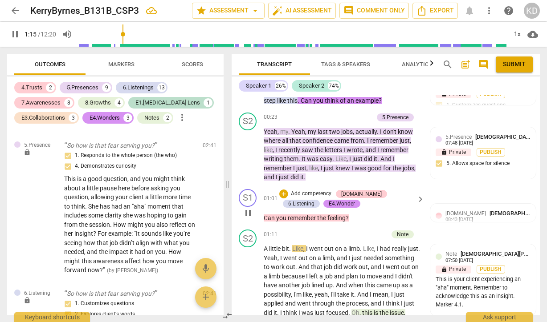
click at [328, 222] on span "feeling" at bounding box center [336, 218] width 18 height 7
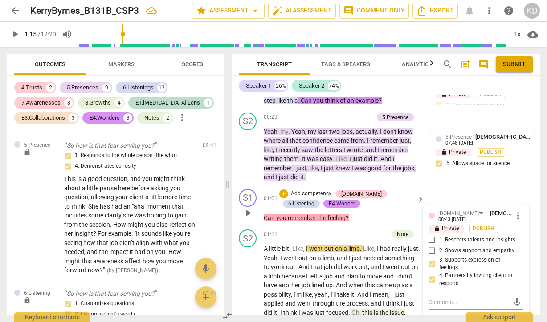
click at [325, 198] on p "Add competency" at bounding box center [311, 194] width 42 height 8
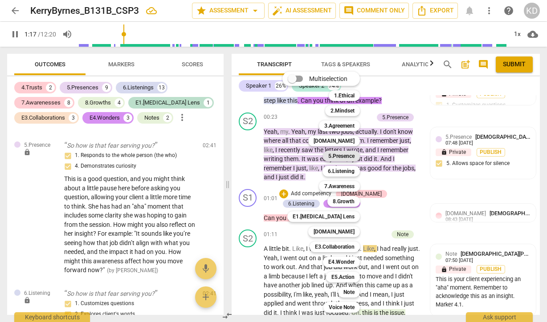
click at [346, 154] on b "5.Presence" at bounding box center [341, 156] width 26 height 11
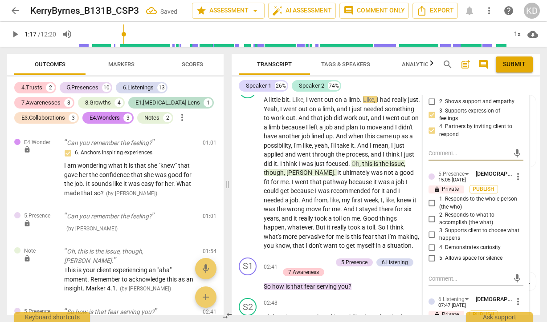
scroll to position [445, 0]
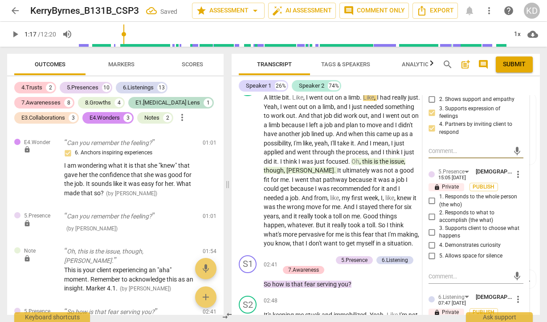
click at [430, 262] on input "5. Allows space for silence" at bounding box center [432, 256] width 14 height 11
click at [430, 251] on input "4. Demonstrates curiosity" at bounding box center [432, 245] width 14 height 11
click at [441, 281] on textarea at bounding box center [468, 276] width 81 height 8
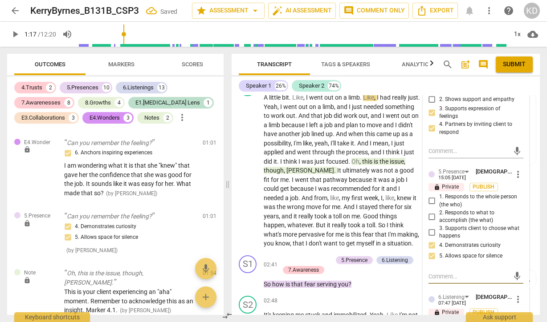
click at [441, 281] on textarea at bounding box center [468, 276] width 81 height 8
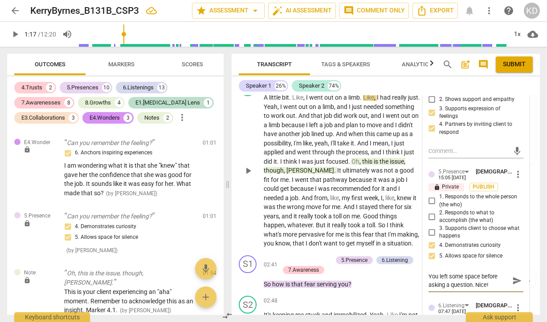
click at [234, 147] on div "S2 play_arrow pause 01:11 + Add competency Note keyboard_arrow_right A little b…" at bounding box center [385, 163] width 308 height 177
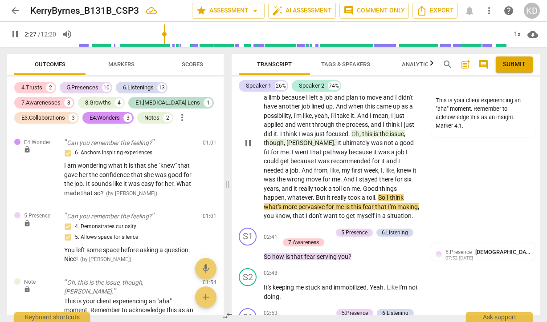
scroll to position [473, 0]
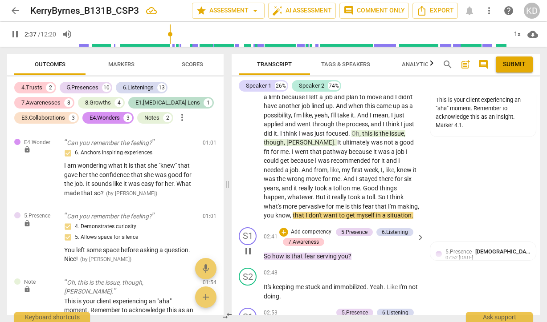
click at [321, 236] on p "Add competency" at bounding box center [311, 232] width 42 height 8
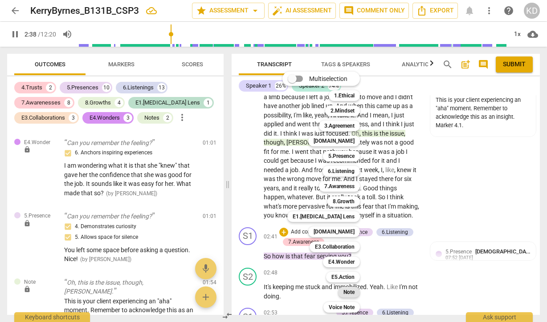
click at [352, 294] on b "Note" at bounding box center [348, 292] width 11 height 11
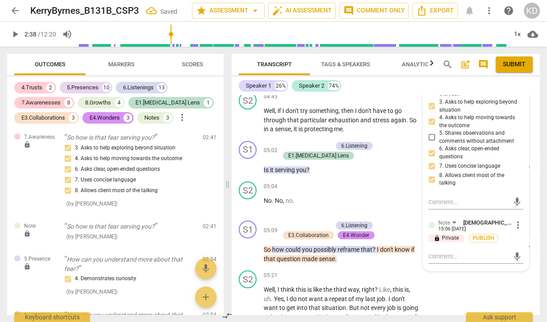
scroll to position [1053, 0]
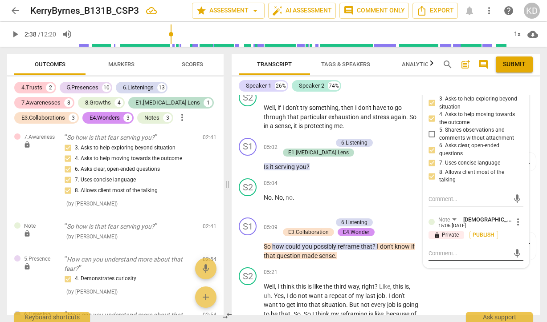
click at [455, 258] on textarea at bounding box center [468, 253] width 81 height 8
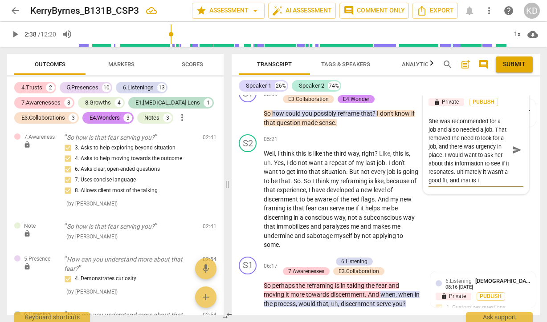
scroll to position [33, 0]
click at [234, 198] on div "S2 play_arrow pause 05:21 + Add competency keyboard_arrow_right Well , I think …" at bounding box center [385, 192] width 308 height 122
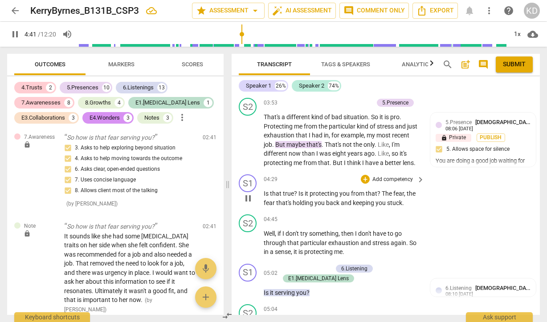
scroll to position [928, 0]
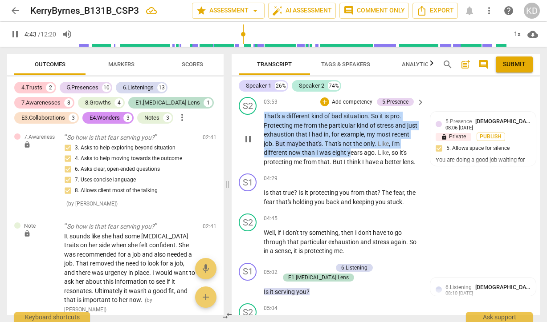
drag, startPoint x: 261, startPoint y: 161, endPoint x: 361, endPoint y: 165, distance: 99.8
click at [361, 165] on div "S2 play_arrow pause 03:53 + Add competency 5.Presence keyboard_arrow_right That…" at bounding box center [385, 131] width 308 height 77
click at [318, 183] on div "04:29 + Add competency keyboard_arrow_right" at bounding box center [344, 179] width 162 height 10
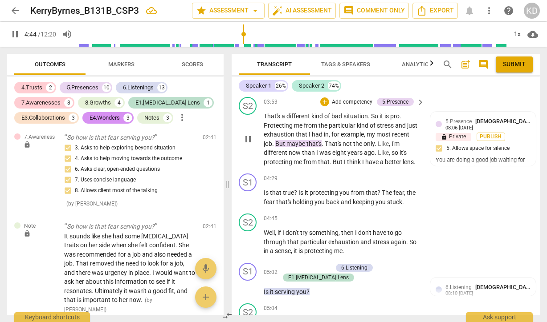
click at [253, 164] on div "play_arrow pause" at bounding box center [252, 139] width 23 height 49
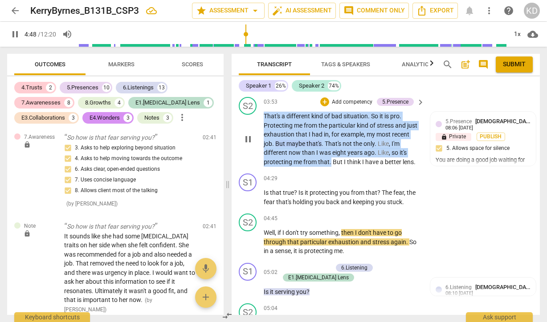
drag, startPoint x: 263, startPoint y: 164, endPoint x: 331, endPoint y: 174, distance: 68.4
click at [331, 170] on div "S2 play_arrow pause 03:53 + Add competency 5.Presence keyboard_arrow_right That…" at bounding box center [385, 131] width 308 height 77
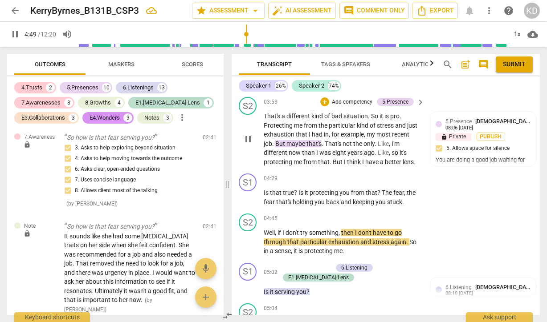
click at [335, 170] on div "S2 play_arrow pause 03:53 + Add competency 5.Presence keyboard_arrow_right That…" at bounding box center [385, 131] width 308 height 77
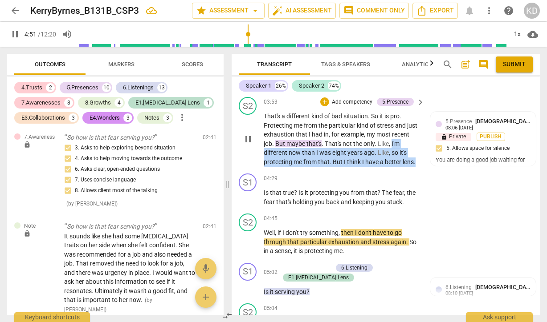
drag, startPoint x: 264, startPoint y: 164, endPoint x: 416, endPoint y: 177, distance: 152.8
click at [416, 170] on div "S2 play_arrow pause 03:53 + Add competency 5.Presence keyboard_arrow_right That…" at bounding box center [385, 131] width 308 height 77
click at [358, 106] on p "Add competency" at bounding box center [352, 102] width 42 height 8
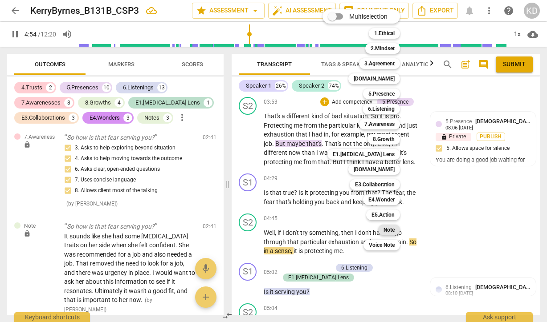
click at [389, 234] on b "Note" at bounding box center [388, 230] width 11 height 11
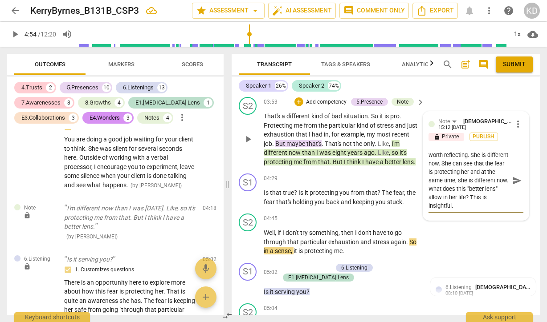
scroll to position [0, 0]
drag, startPoint x: 479, startPoint y: 166, endPoint x: 446, endPoint y: 166, distance: 33.4
click at [446, 166] on textarea "This is an awareness that is worth reflecting. She is different now. She can se…" at bounding box center [468, 180] width 81 height 59
drag, startPoint x: 487, startPoint y: 175, endPoint x: 427, endPoint y: 175, distance: 59.6
click at [428, 175] on textarea "This is worth asking about. that is worth reflecting. She is different now. She…" at bounding box center [468, 180] width 81 height 59
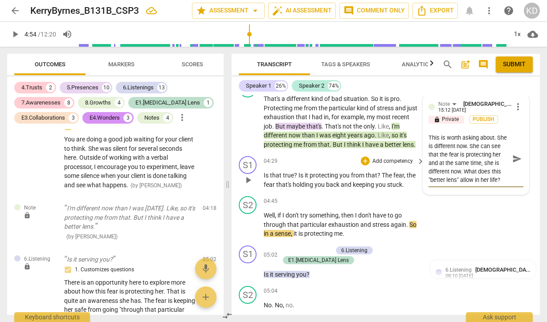
scroll to position [946, 0]
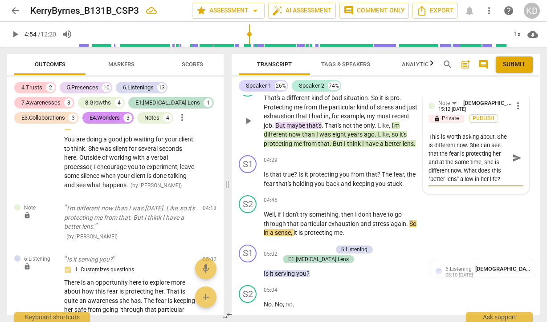
click at [476, 157] on textarea "This is worth asking about. She is different now. She can see that the fear is …" at bounding box center [468, 158] width 81 height 51
click at [454, 166] on textarea "This is worth asking about. She is different now than [DATE]. She can see that …" at bounding box center [468, 162] width 81 height 59
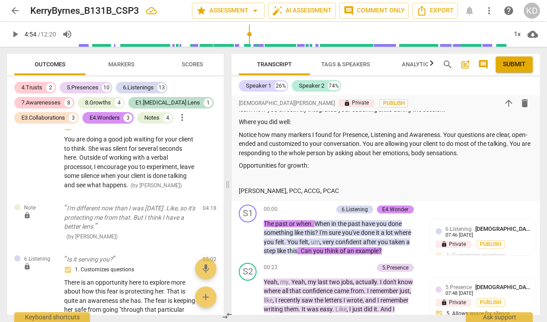
scroll to position [140, 0]
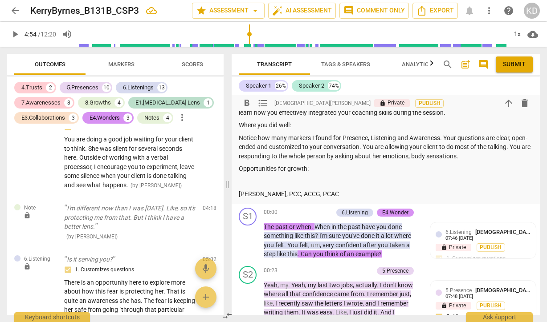
click at [313, 174] on p "Opportunities for growth:" at bounding box center [386, 168] width 294 height 9
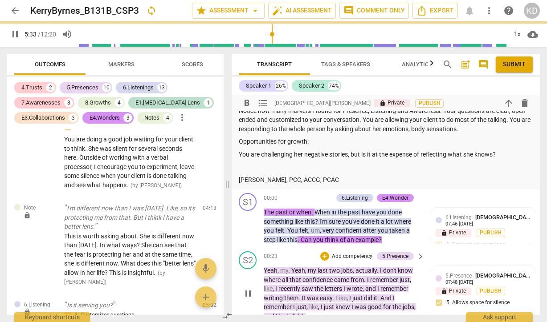
scroll to position [168, 0]
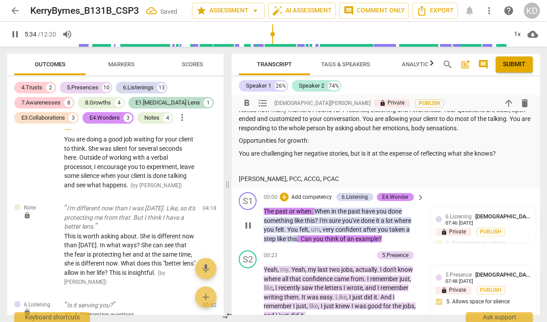
click at [249, 231] on span "pause" at bounding box center [248, 225] width 11 height 11
click at [505, 158] on p "You are challenging her negative stories, but is it at the expense of reflectin…" at bounding box center [386, 153] width 294 height 9
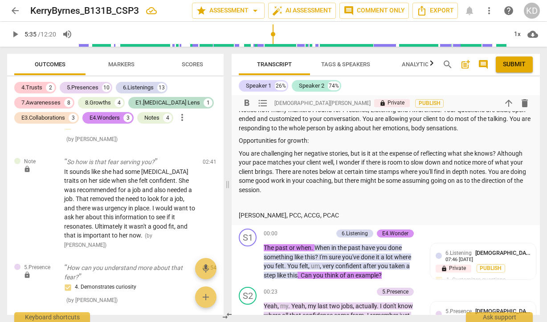
scroll to position [888, 0]
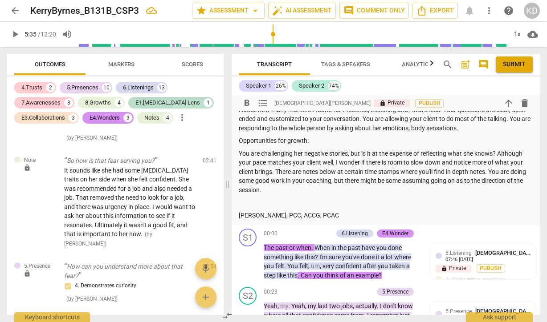
click at [132, 207] on span "It sounds like she had some [MEDICAL_DATA] traits on her side when she felt con…" at bounding box center [129, 202] width 131 height 71
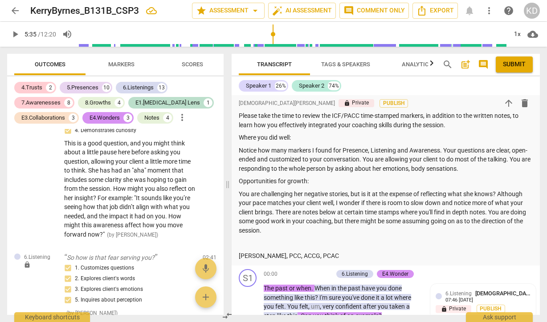
scroll to position [123, 0]
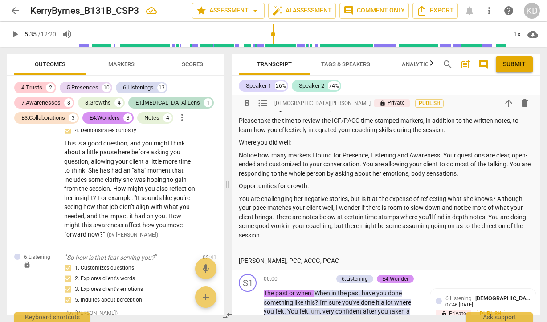
click at [289, 240] on p "You are challenging her negative stories, but is it at the expense of reflectin…" at bounding box center [386, 217] width 294 height 46
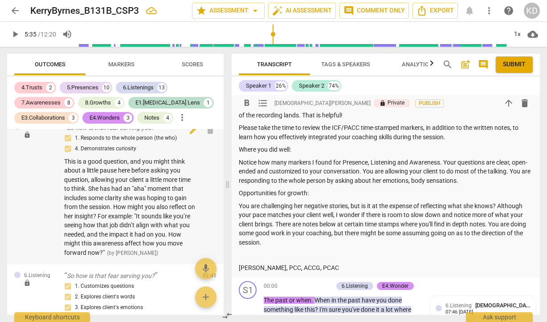
scroll to position [607, 0]
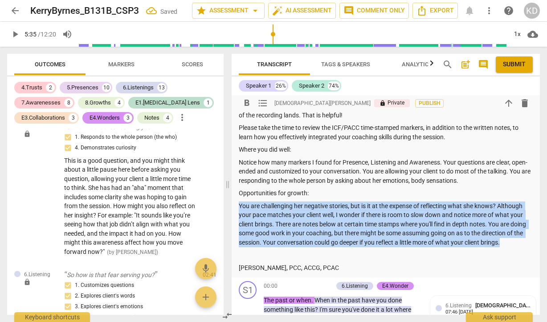
drag, startPoint x: 239, startPoint y: 215, endPoint x: 524, endPoint y: 251, distance: 287.0
click at [524, 247] on p "You are challenging her negative stories, but is it at the expense of reflectin…" at bounding box center [386, 225] width 294 height 46
copy p "You are challenging her negative stories, but is it at the expense of reflectin…"
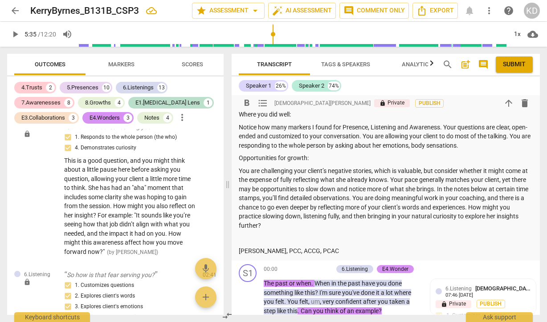
scroll to position [151, 0]
click at [450, 200] on p "You are challenging your client’s negative stories, which is valuable, but cons…" at bounding box center [386, 198] width 294 height 64
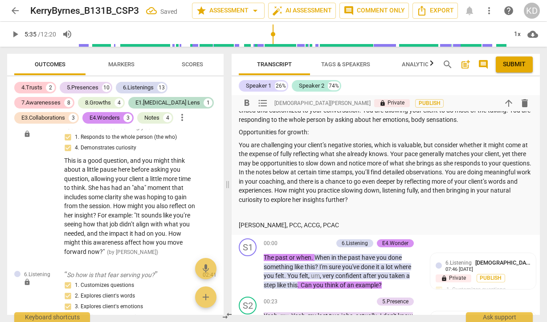
scroll to position [178, 0]
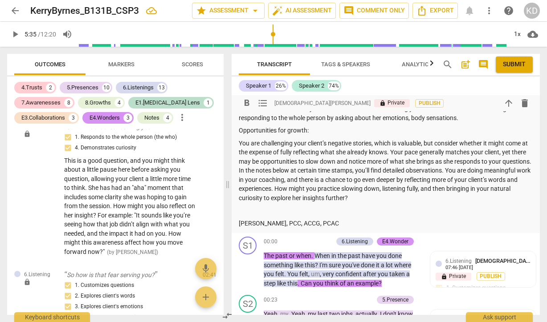
click at [415, 179] on p "You are challenging your client’s negative stories, which is valuable, but cons…" at bounding box center [386, 171] width 294 height 64
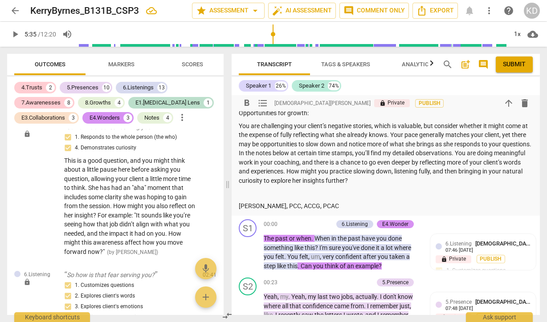
scroll to position [197, 0]
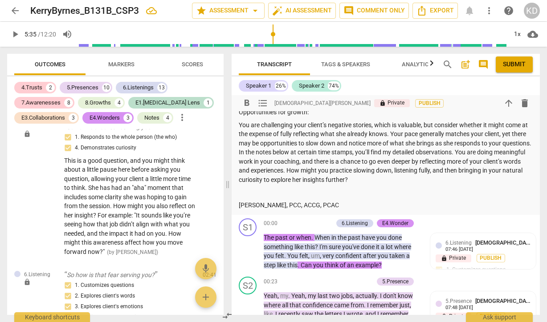
click at [396, 185] on p "You are challenging your client’s negative stories, which is valuable, but cons…" at bounding box center [386, 153] width 294 height 64
click at [239, 210] on p "[PERSON_NAME], PCC, ACCG, PCAC" at bounding box center [386, 205] width 294 height 9
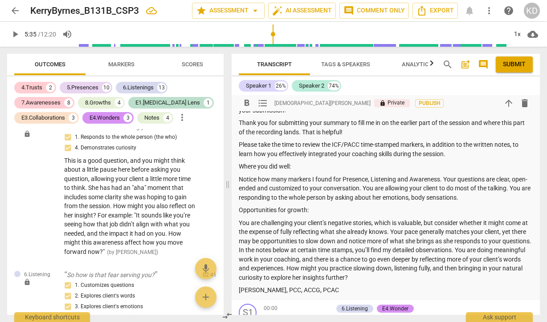
scroll to position [98, 0]
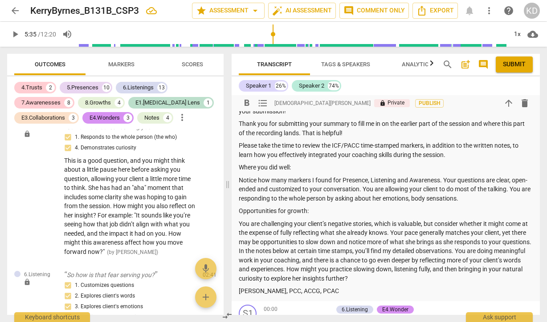
drag, startPoint x: 239, startPoint y: 190, endPoint x: 478, endPoint y: 205, distance: 239.0
click at [478, 203] on p "Notice how many markers I found for Presence, Listening and Awareness. Your que…" at bounding box center [386, 190] width 294 height 28
copy p "Notice how many markers I found for Presence, Listening and Awareness. Your que…"
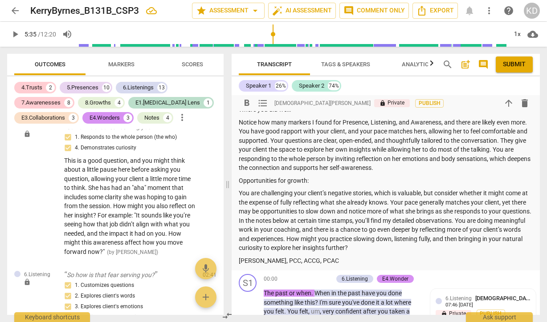
scroll to position [157, 0]
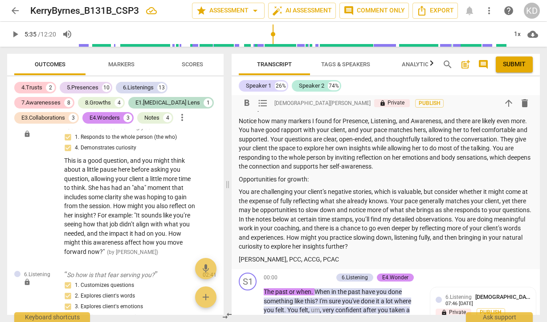
drag, startPoint x: 239, startPoint y: 201, endPoint x: 394, endPoint y: 255, distance: 164.5
click at [394, 251] on p "You are challenging your client’s negative stories, which is valuable, but cons…" at bounding box center [386, 219] width 294 height 64
copy p "You are challenging your client’s negative stories, which is valuable, but cons…"
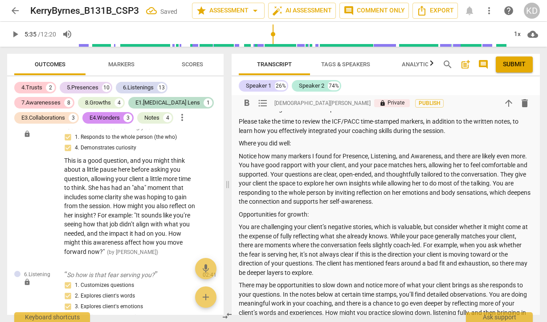
scroll to position [122, 0]
click at [317, 184] on p "Notice how many markers I found for Presence, Listening, and Awareness, and the…" at bounding box center [386, 178] width 294 height 55
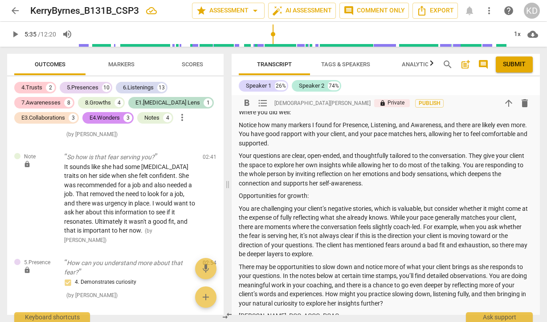
scroll to position [892, 0]
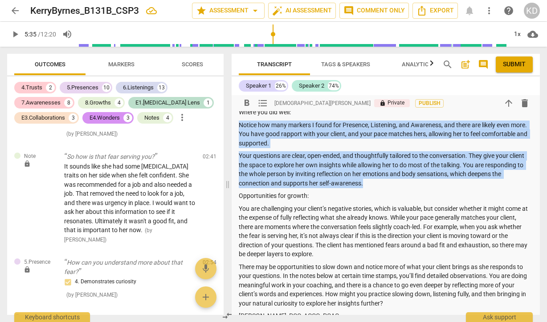
drag, startPoint x: 367, startPoint y: 193, endPoint x: 238, endPoint y: 137, distance: 140.5
click at [238, 137] on div "[PERSON_NAME] Summary: This is the middle to nearing the end of a coaching sess…" at bounding box center [385, 134] width 308 height 384
copy div "Notice how many markers I found for Presence, Listening, and Awareness, and the…"
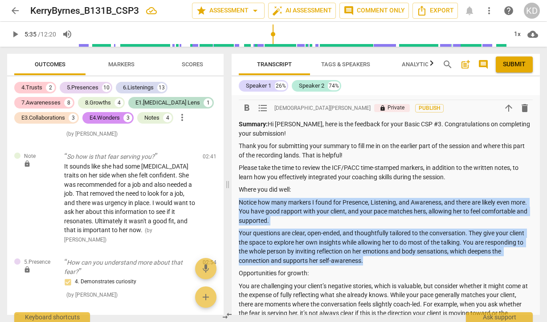
scroll to position [95, 0]
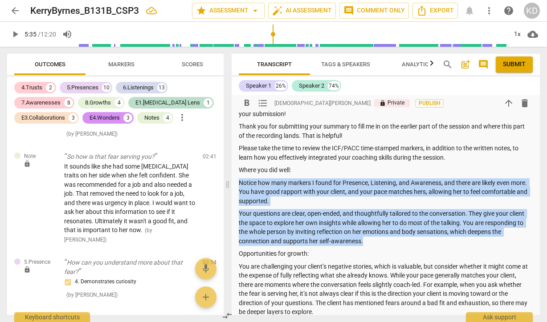
copy div "Notice how many markers I found for Presence, Listening, and Awareness, and the…"
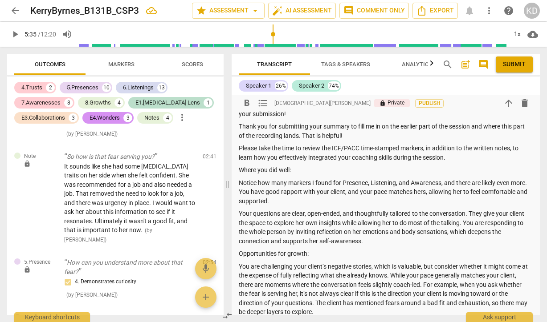
drag, startPoint x: 238, startPoint y: 191, endPoint x: 315, endPoint y: 219, distance: 81.5
click at [315, 219] on div "[PERSON_NAME] Summary: This is the middle to nearing the end of a coaching sess…" at bounding box center [385, 192] width 308 height 384
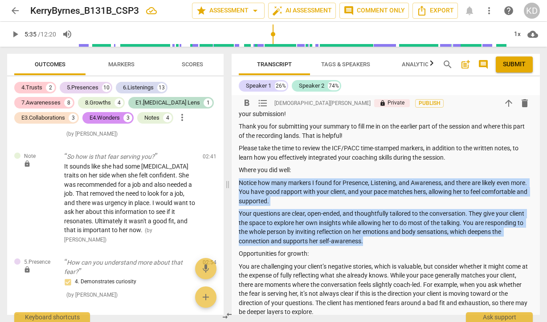
drag, startPoint x: 239, startPoint y: 192, endPoint x: 370, endPoint y: 253, distance: 144.4
click at [370, 253] on div "Summary: Hi [PERSON_NAME], here is the feedback for your Basic CSP #3. Congratu…" at bounding box center [386, 239] width 294 height 279
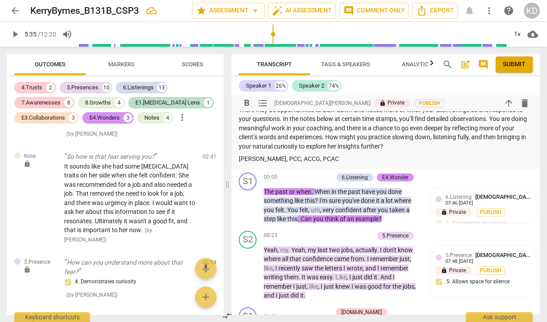
scroll to position [312, 0]
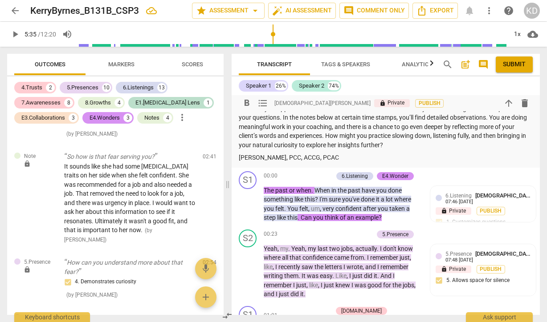
click at [516, 64] on span "Submit" at bounding box center [513, 64] width 23 height 9
click at [14, 12] on span "arrow_back" at bounding box center [15, 10] width 11 height 11
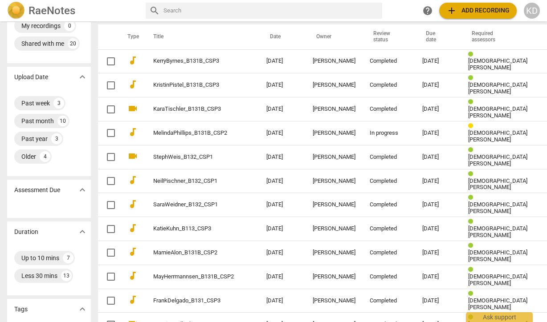
scroll to position [45, 0]
